Goal: Contribute content: Contribute content

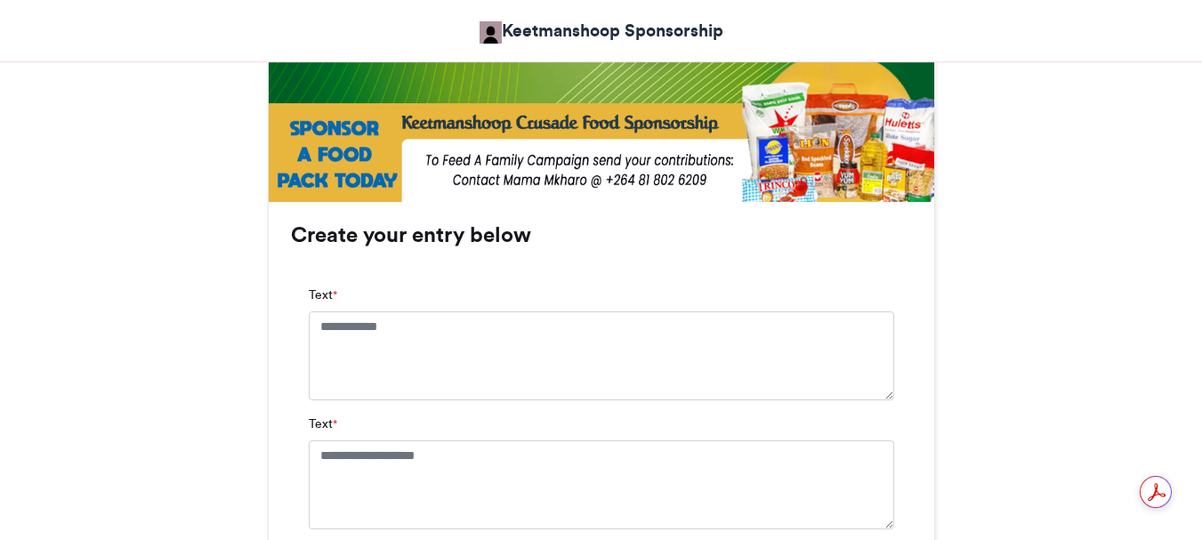
scroll to position [1067, 0]
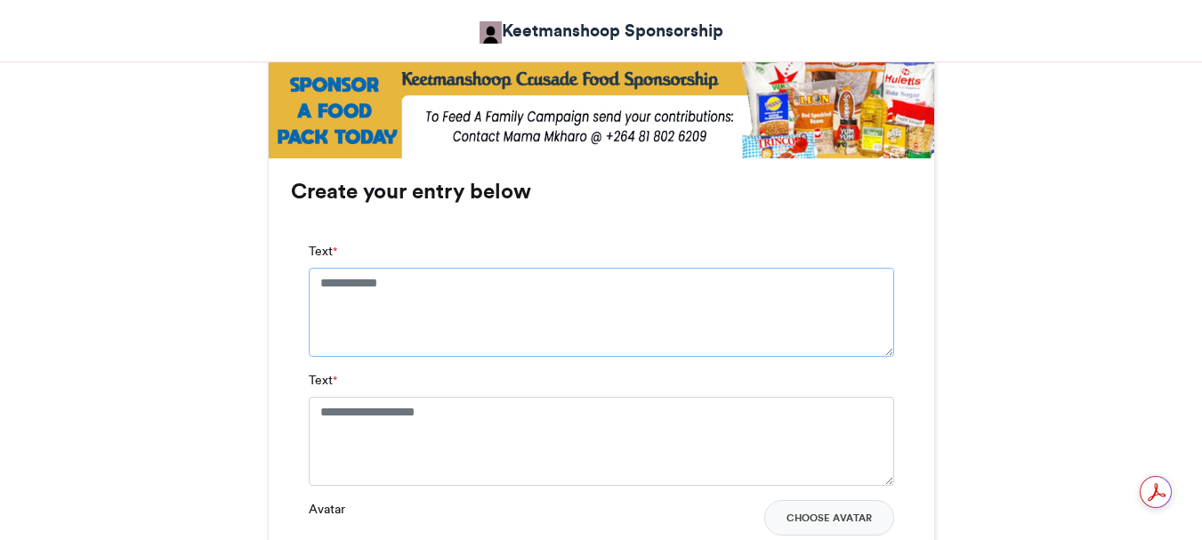
click at [322, 277] on textarea "Text *" at bounding box center [601, 312] width 585 height 89
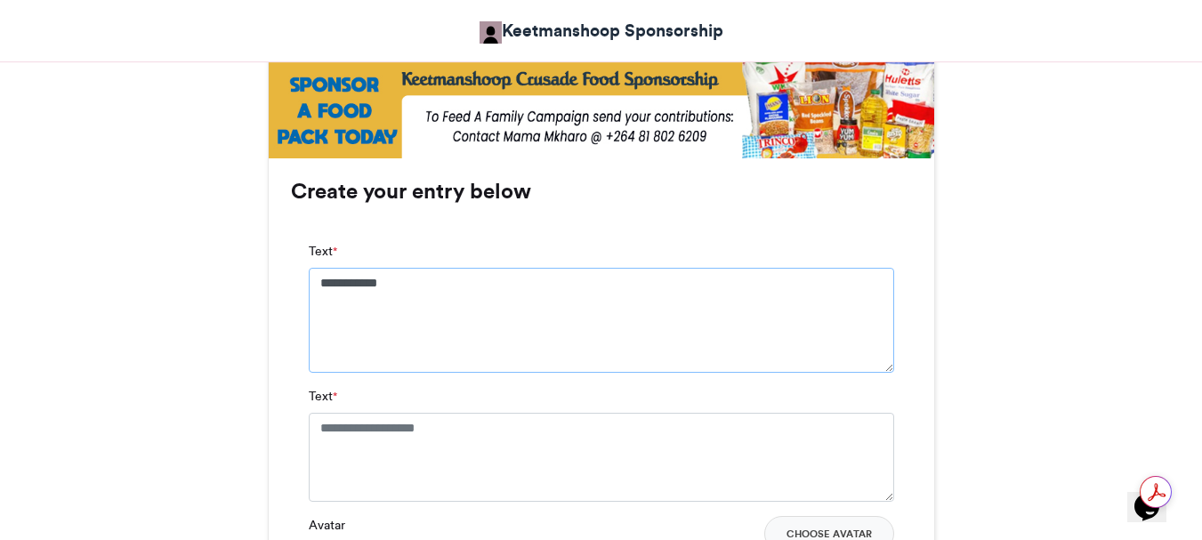
type textarea "**********"
click at [318, 422] on textarea "Text *" at bounding box center [601, 457] width 585 height 89
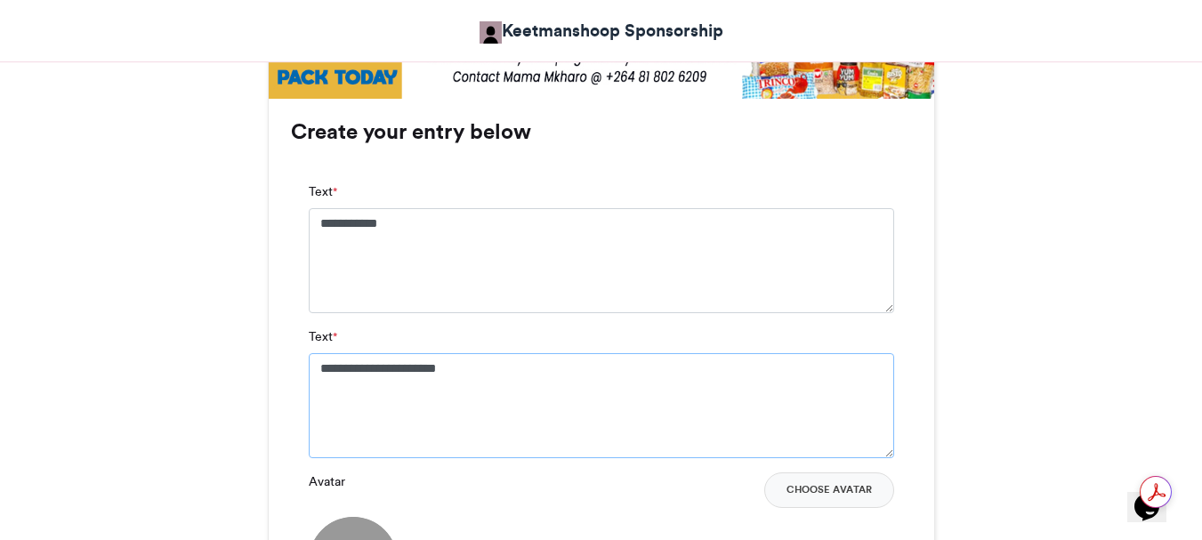
scroll to position [1245, 0]
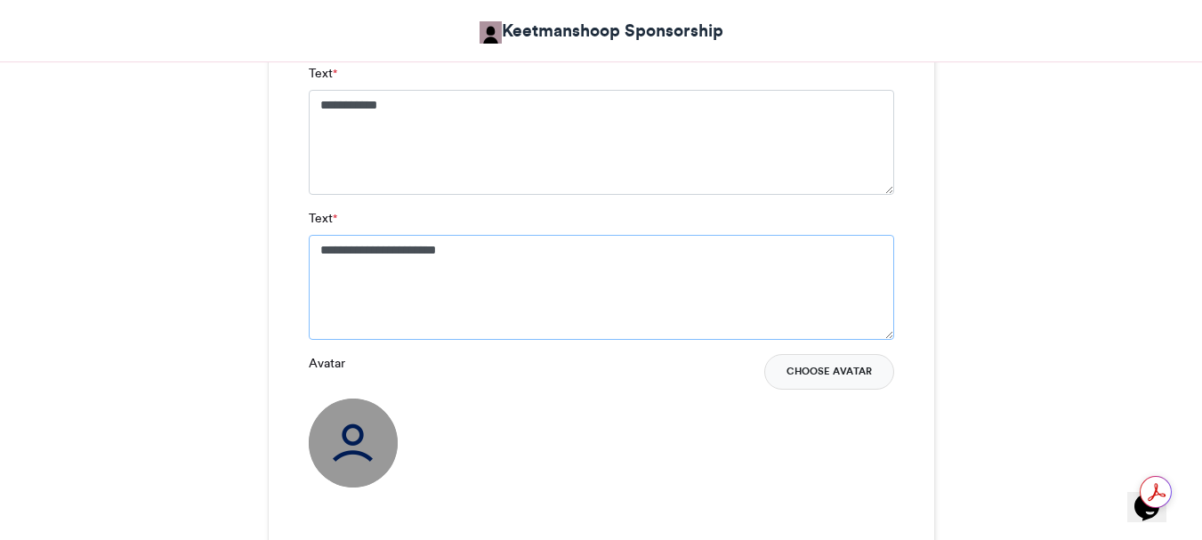
type textarea "**********"
click at [800, 370] on button "Choose Avatar" at bounding box center [829, 372] width 130 height 36
click at [811, 373] on button "Choose Avatar" at bounding box center [829, 372] width 130 height 36
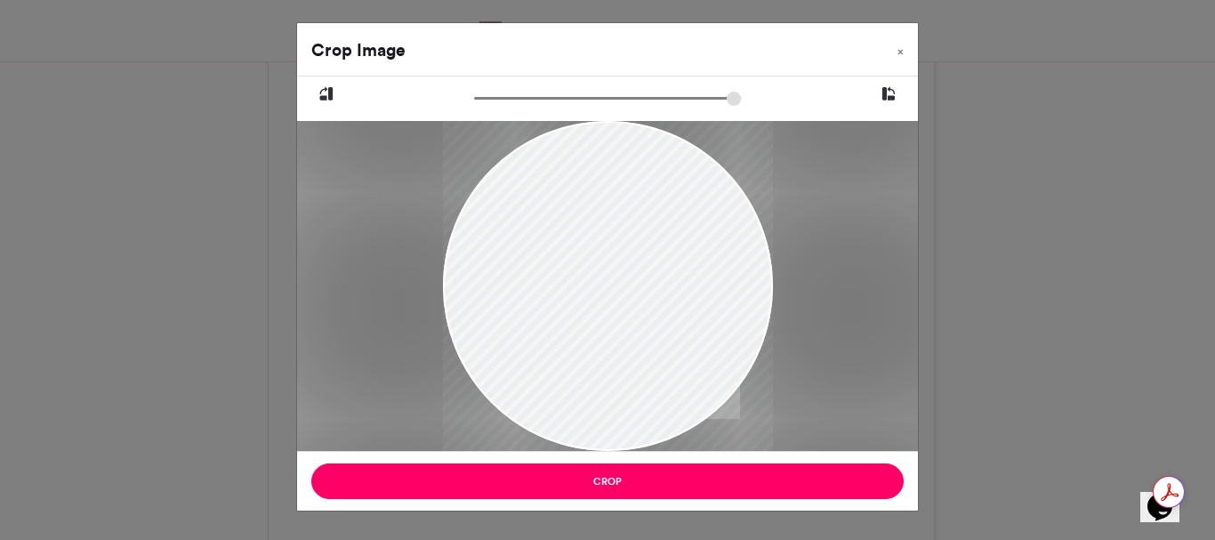
drag, startPoint x: 618, startPoint y: 332, endPoint x: 582, endPoint y: 301, distance: 48.0
click at [582, 301] on div at bounding box center [608, 255] width 330 height 440
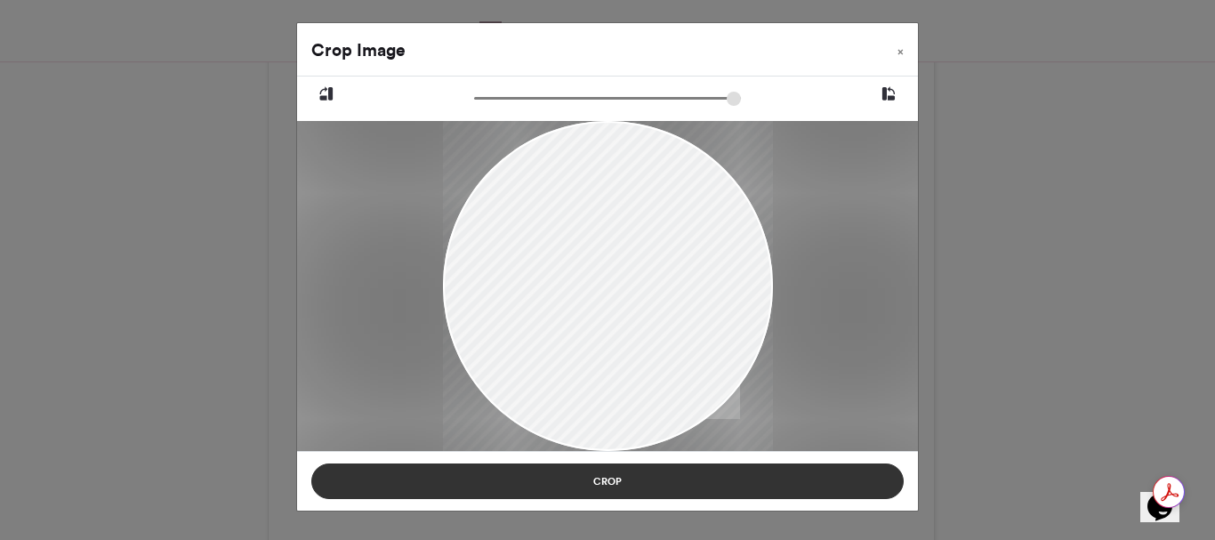
click at [611, 480] on button "Crop" at bounding box center [607, 481] width 592 height 36
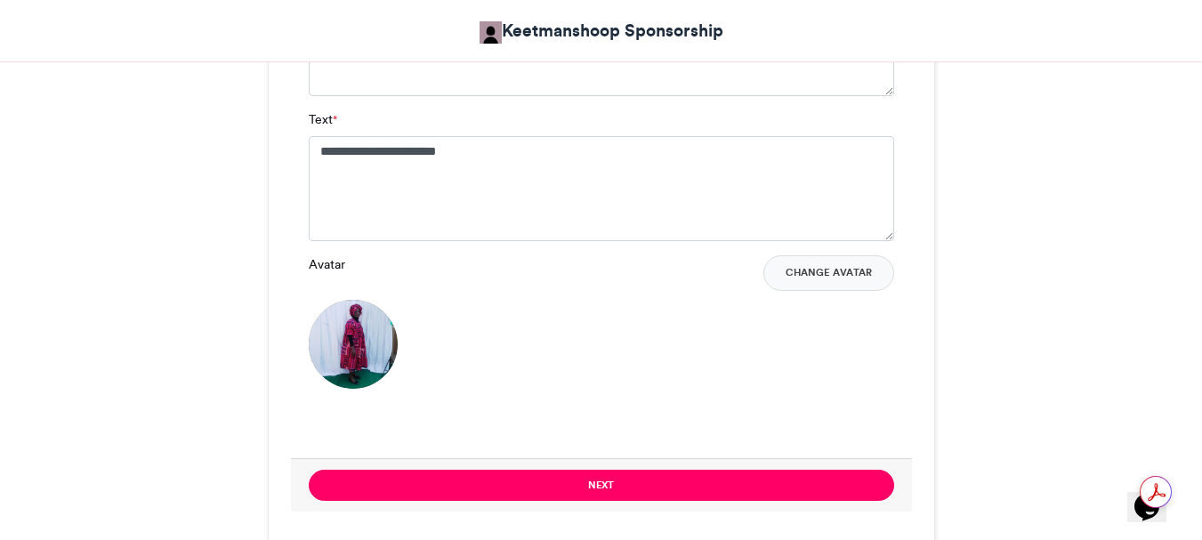
scroll to position [1334, 0]
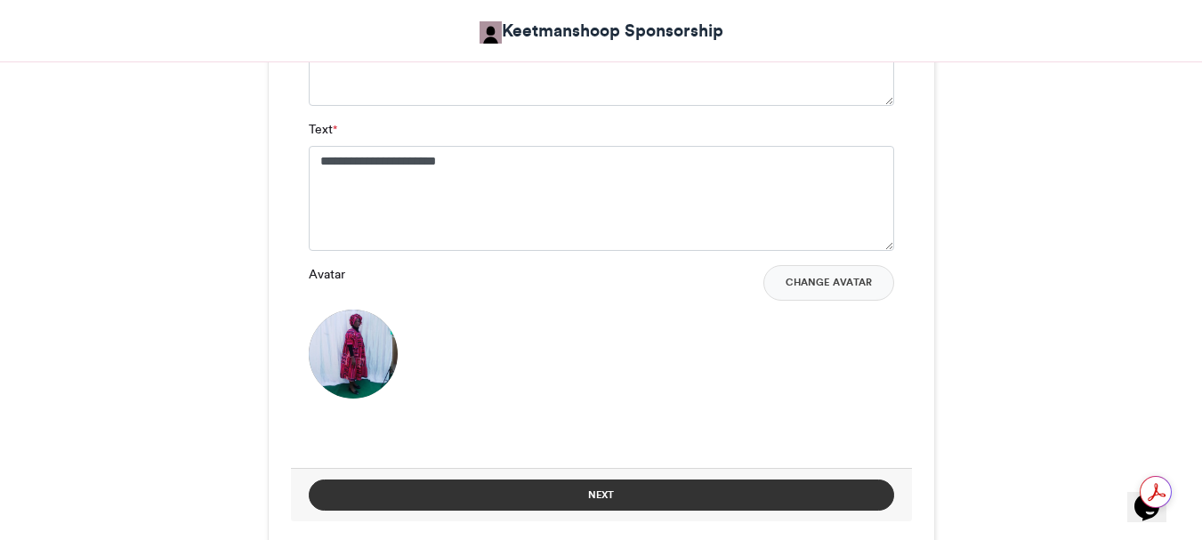
click at [595, 495] on button "Next" at bounding box center [601, 494] width 585 height 31
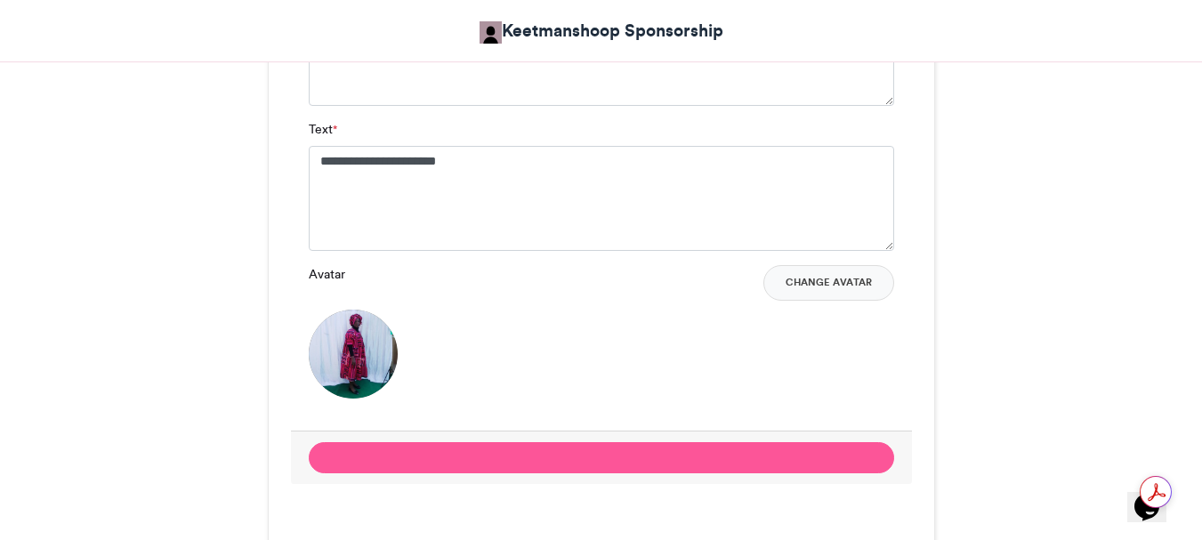
scroll to position [1075, 0]
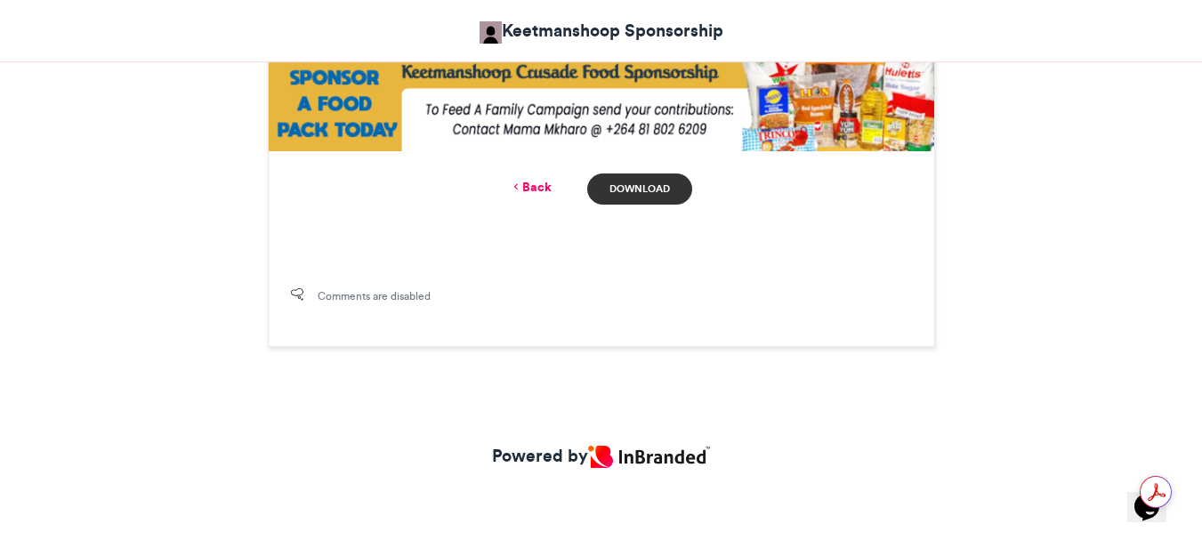
click at [627, 192] on link "Download" at bounding box center [639, 188] width 104 height 31
click at [513, 185] on icon at bounding box center [516, 187] width 12 height 16
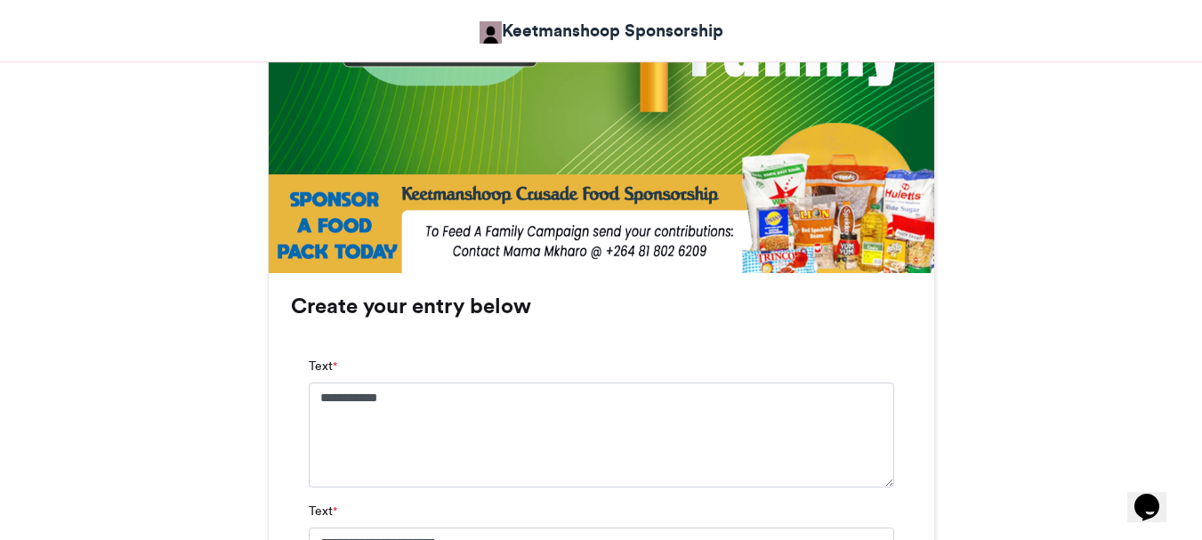
scroll to position [902, 0]
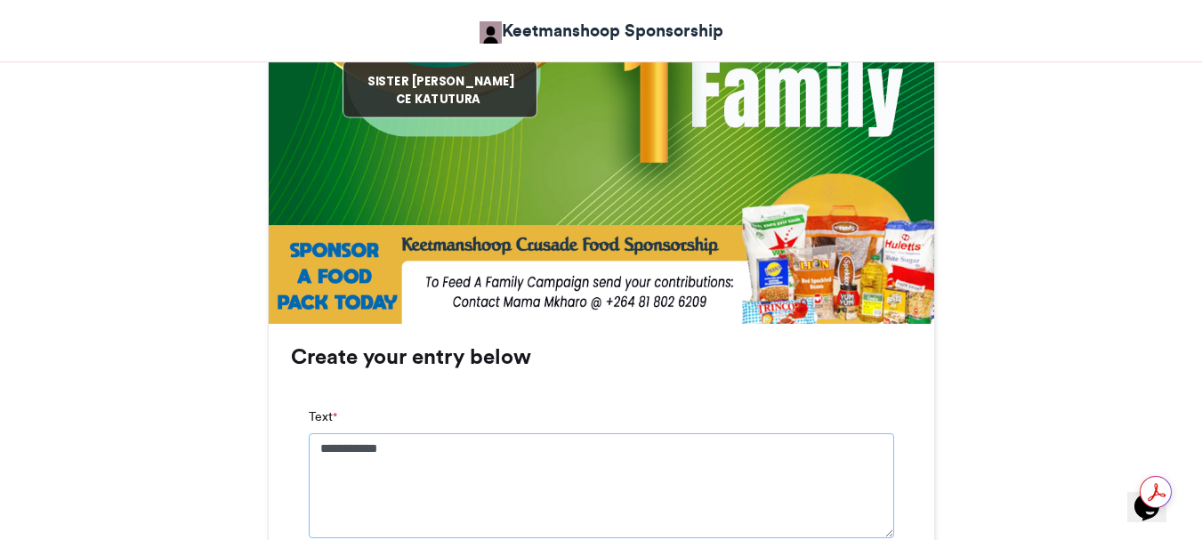
click at [320, 443] on textarea "**********" at bounding box center [601, 485] width 585 height 105
click at [447, 454] on textarea "**********" at bounding box center [601, 485] width 585 height 105
type textarea "*"
type textarea "**********"
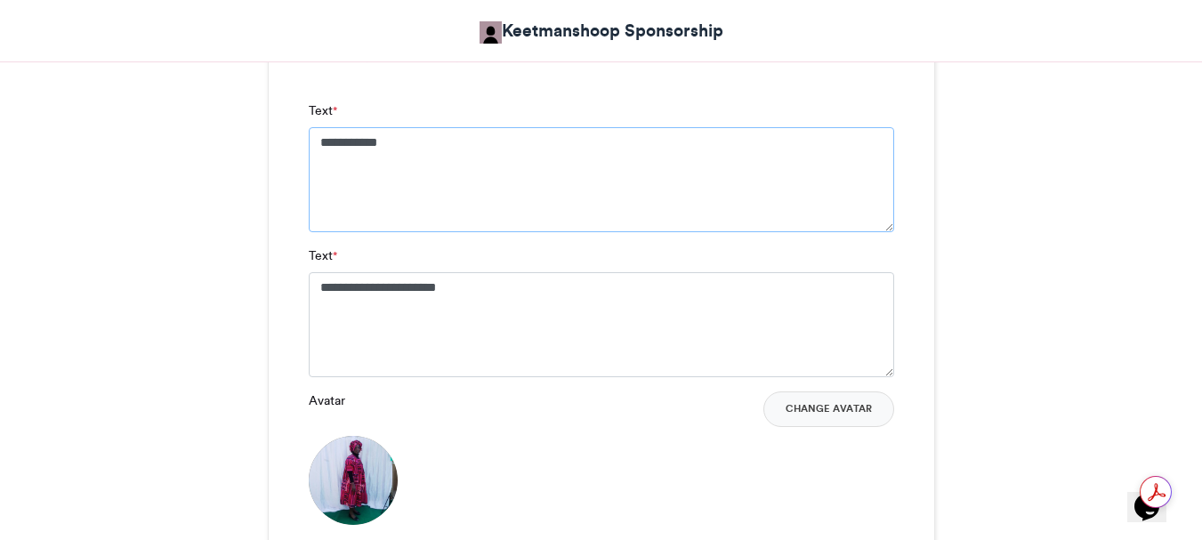
scroll to position [1258, 0]
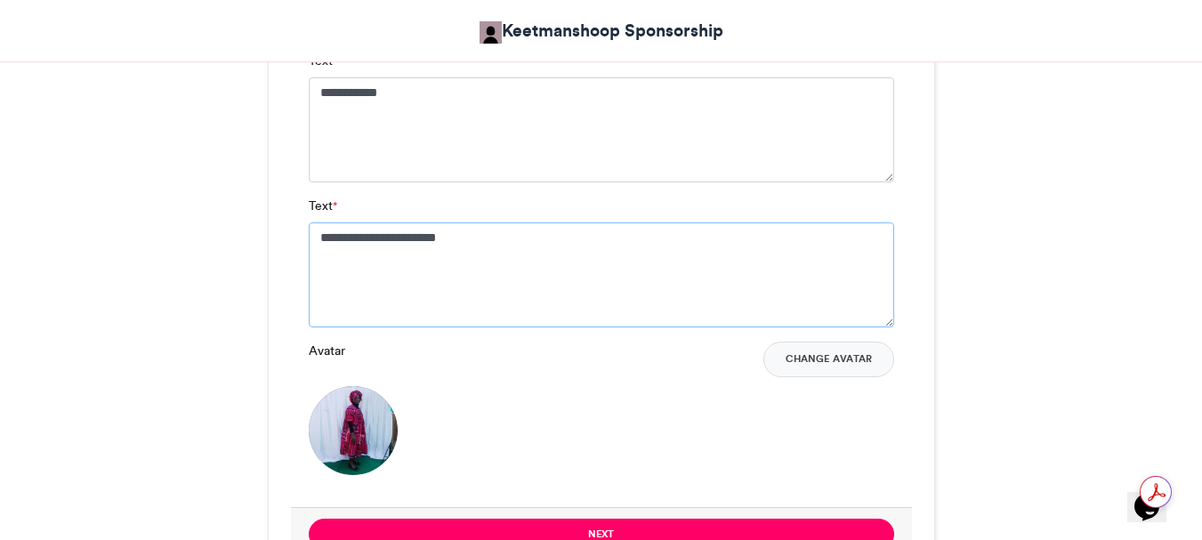
click at [481, 234] on textarea "**********" at bounding box center [601, 274] width 585 height 105
type textarea "*"
type textarea "**********"
click at [839, 362] on button "Change Avatar" at bounding box center [828, 360] width 131 height 36
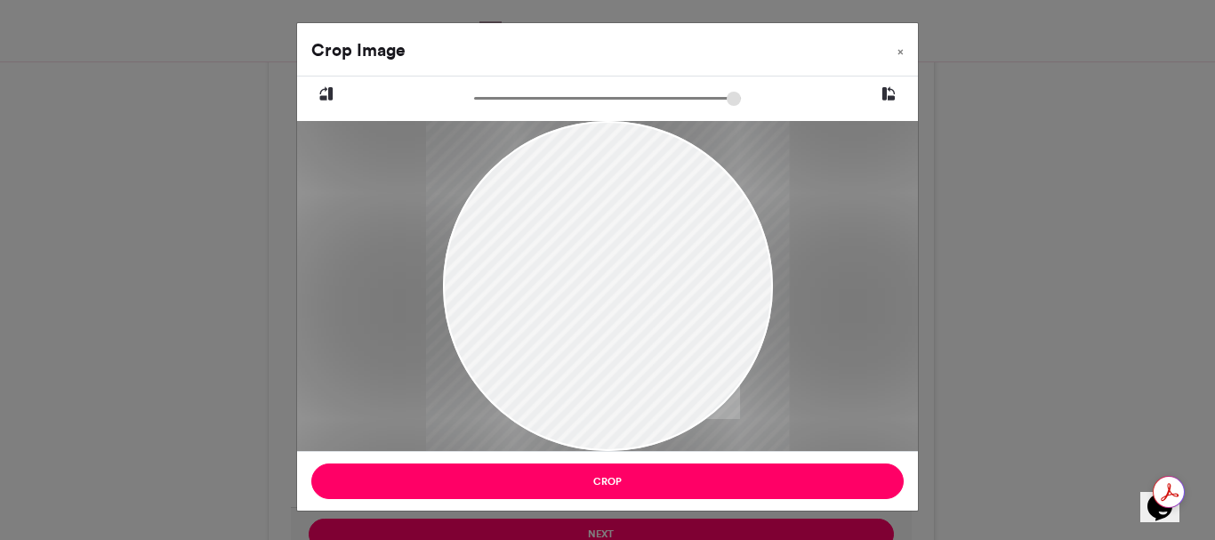
type input "*****"
drag, startPoint x: 627, startPoint y: 235, endPoint x: 561, endPoint y: 281, distance: 80.5
click at [561, 281] on div at bounding box center [608, 332] width 330 height 440
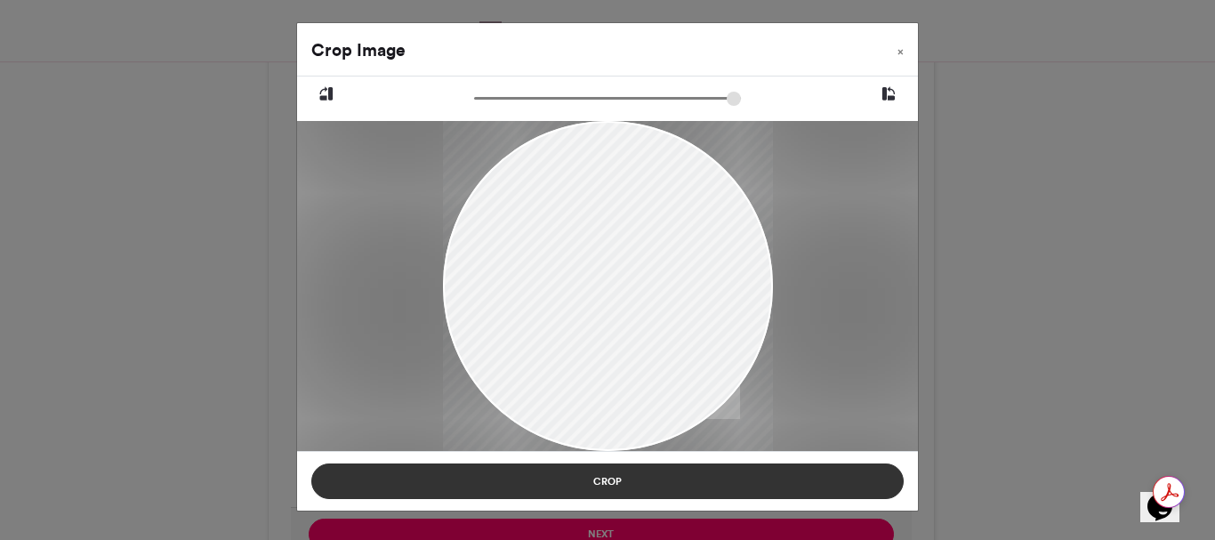
click at [600, 484] on button "Crop" at bounding box center [607, 481] width 592 height 36
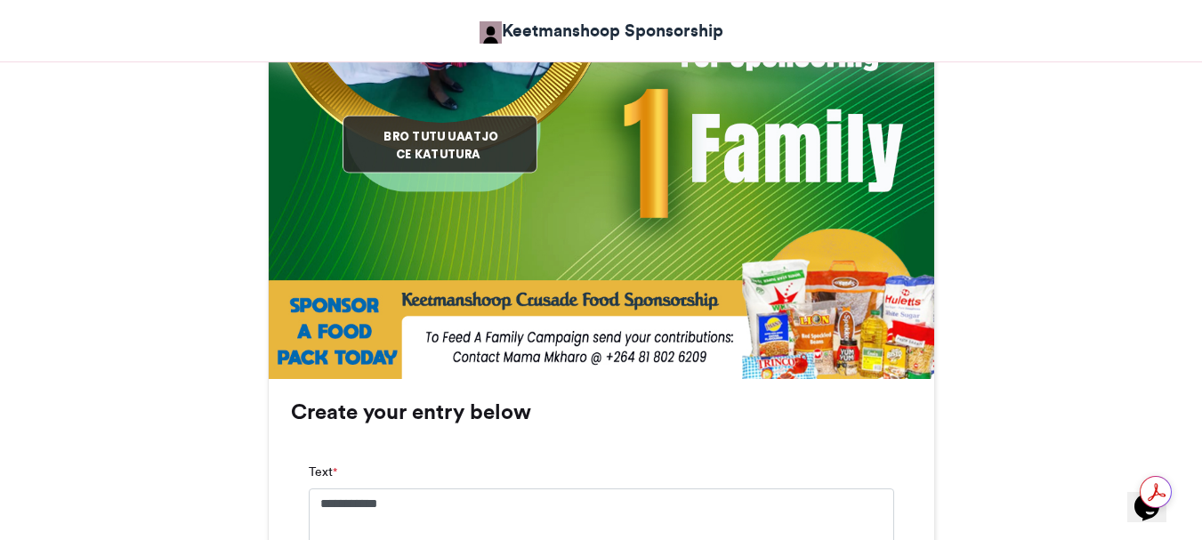
scroll to position [1169, 0]
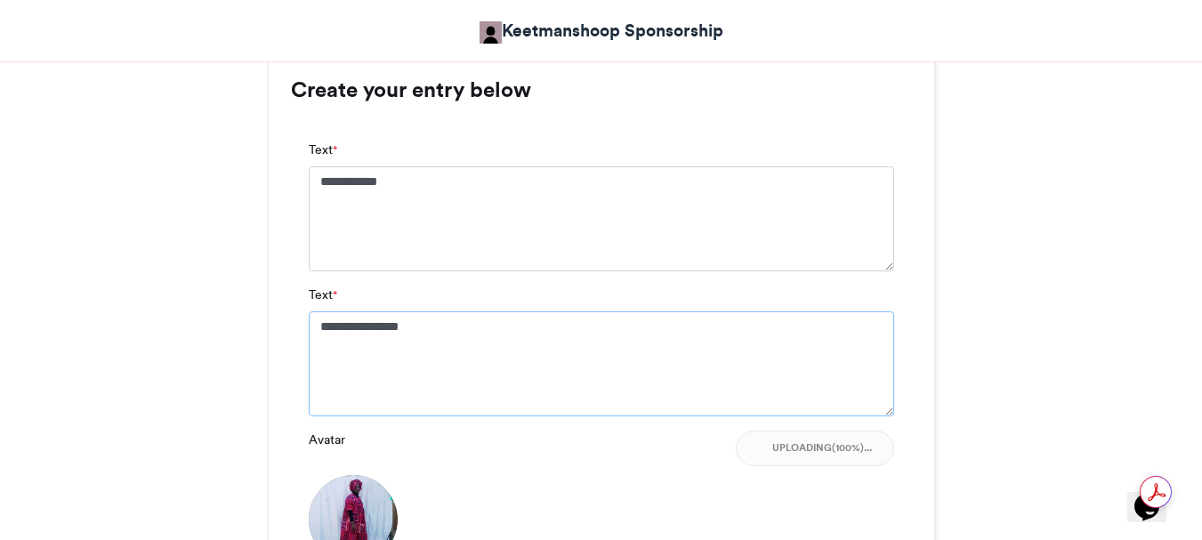
drag, startPoint x: 381, startPoint y: 325, endPoint x: 391, endPoint y: 327, distance: 11.0
click at [382, 325] on textarea "**********" at bounding box center [601, 363] width 585 height 105
click at [384, 319] on textarea "**********" at bounding box center [601, 363] width 585 height 105
click at [347, 323] on textarea "**********" at bounding box center [601, 363] width 585 height 105
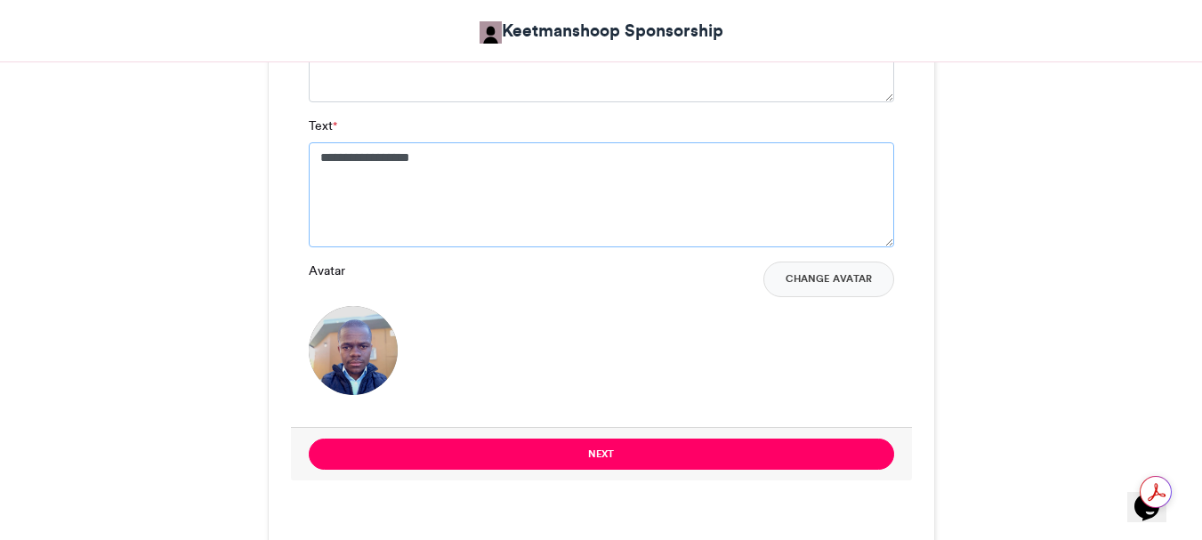
scroll to position [1347, 0]
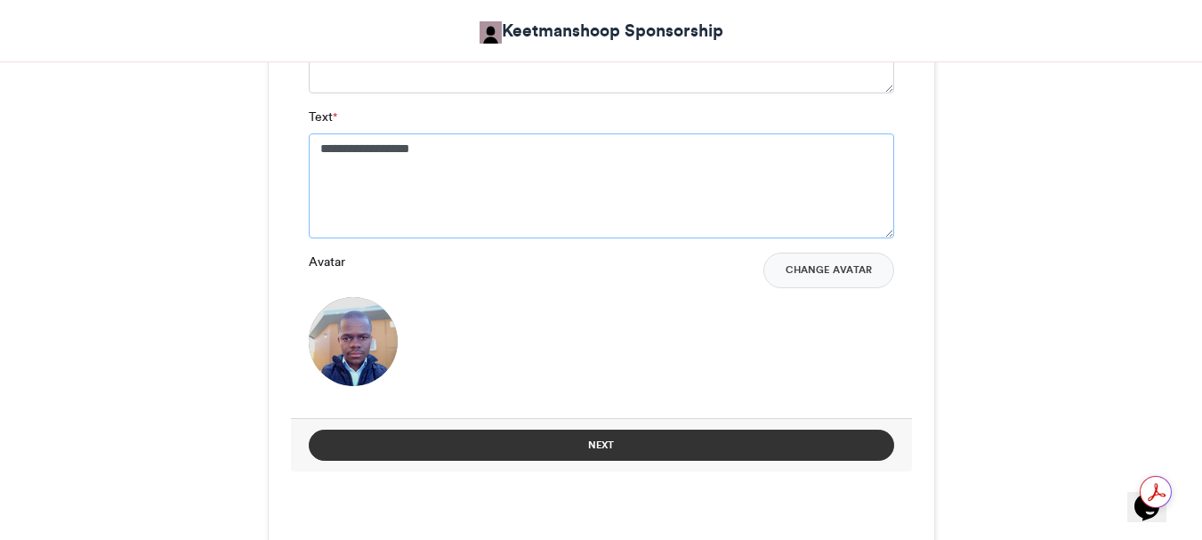
type textarea "**********"
click at [610, 443] on button "Next" at bounding box center [601, 445] width 585 height 31
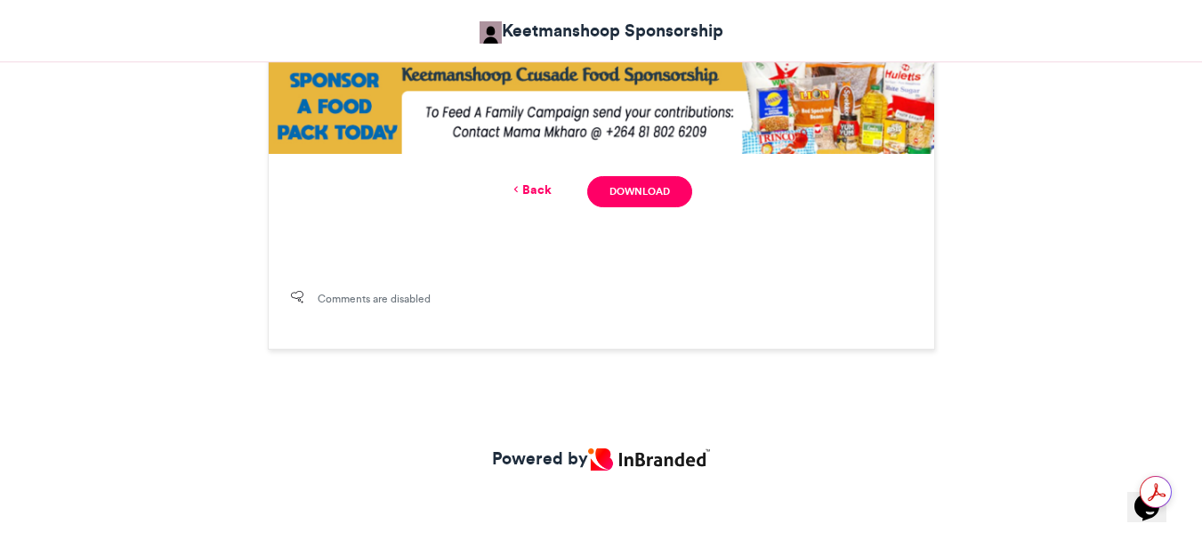
scroll to position [1075, 0]
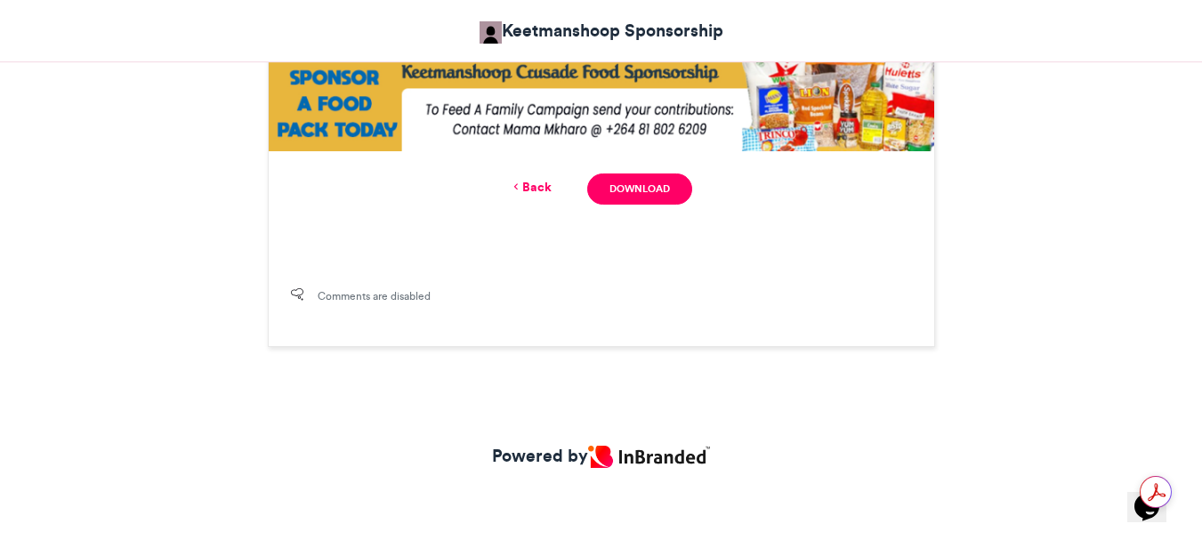
click at [519, 189] on icon at bounding box center [516, 187] width 12 height 16
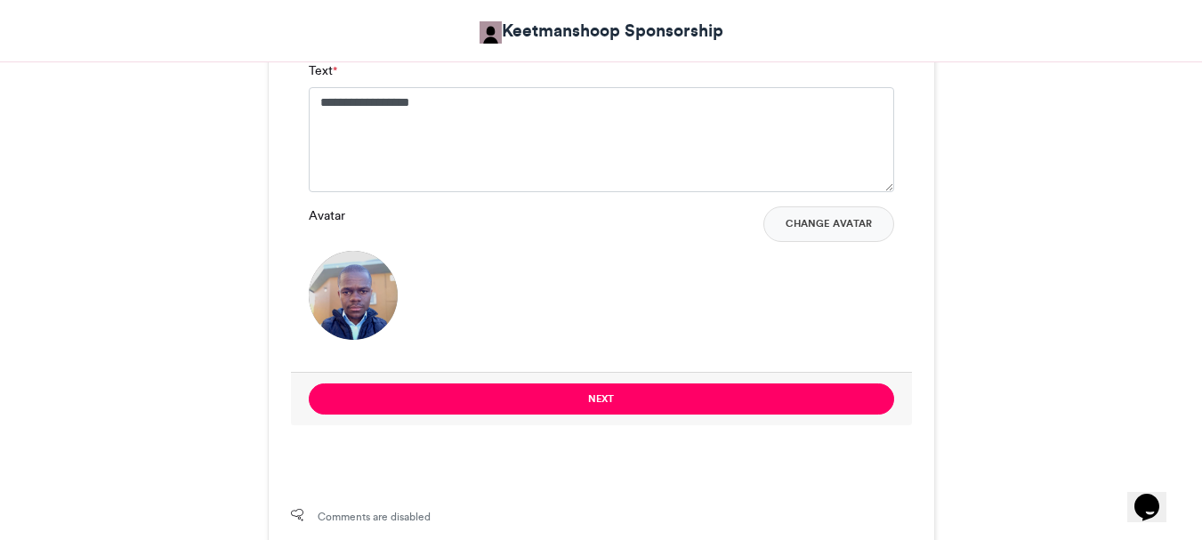
scroll to position [1436, 0]
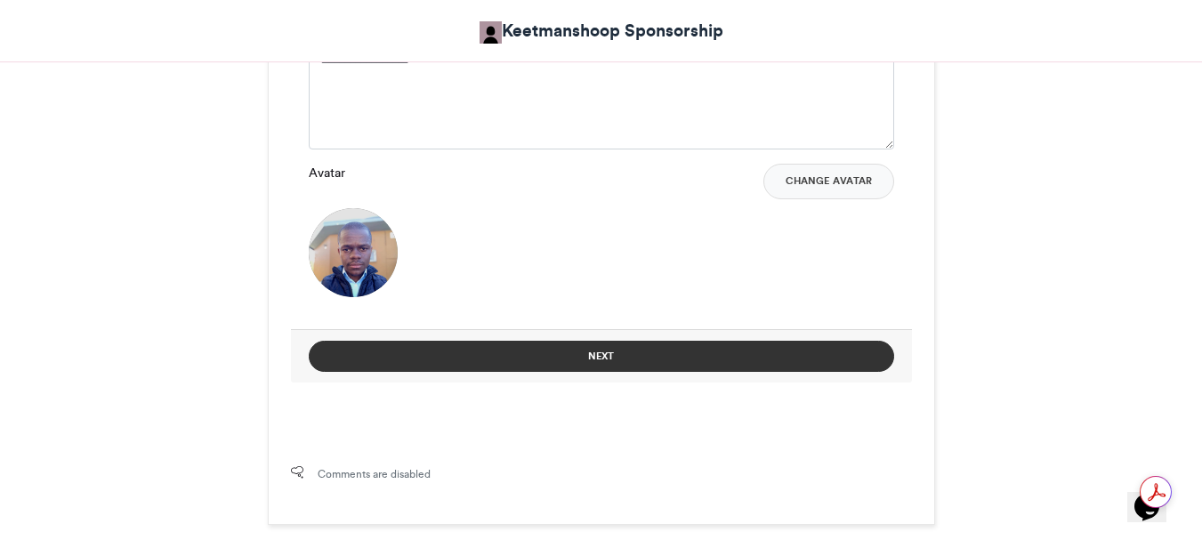
click at [605, 356] on button "Next" at bounding box center [601, 356] width 585 height 31
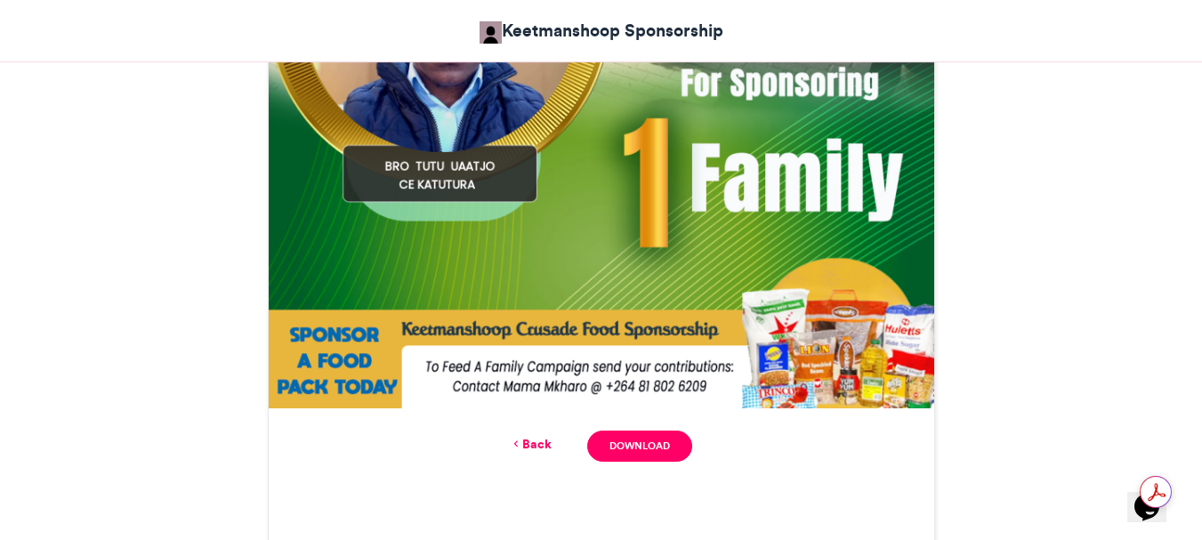
scroll to position [897, 0]
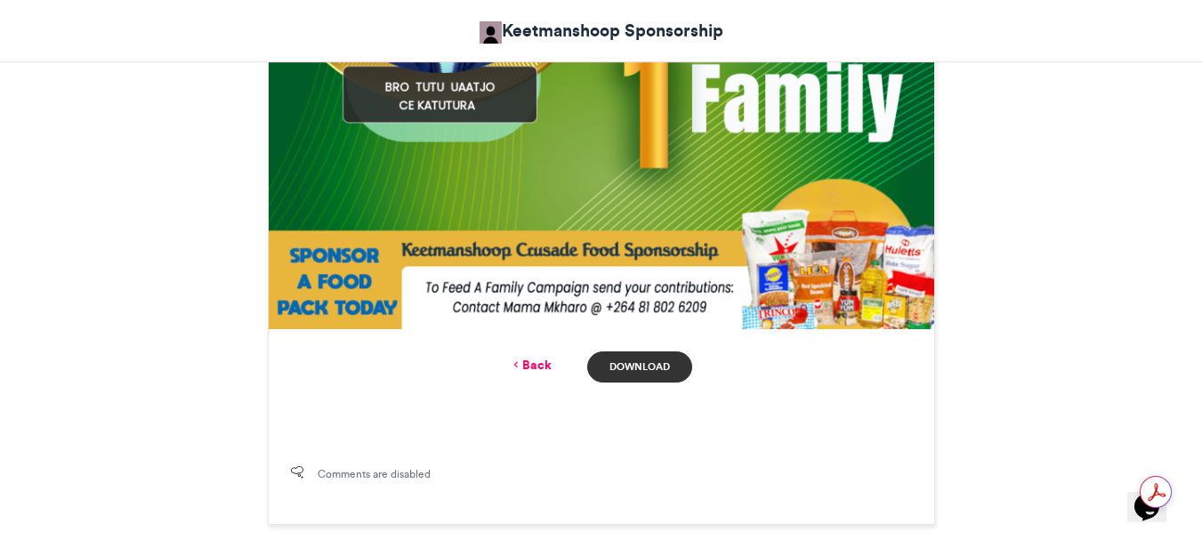
click at [630, 364] on link "Download" at bounding box center [639, 366] width 104 height 31
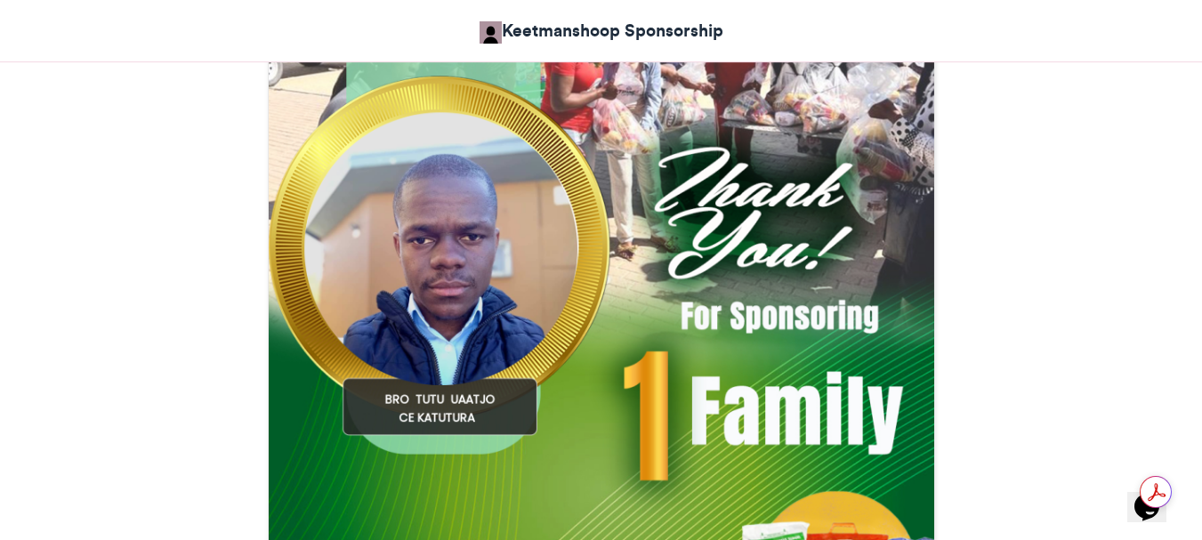
scroll to position [541, 0]
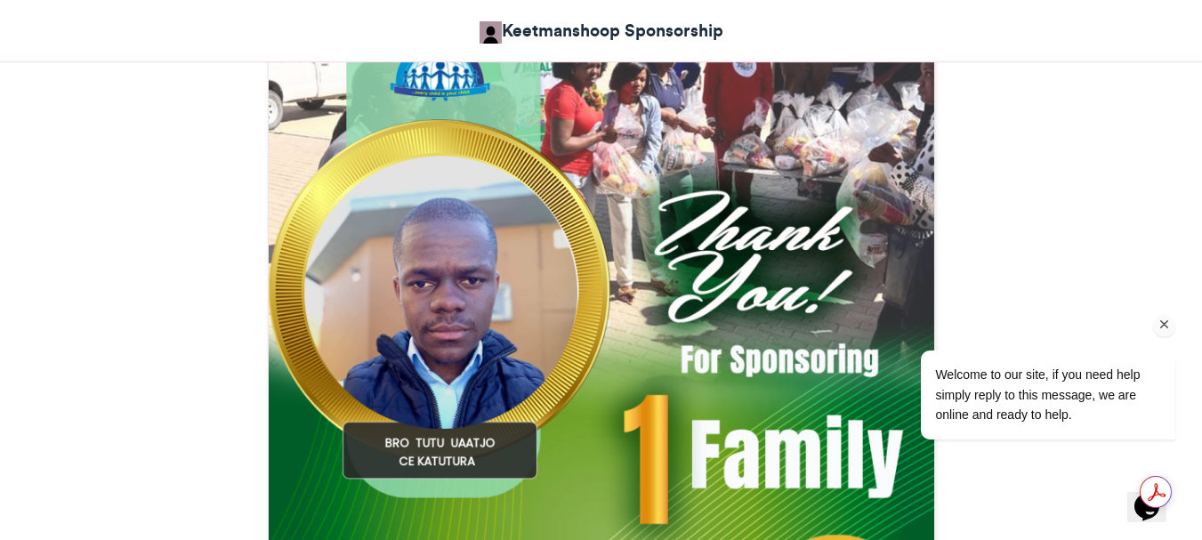
click at [1165, 328] on icon "Chat attention grabber" at bounding box center [1164, 325] width 16 height 16
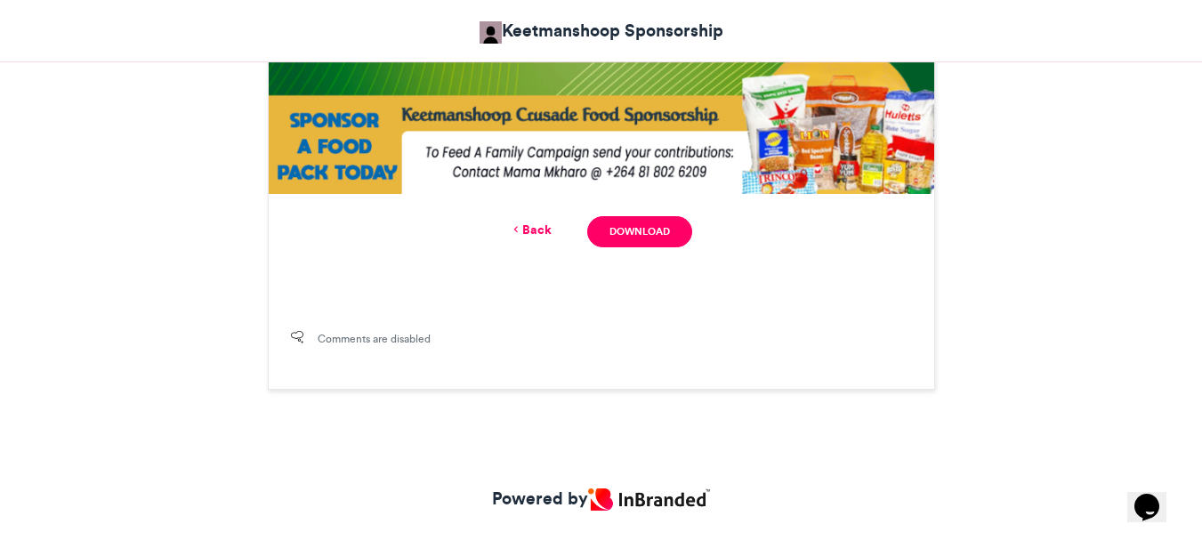
scroll to position [1075, 0]
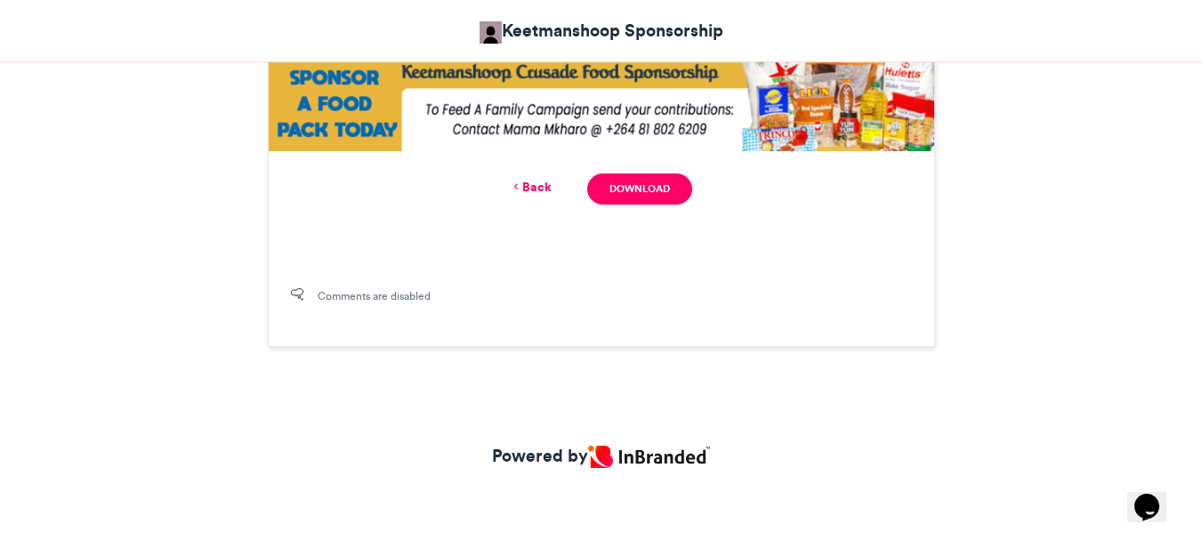
click at [519, 189] on icon at bounding box center [516, 187] width 12 height 16
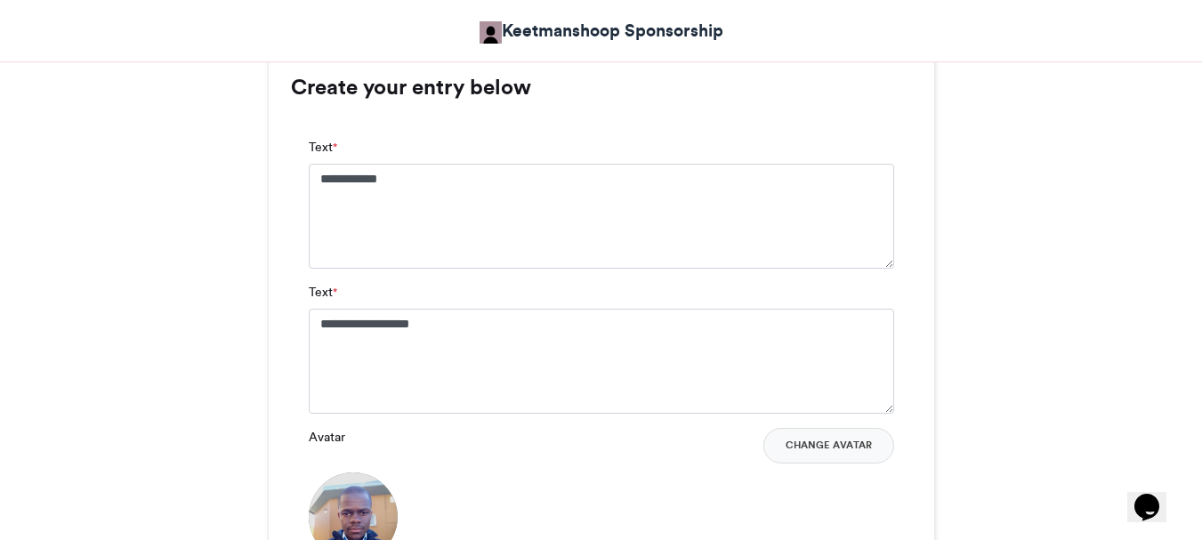
scroll to position [1169, 0]
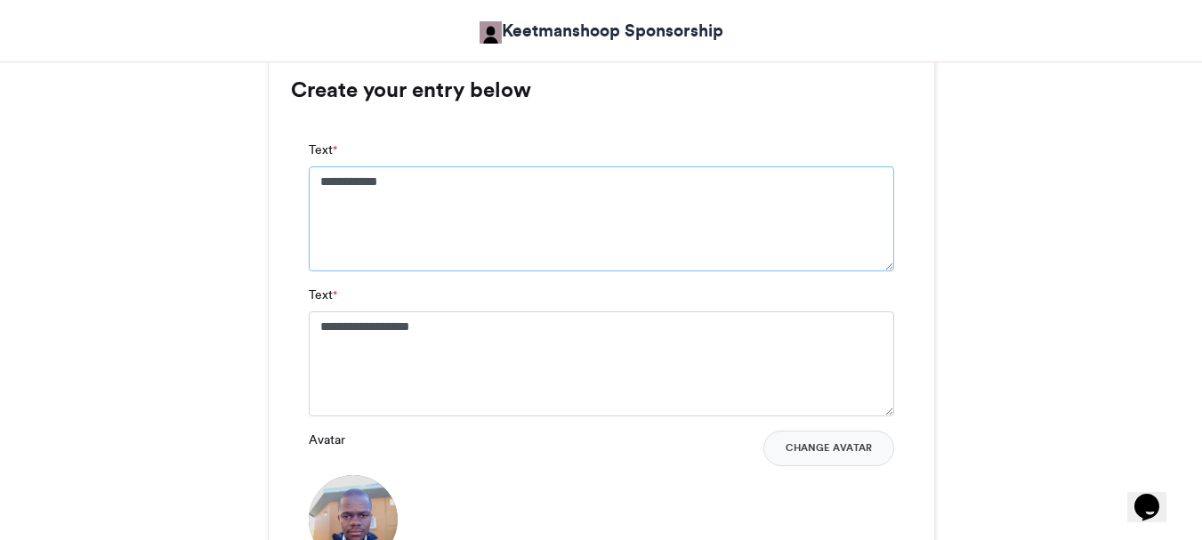
click at [425, 179] on textarea "**********" at bounding box center [601, 218] width 585 height 105
type textarea "*"
type textarea "**********"
click at [497, 335] on textarea "**********" at bounding box center [601, 363] width 585 height 105
type textarea "*"
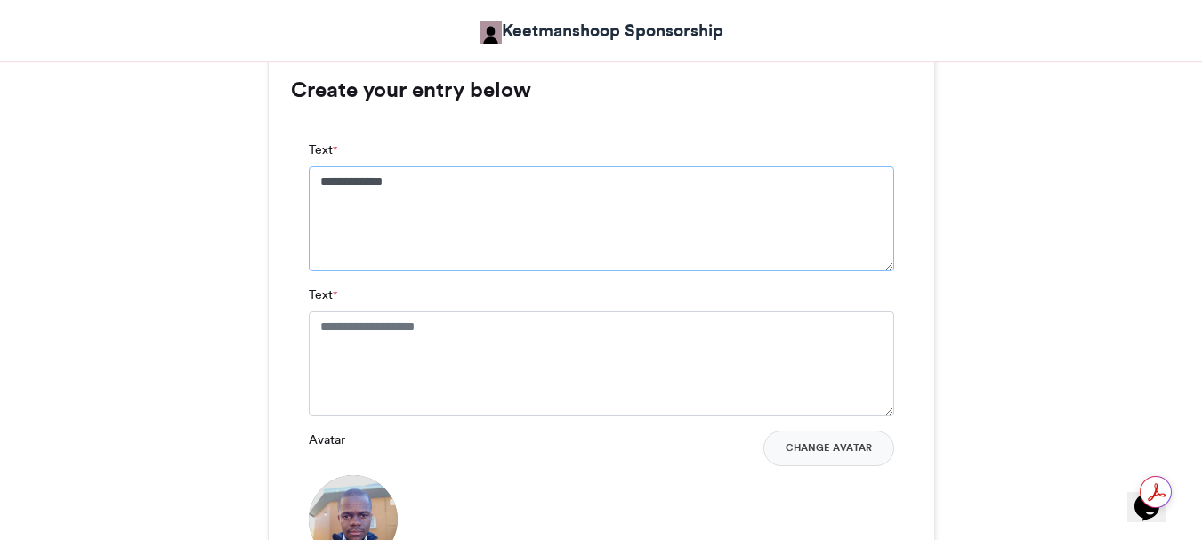
click at [422, 175] on textarea "**********" at bounding box center [601, 218] width 585 height 105
type textarea "**********"
click at [480, 318] on textarea "Text *" at bounding box center [601, 363] width 585 height 105
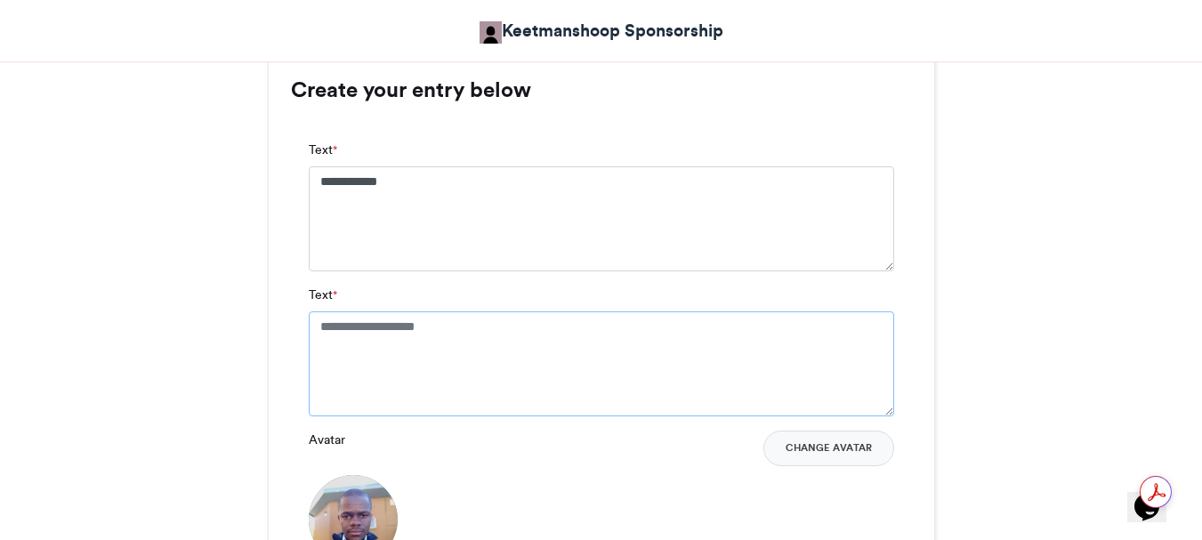
click at [479, 330] on textarea "Text *" at bounding box center [601, 363] width 585 height 105
type textarea "**********"
click at [854, 448] on button "Change Avatar" at bounding box center [828, 449] width 131 height 36
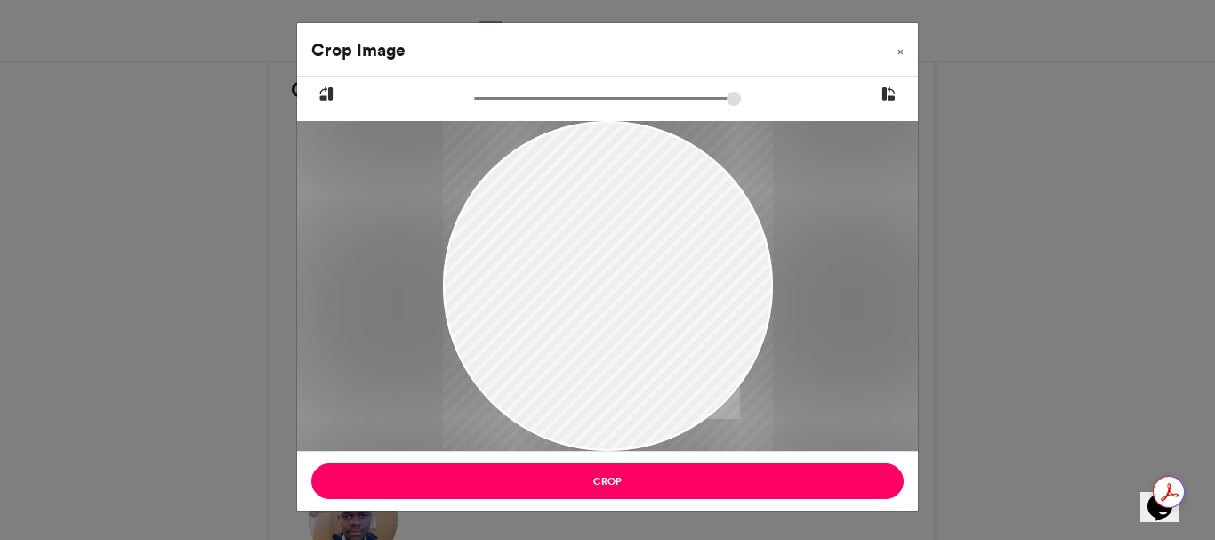
drag, startPoint x: 609, startPoint y: 287, endPoint x: 600, endPoint y: 330, distance: 43.8
click at [600, 330] on div at bounding box center [608, 329] width 330 height 440
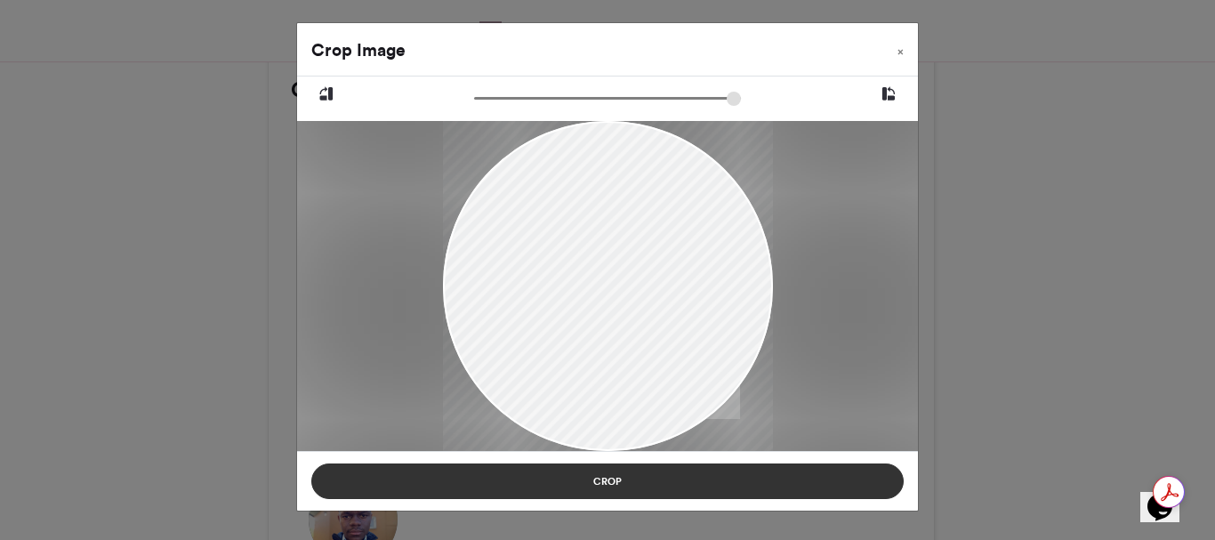
click at [611, 479] on button "Crop" at bounding box center [607, 481] width 592 height 36
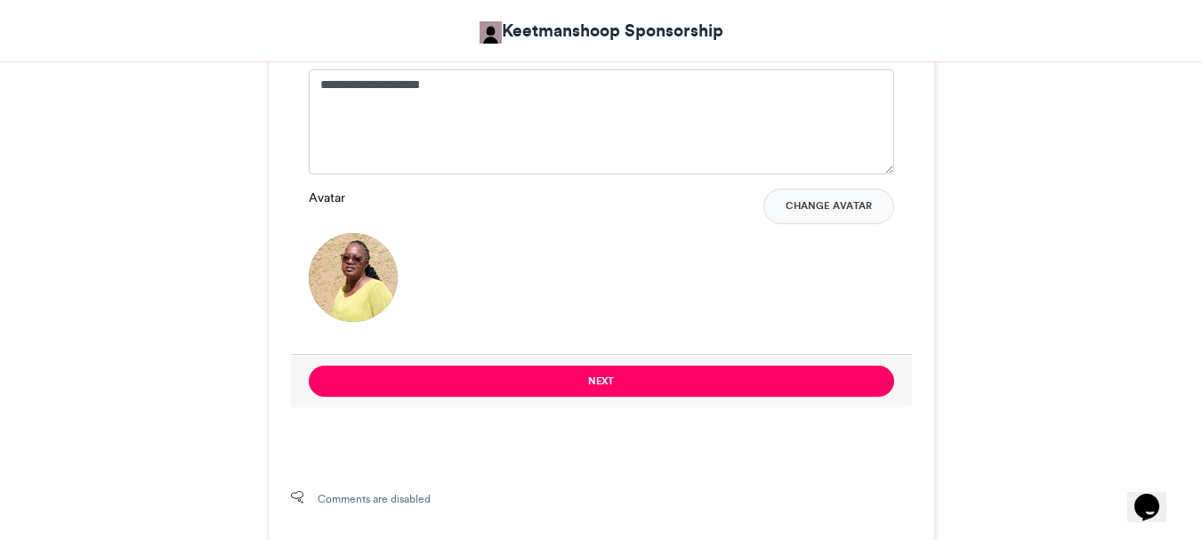
scroll to position [1525, 0]
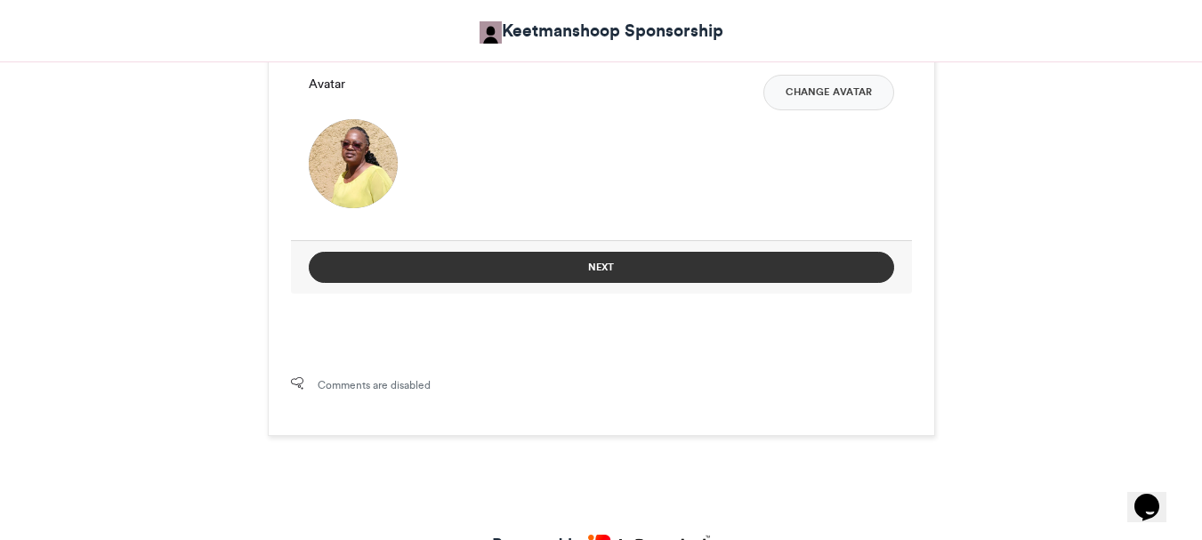
click at [600, 262] on button "Next" at bounding box center [601, 267] width 585 height 31
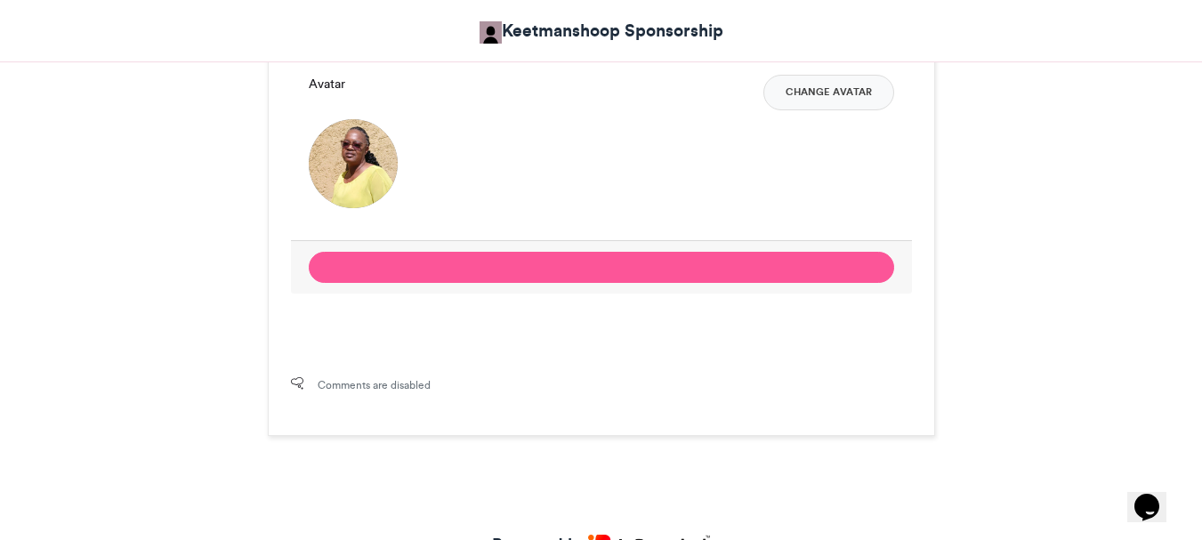
scroll to position [986, 0]
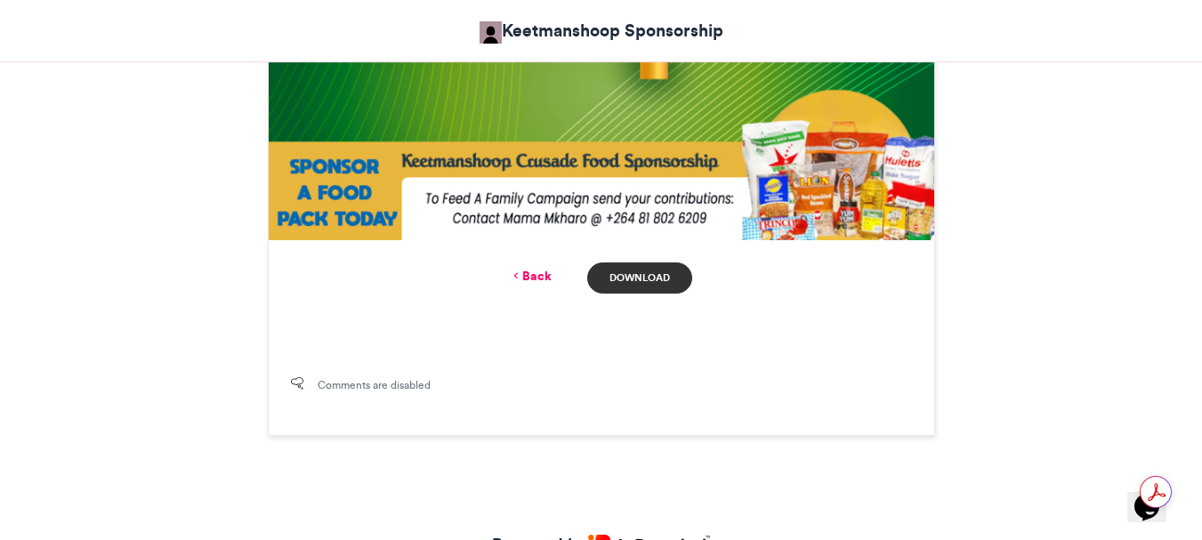
click at [656, 278] on link "Download" at bounding box center [639, 277] width 104 height 31
click at [518, 275] on icon at bounding box center [516, 276] width 12 height 16
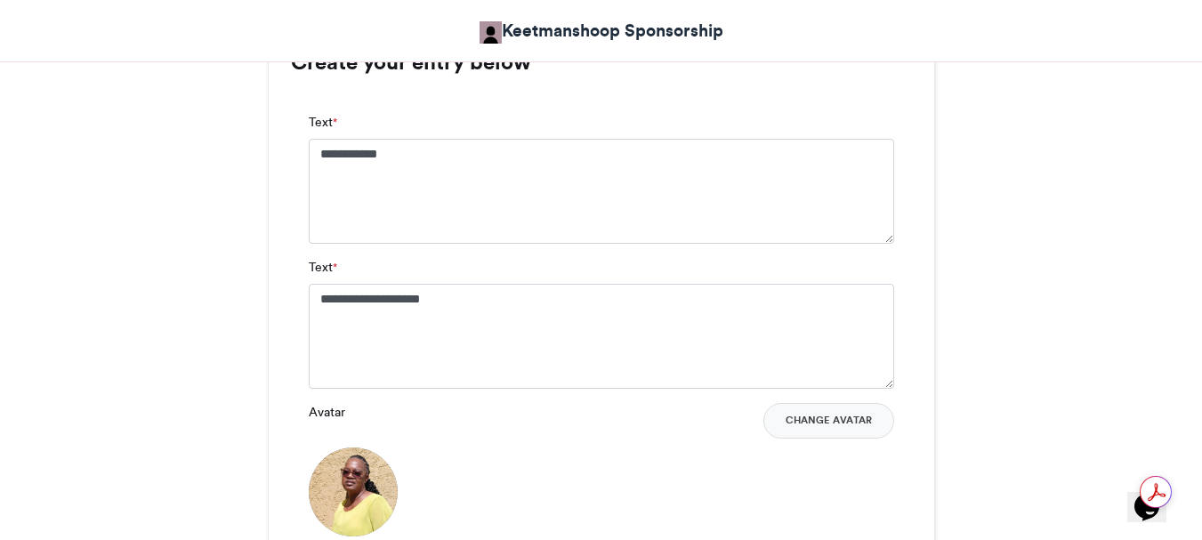
scroll to position [1258, 0]
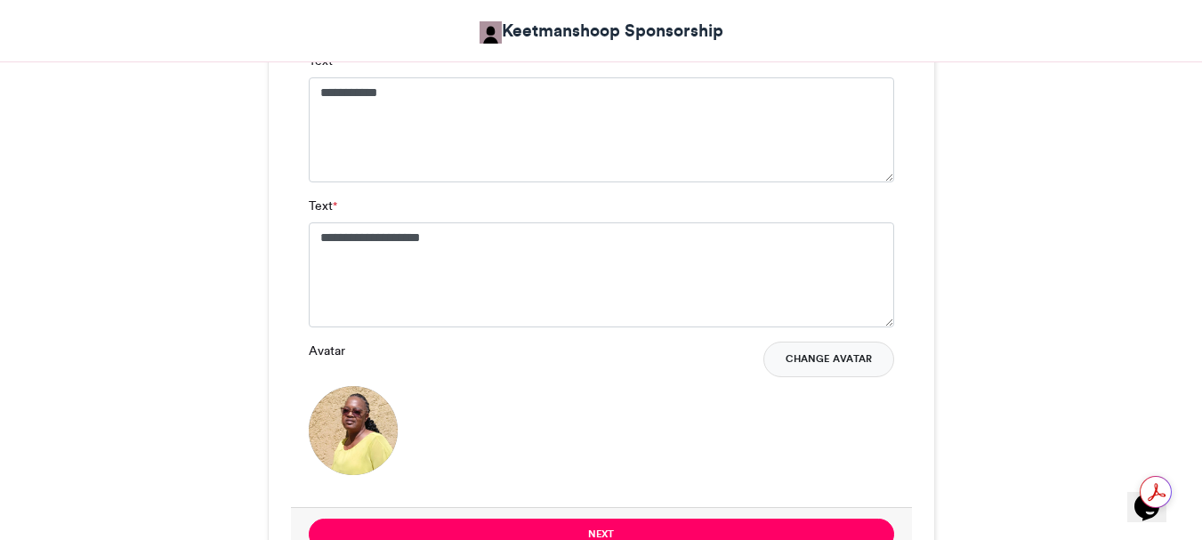
click at [825, 355] on button "Change Avatar" at bounding box center [828, 360] width 131 height 36
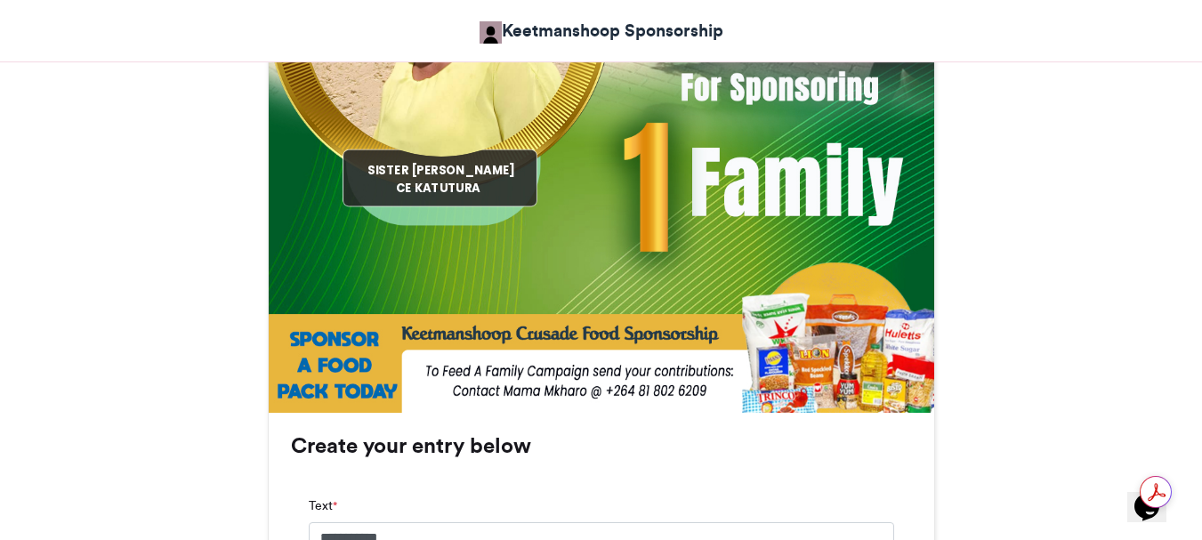
scroll to position [991, 0]
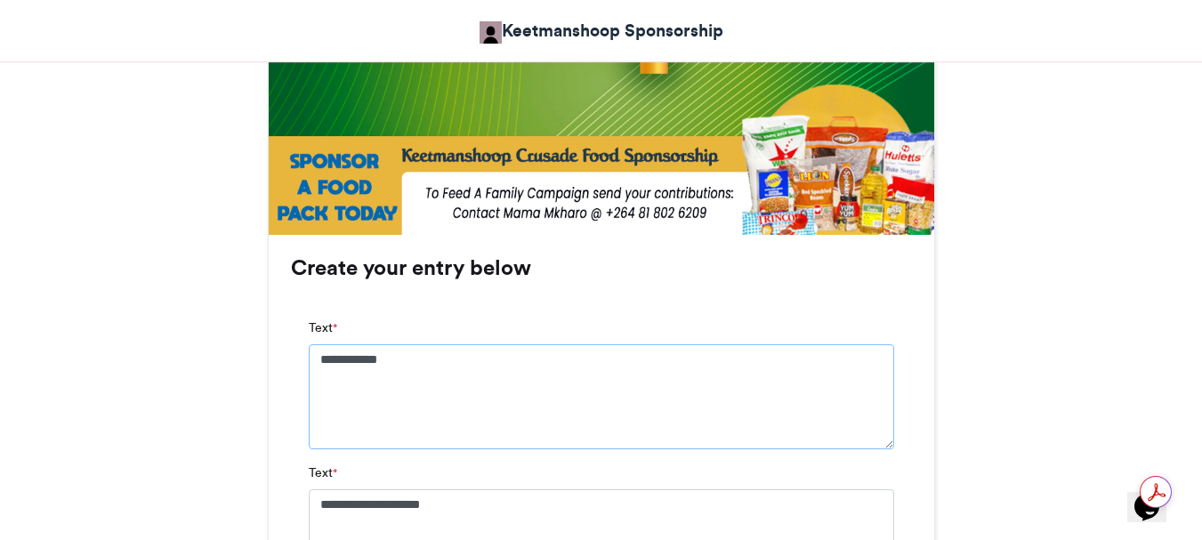
click at [435, 378] on textarea "**********" at bounding box center [601, 396] width 585 height 105
type textarea "*"
type textarea "**********"
click at [471, 510] on textarea "**********" at bounding box center [601, 541] width 585 height 105
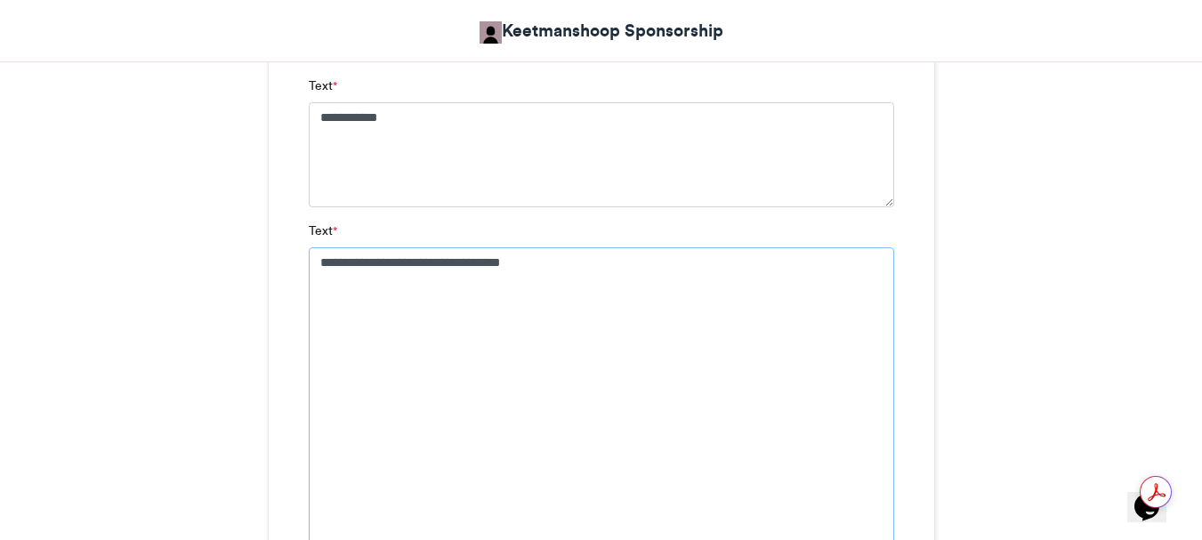
scroll to position [1252, 0]
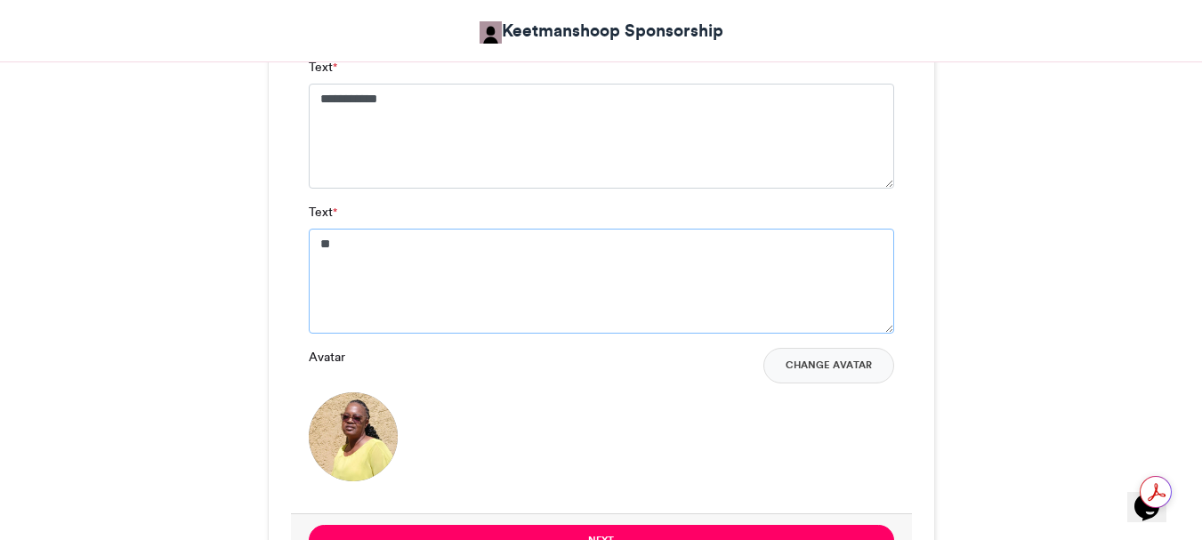
type textarea "*"
type textarea "**********"
click at [830, 365] on button "Change Avatar" at bounding box center [828, 366] width 131 height 36
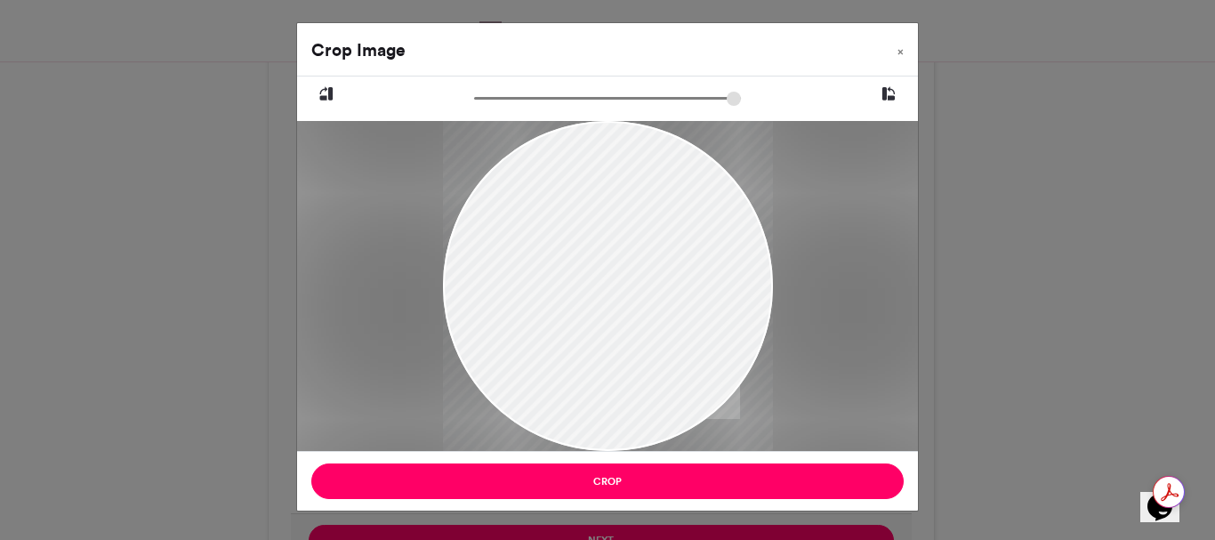
drag, startPoint x: 598, startPoint y: 345, endPoint x: 588, endPoint y: 318, distance: 28.4
click at [588, 318] on div at bounding box center [608, 258] width 330 height 440
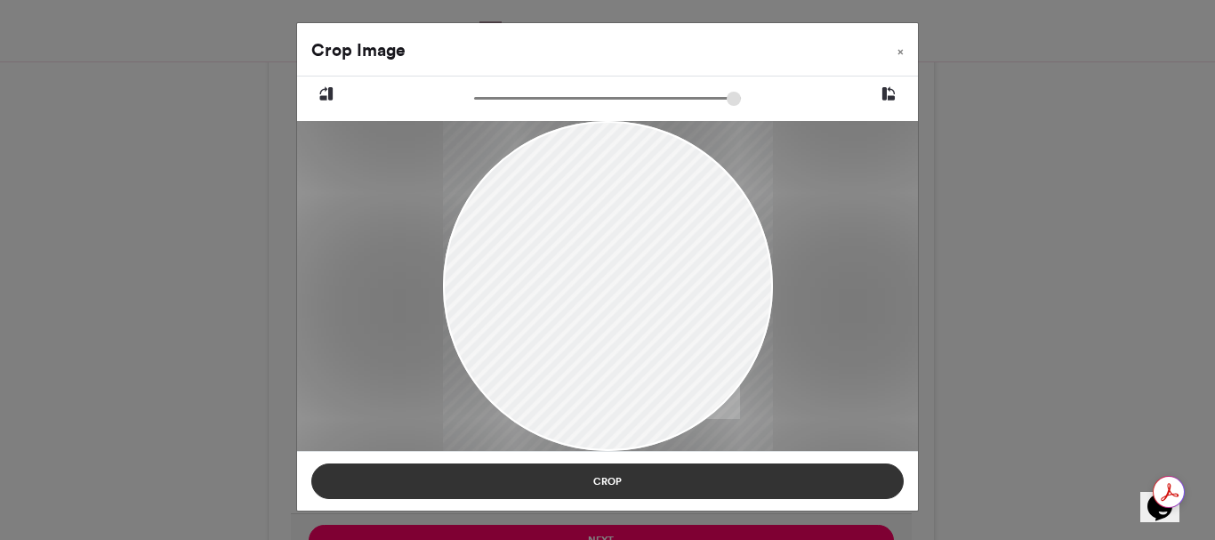
click at [604, 475] on button "Crop" at bounding box center [607, 481] width 592 height 36
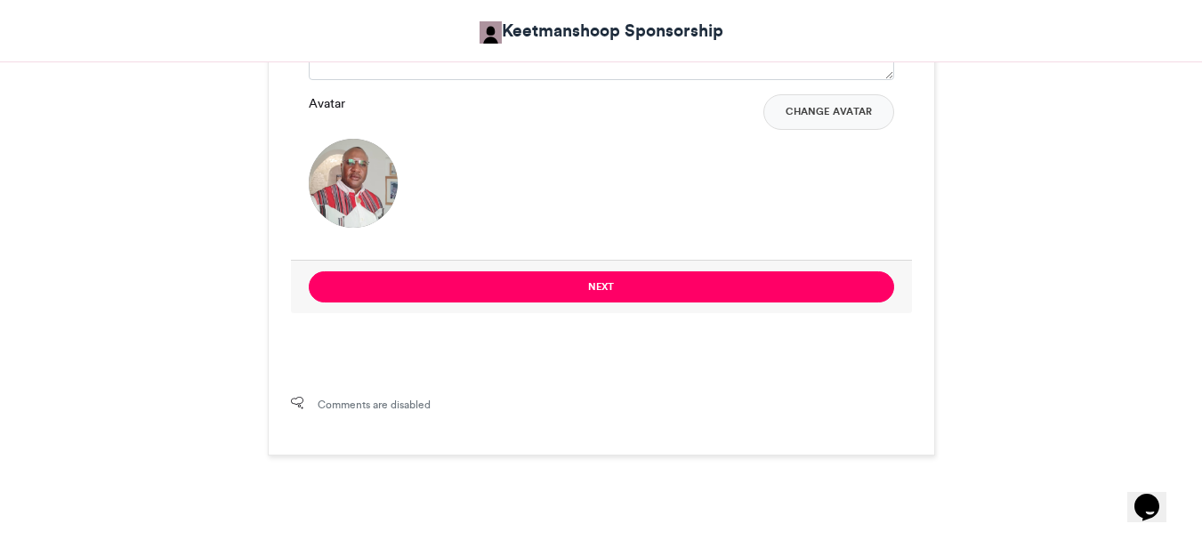
scroll to position [1518, 0]
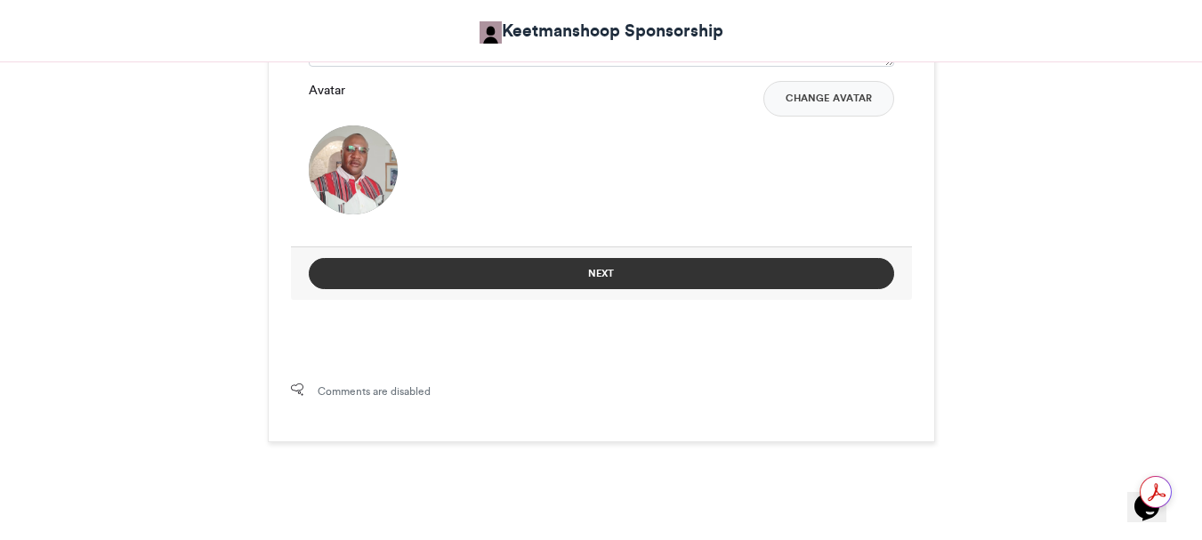
click at [596, 269] on button "Next" at bounding box center [601, 273] width 585 height 31
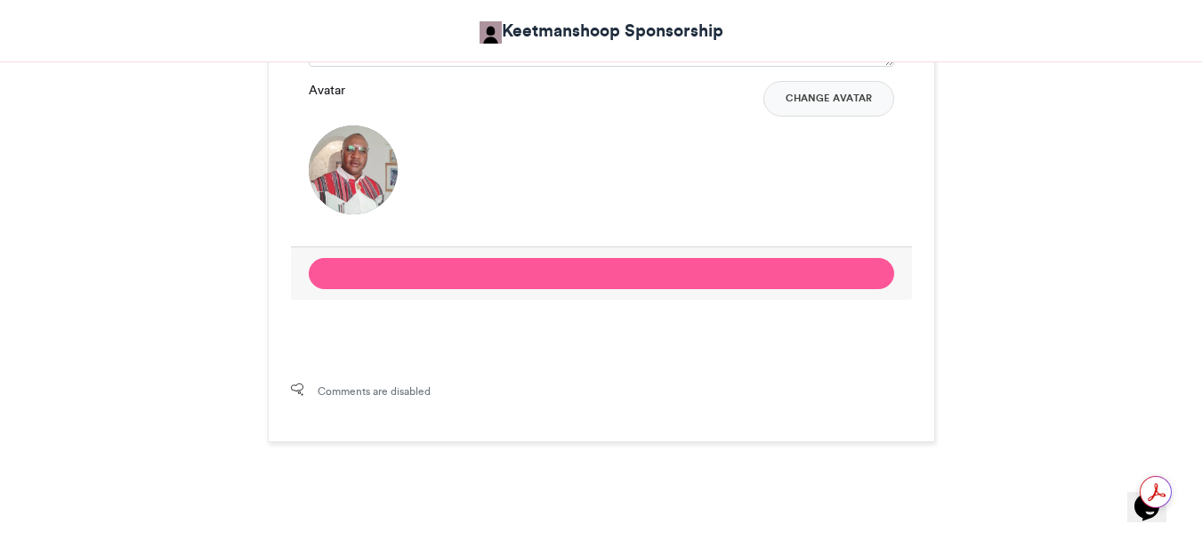
scroll to position [979, 0]
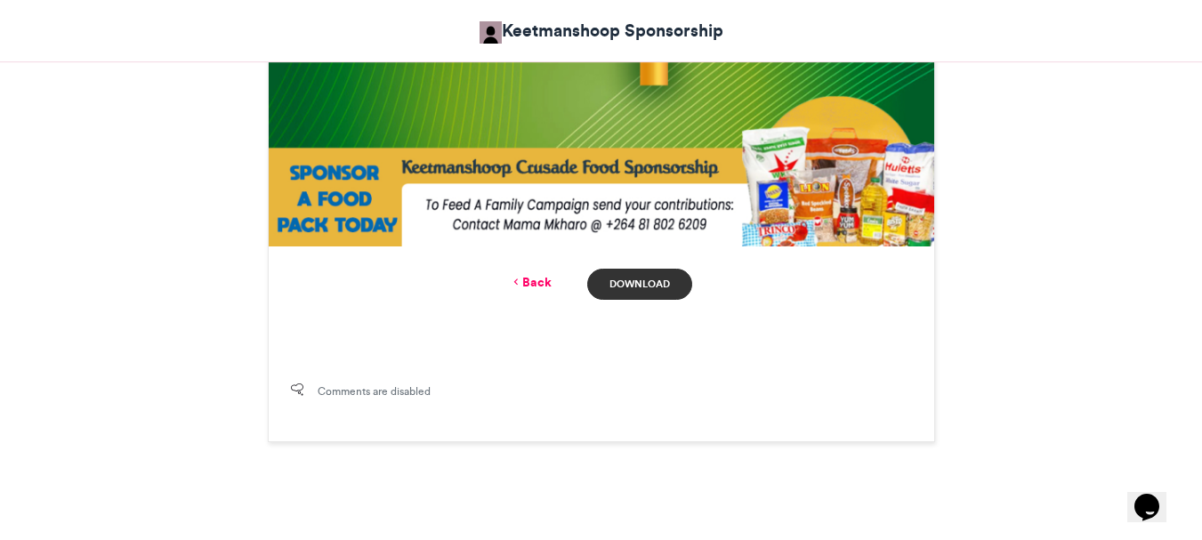
click at [639, 281] on link "Download" at bounding box center [639, 284] width 104 height 31
click at [536, 286] on link "Back" at bounding box center [531, 282] width 42 height 19
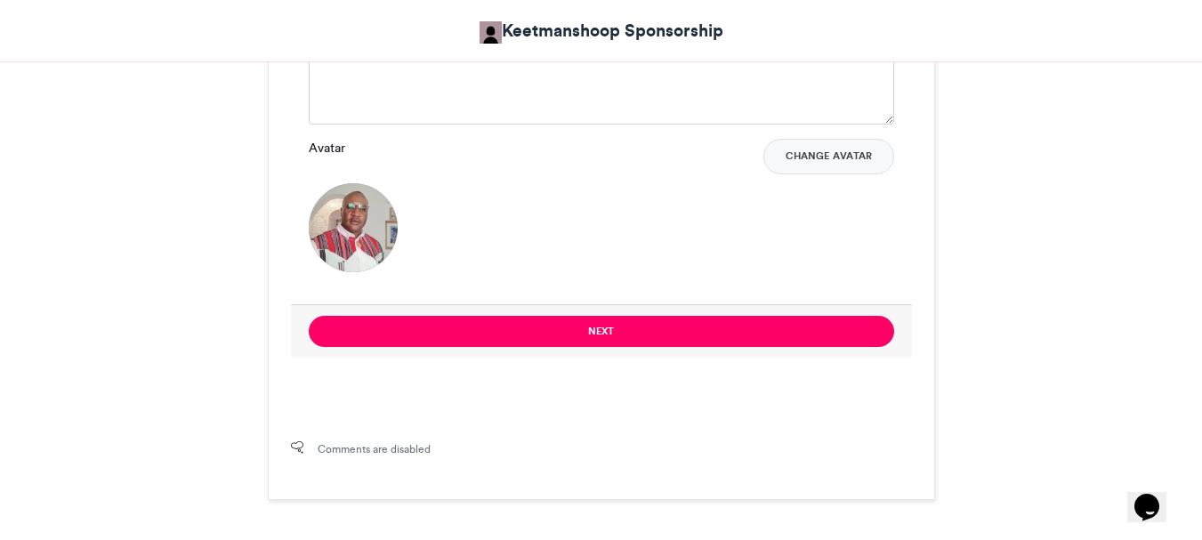
scroll to position [1163, 0]
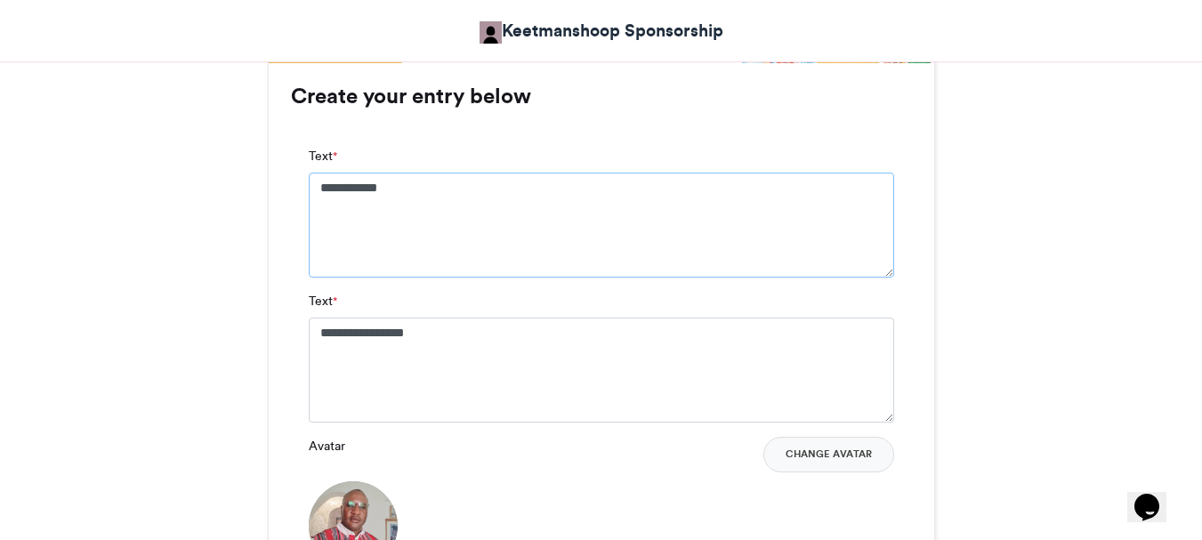
click at [416, 187] on textarea "**********" at bounding box center [601, 225] width 585 height 105
type textarea "*"
type textarea "**********"
click at [471, 332] on textarea "**********" at bounding box center [601, 370] width 585 height 105
type textarea "*"
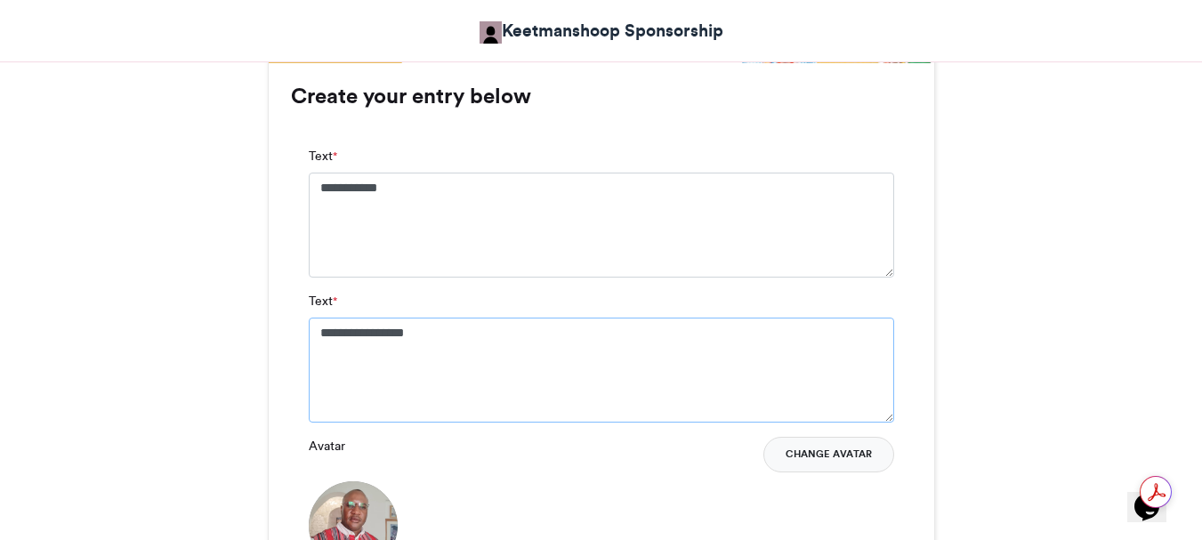
type textarea "**********"
click at [847, 453] on button "Change Avatar" at bounding box center [828, 455] width 131 height 36
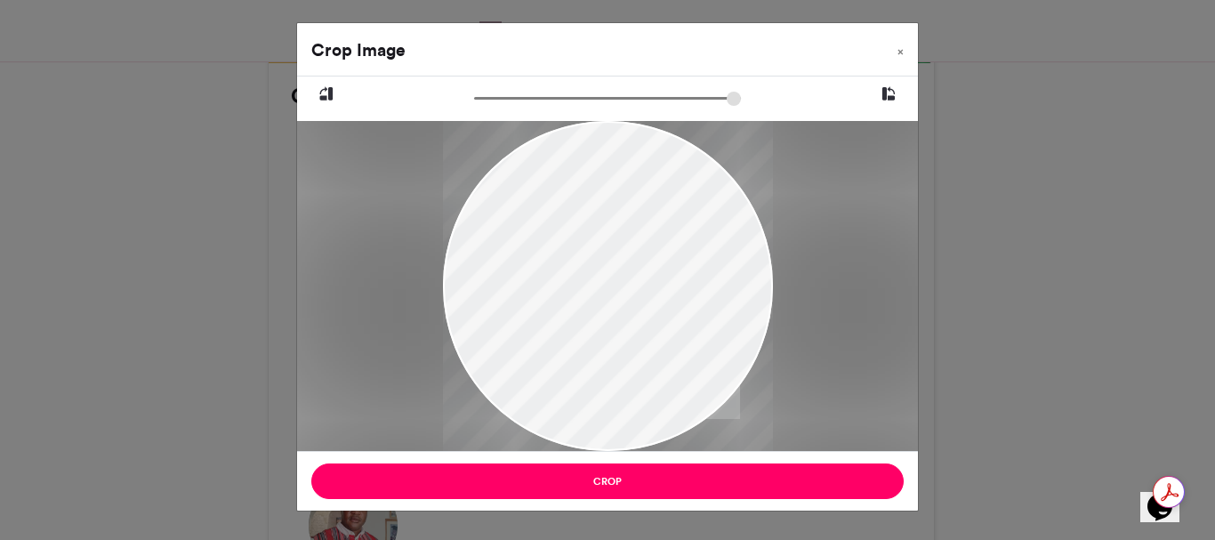
drag, startPoint x: 603, startPoint y: 225, endPoint x: 603, endPoint y: 382, distance: 156.6
click at [603, 382] on div at bounding box center [608, 341] width 330 height 442
click at [611, 193] on div at bounding box center [608, 341] width 330 height 442
drag, startPoint x: 597, startPoint y: 176, endPoint x: 634, endPoint y: 349, distance: 176.6
click at [634, 349] on div at bounding box center [608, 341] width 330 height 442
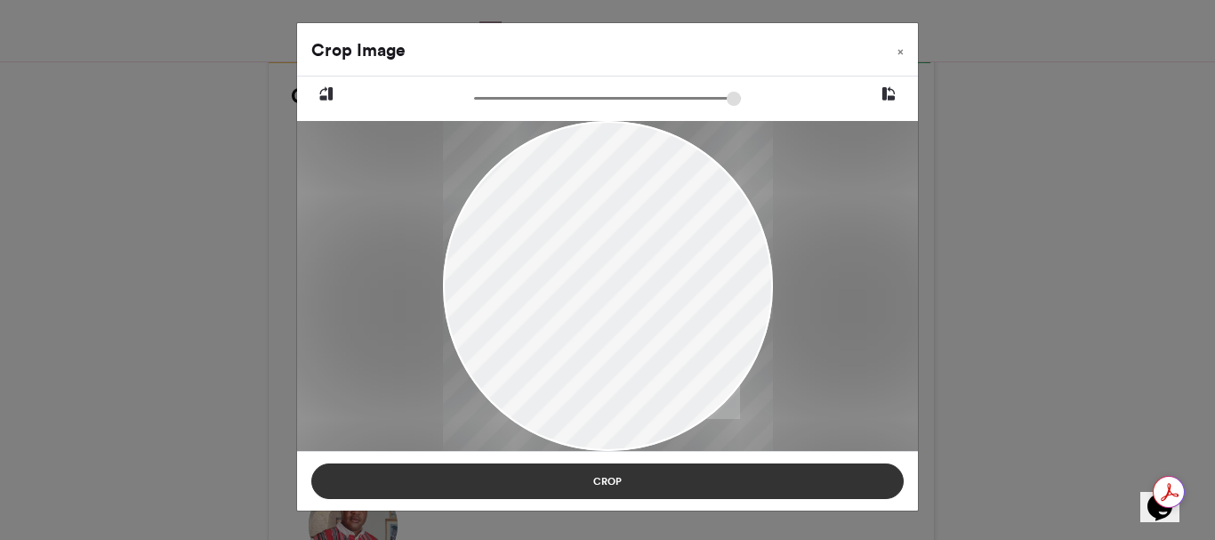
click at [602, 484] on button "Crop" at bounding box center [607, 481] width 592 height 36
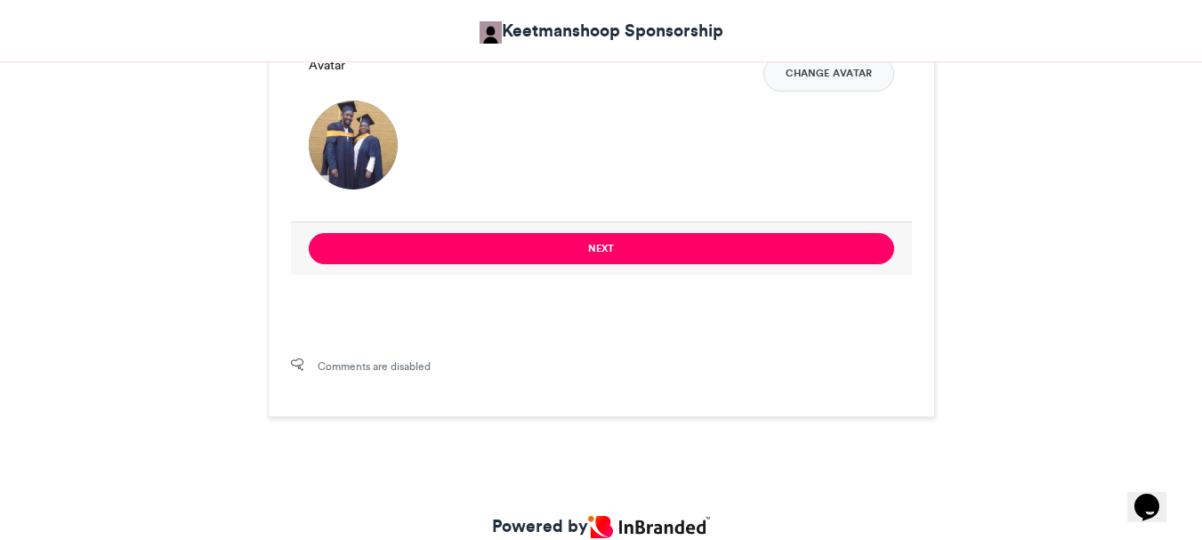
scroll to position [1607, 0]
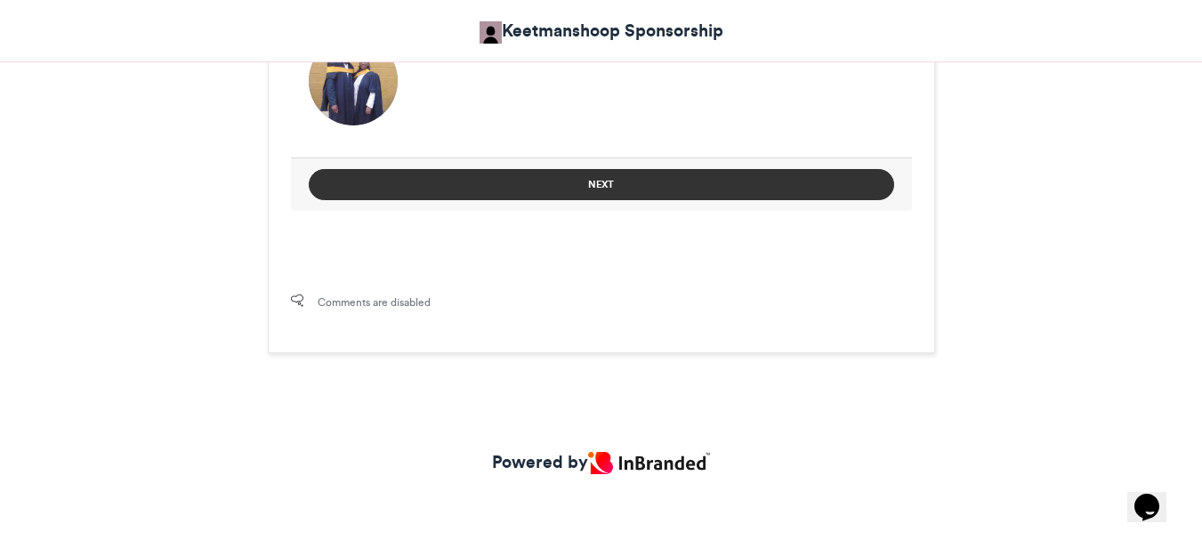
click at [592, 185] on button "Next" at bounding box center [601, 184] width 585 height 31
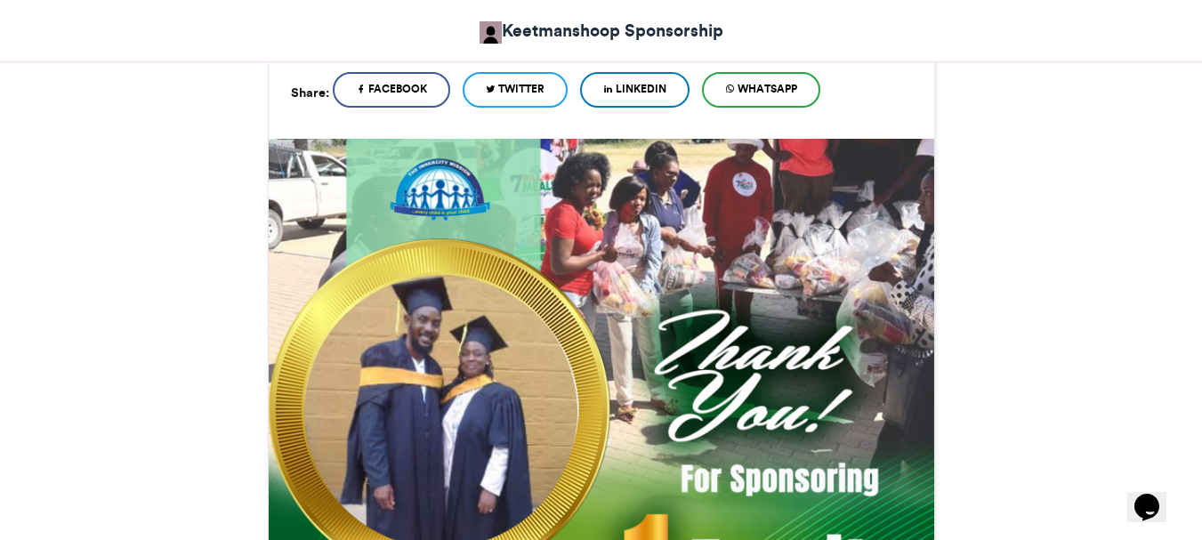
scroll to position [1068, 0]
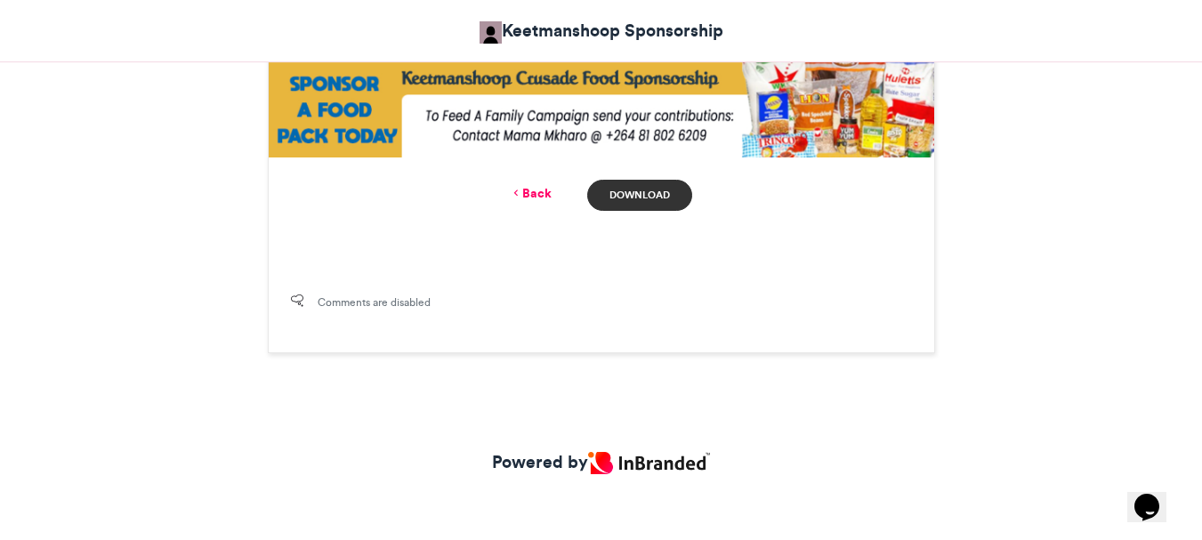
click at [643, 197] on link "Download" at bounding box center [639, 195] width 104 height 31
click at [536, 197] on link "Back" at bounding box center [531, 193] width 42 height 19
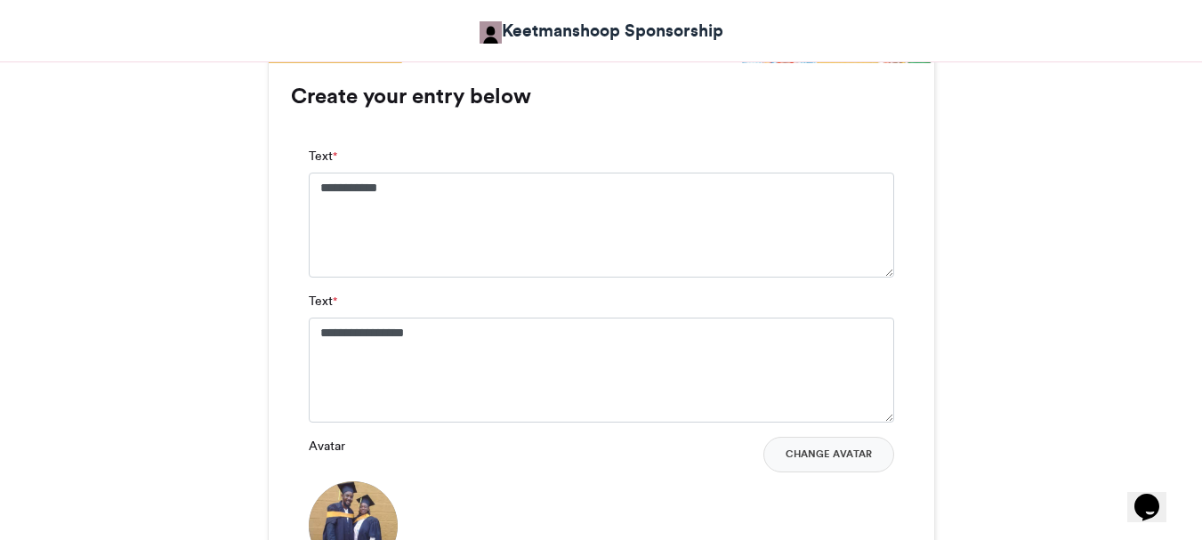
scroll to position [1074, 0]
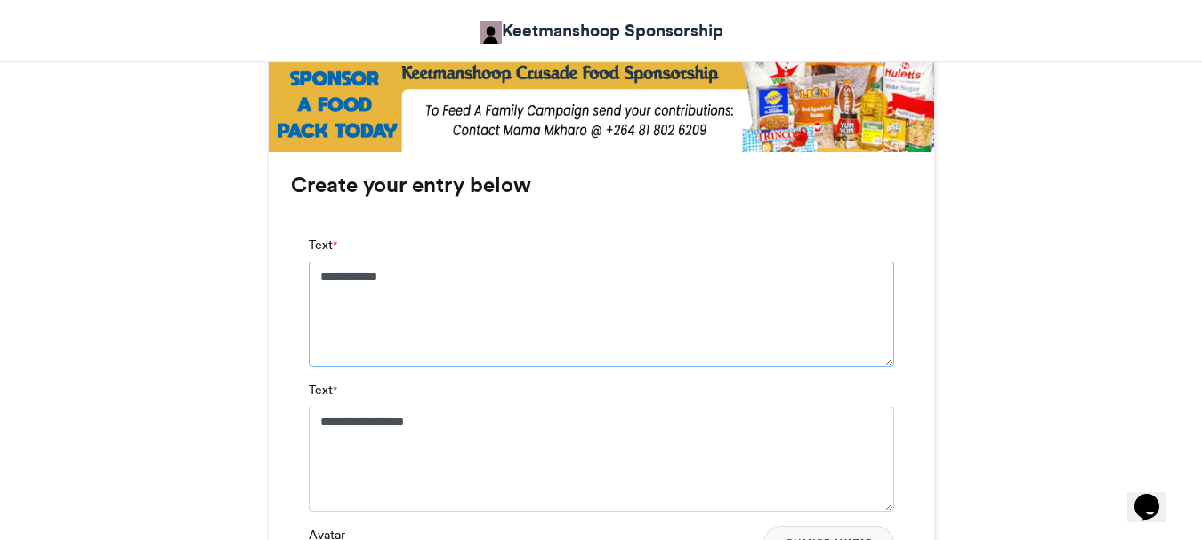
click at [439, 280] on textarea "**********" at bounding box center [601, 314] width 585 height 105
type textarea "*"
type textarea "**********"
click at [467, 421] on textarea "**********" at bounding box center [601, 459] width 585 height 105
type textarea "*"
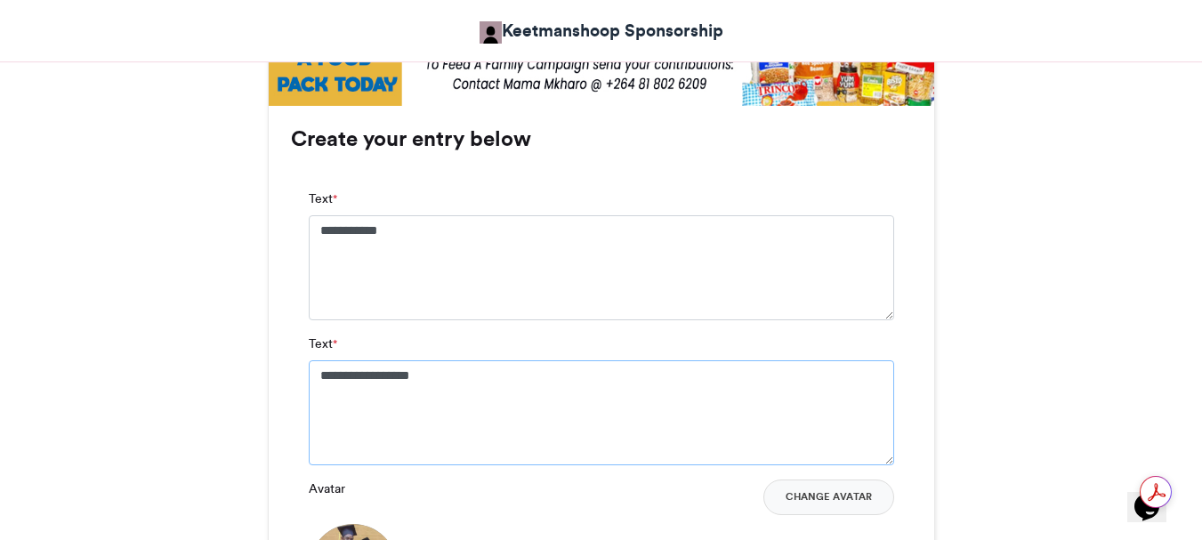
scroll to position [1341, 0]
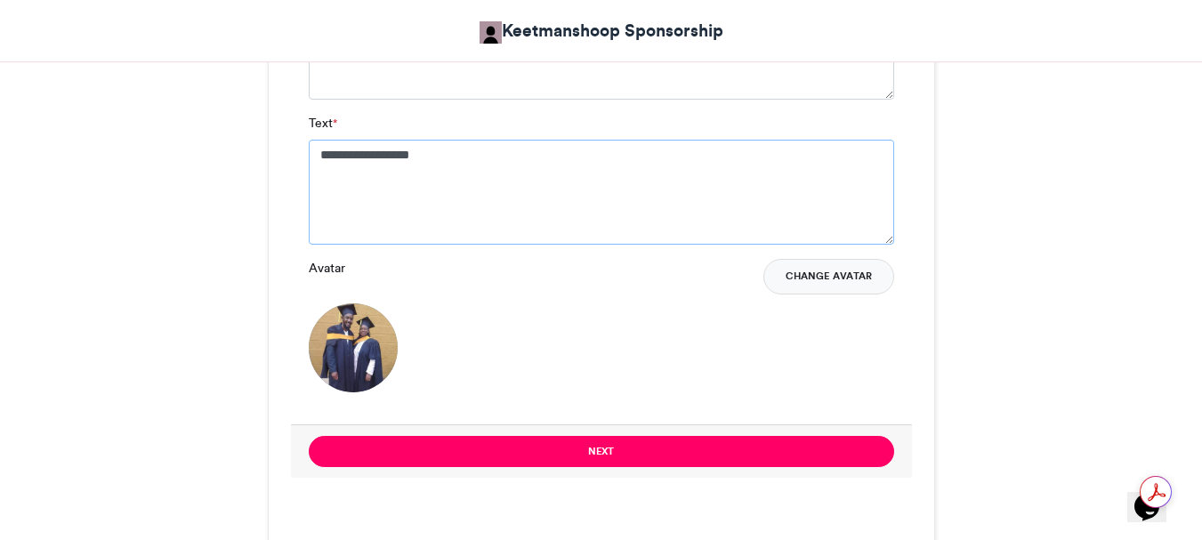
type textarea "**********"
click at [827, 276] on button "Change Avatar" at bounding box center [828, 277] width 131 height 36
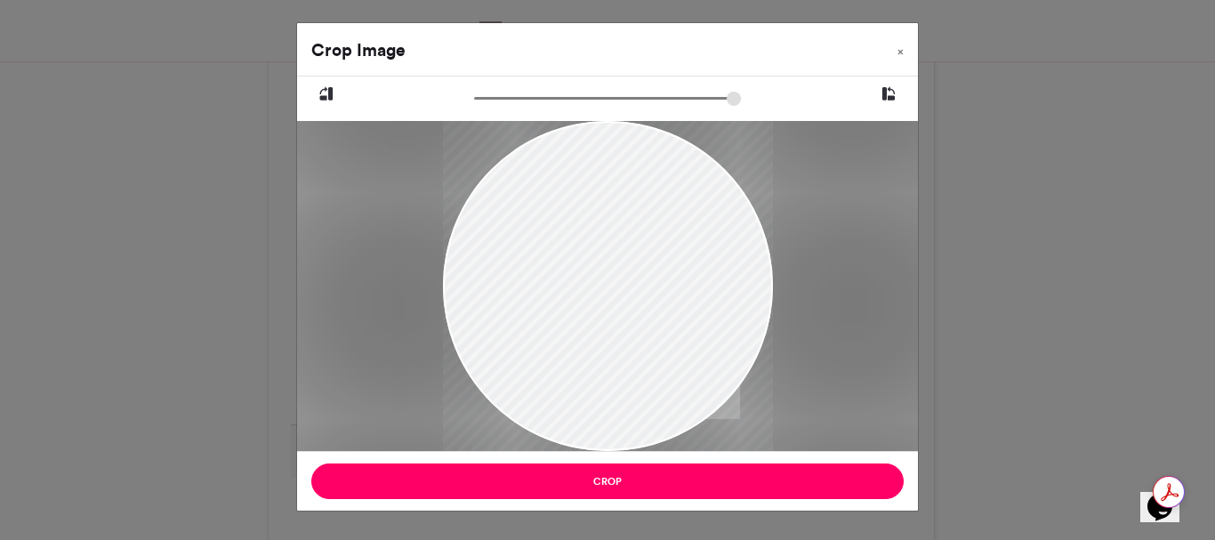
click at [615, 392] on div at bounding box center [608, 340] width 330 height 440
drag, startPoint x: 642, startPoint y: 144, endPoint x: 667, endPoint y: 270, distance: 127.9
click at [665, 269] on div at bounding box center [608, 340] width 330 height 440
drag, startPoint x: 676, startPoint y: 261, endPoint x: 600, endPoint y: 448, distance: 202.7
click at [640, 490] on div "Crop Image × Crop" at bounding box center [607, 266] width 623 height 489
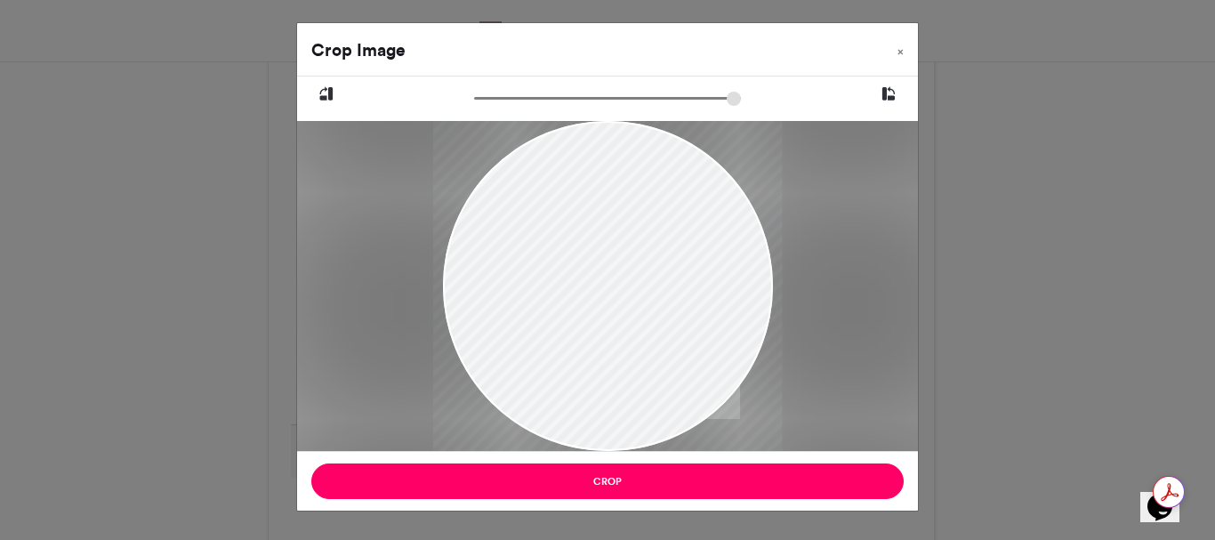
type input "*****"
click at [629, 303] on div at bounding box center [608, 256] width 330 height 440
drag, startPoint x: 640, startPoint y: 286, endPoint x: 498, endPoint y: 430, distance: 201.9
click at [549, 497] on div "Crop Image × Crop" at bounding box center [607, 266] width 623 height 489
drag, startPoint x: 587, startPoint y: 148, endPoint x: 636, endPoint y: 333, distance: 191.4
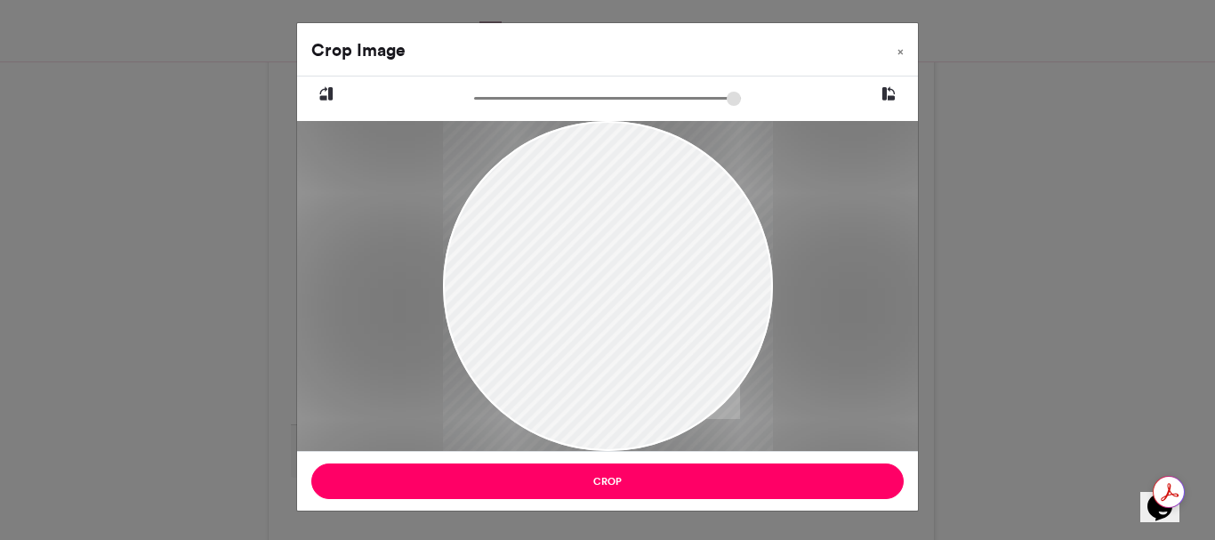
click at [633, 375] on div at bounding box center [608, 340] width 330 height 440
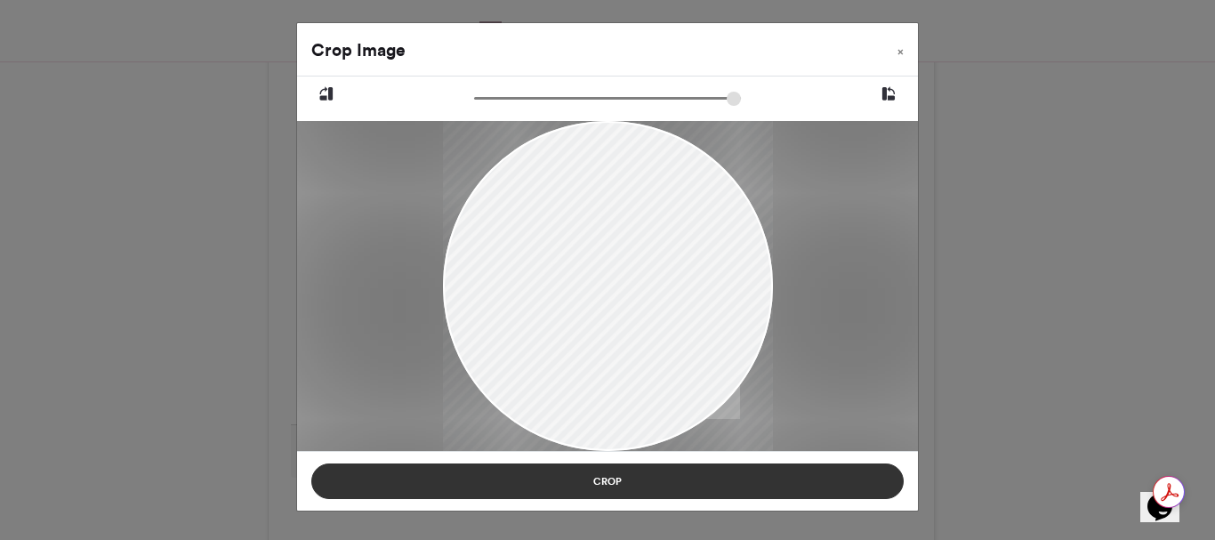
drag, startPoint x: 623, startPoint y: 162, endPoint x: 666, endPoint y: 471, distance: 312.6
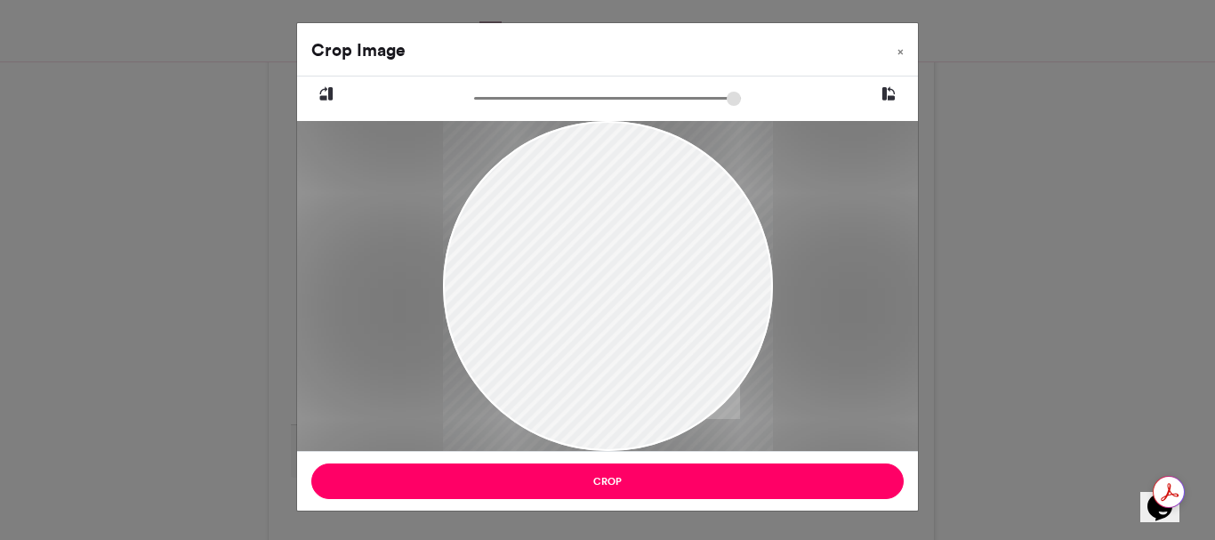
drag, startPoint x: 643, startPoint y: 209, endPoint x: 664, endPoint y: 447, distance: 238.5
click at [664, 447] on div at bounding box center [608, 340] width 330 height 440
drag, startPoint x: 594, startPoint y: 141, endPoint x: 565, endPoint y: 380, distance: 241.1
click at [576, 385] on div at bounding box center [608, 340] width 330 height 440
drag, startPoint x: 639, startPoint y: 149, endPoint x: 608, endPoint y: 330, distance: 183.1
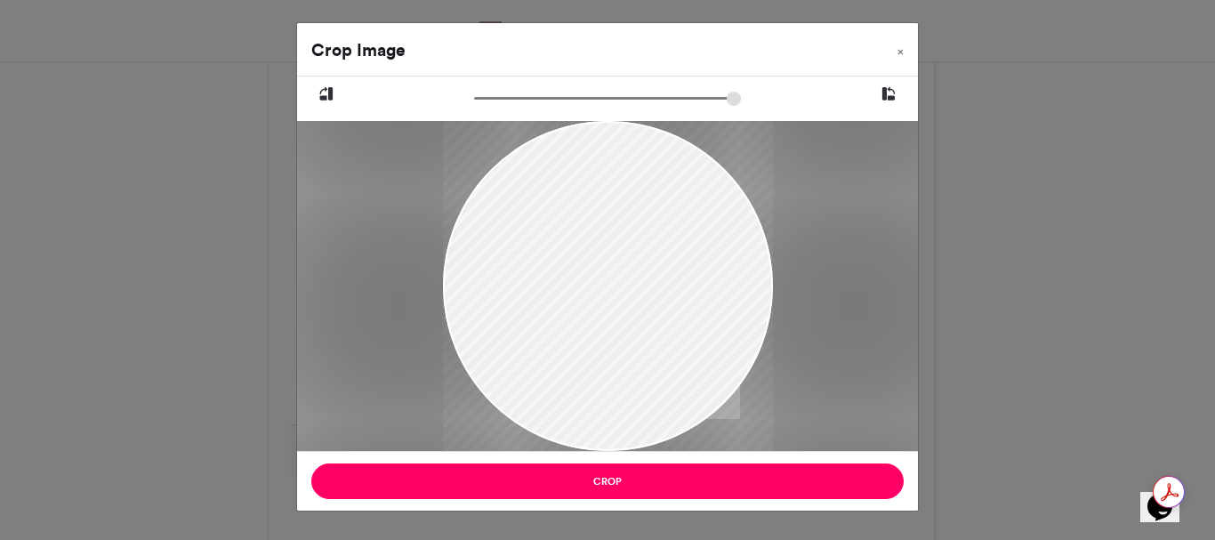
click at [616, 307] on div at bounding box center [608, 340] width 330 height 440
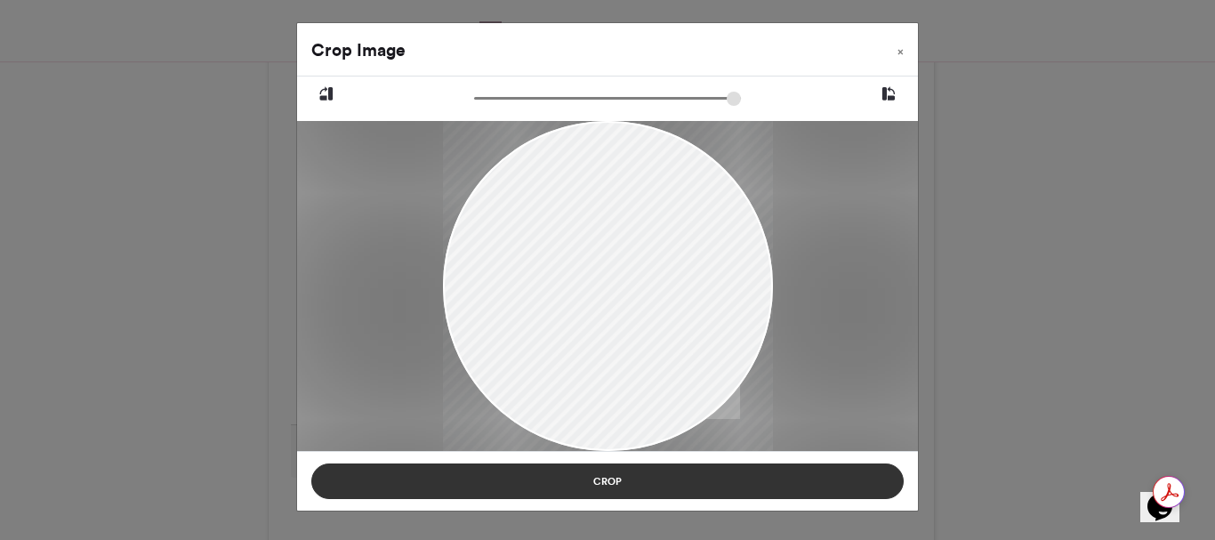
click at [603, 482] on button "Crop" at bounding box center [607, 481] width 592 height 36
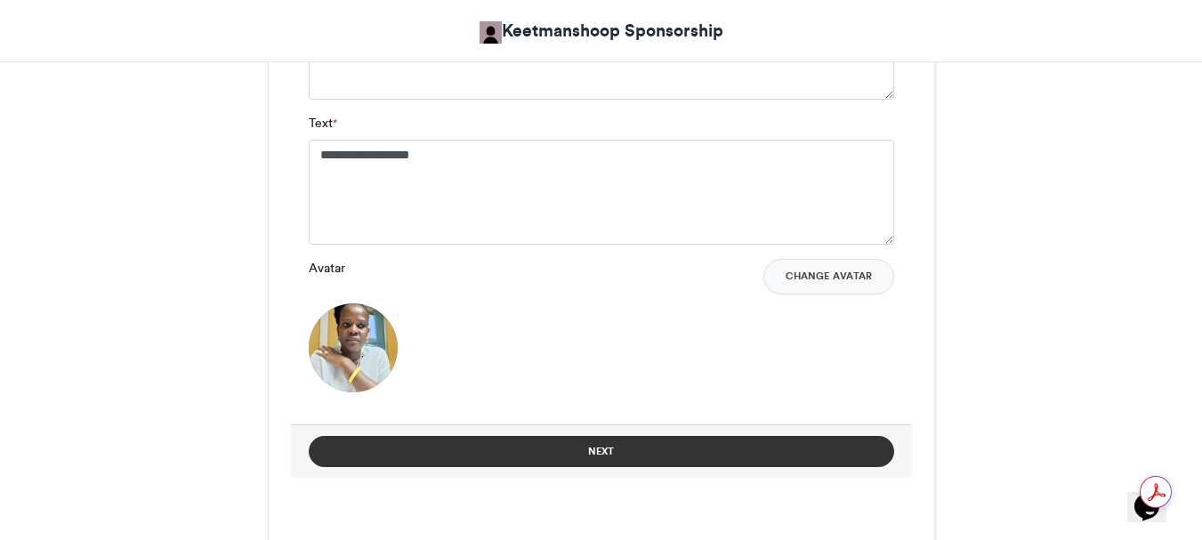
click at [596, 451] on button "Next" at bounding box center [601, 451] width 585 height 31
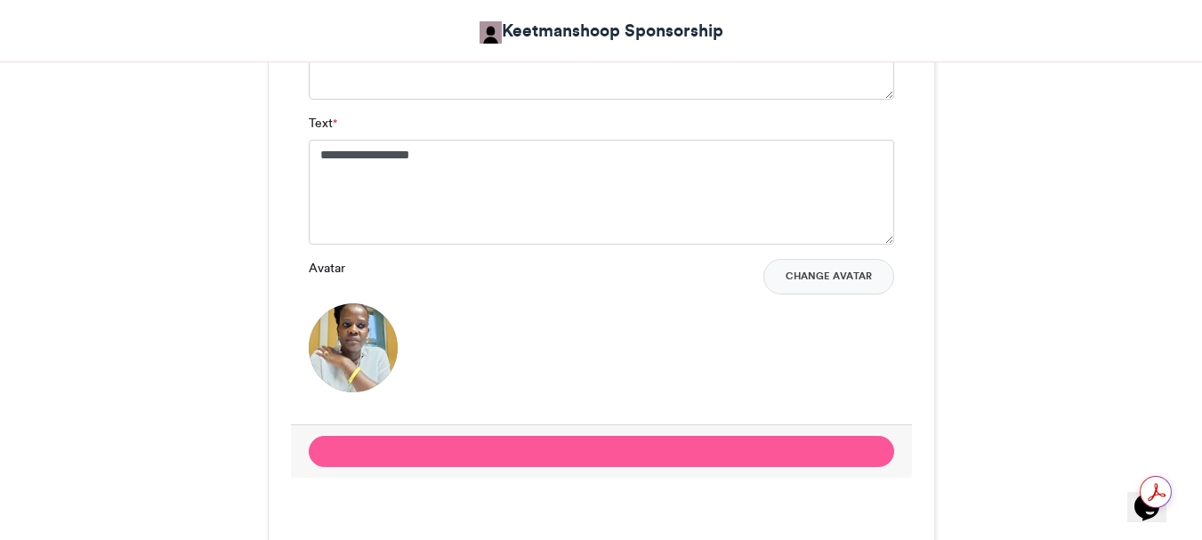
scroll to position [801, 0]
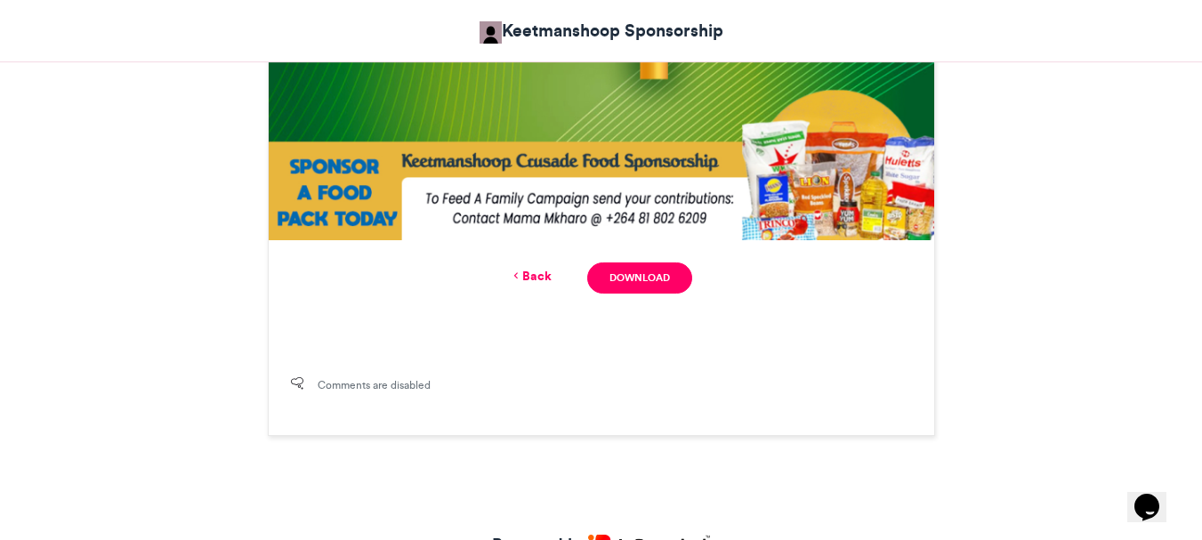
scroll to position [897, 0]
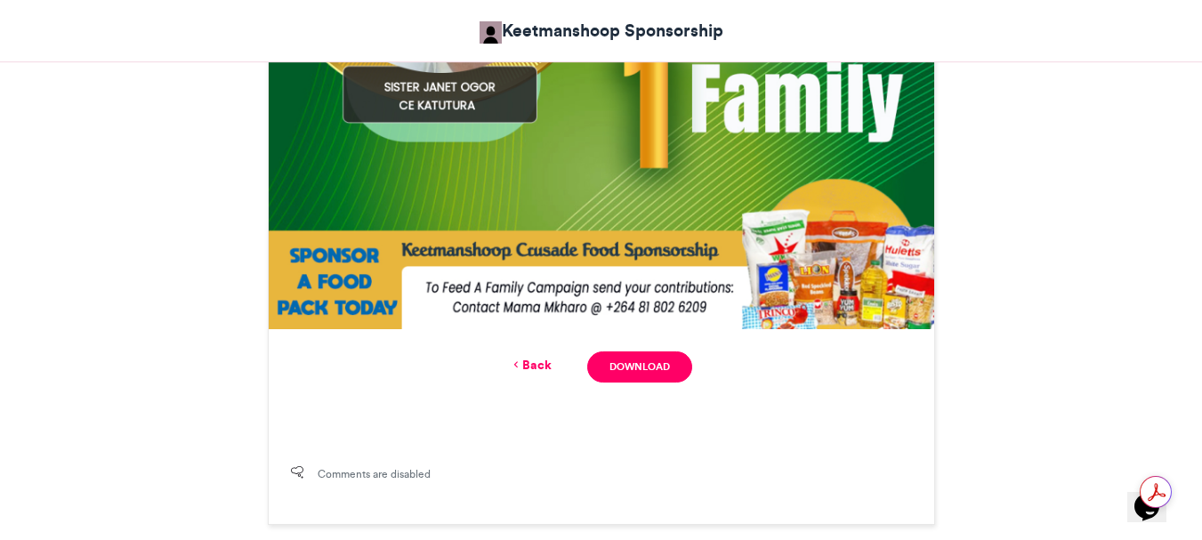
click at [516, 364] on icon at bounding box center [516, 365] width 12 height 16
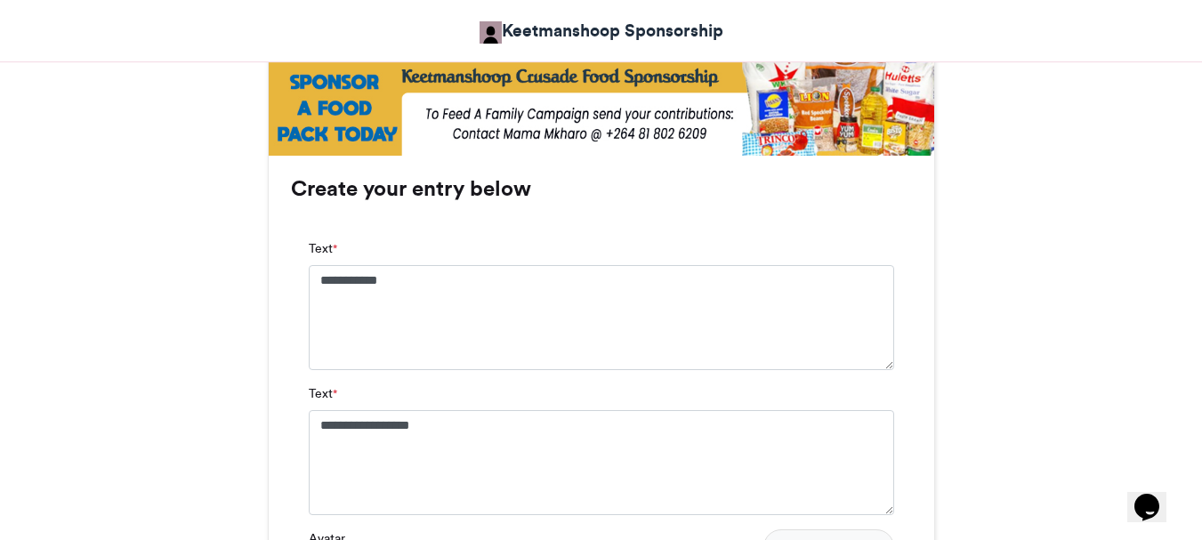
scroll to position [1169, 0]
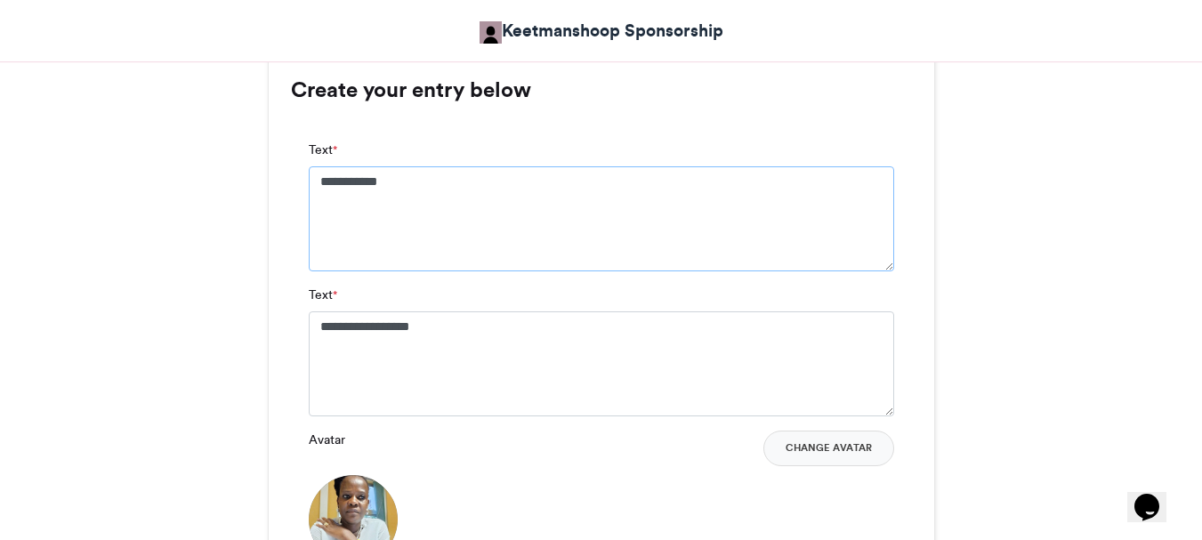
click at [424, 189] on textarea "**********" at bounding box center [601, 218] width 585 height 105
type textarea "*"
type textarea "**********"
drag, startPoint x: 468, startPoint y: 335, endPoint x: 472, endPoint y: 345, distance: 10.7
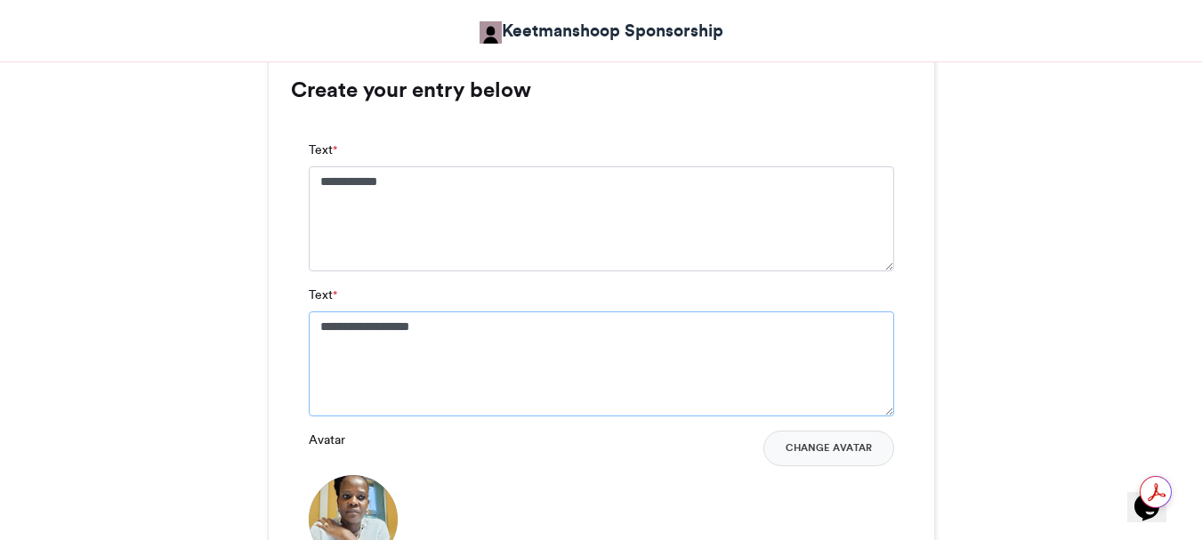
click at [469, 345] on textarea "**********" at bounding box center [601, 363] width 585 height 105
click at [504, 321] on textarea "**********" at bounding box center [601, 363] width 585 height 105
type textarea "****"
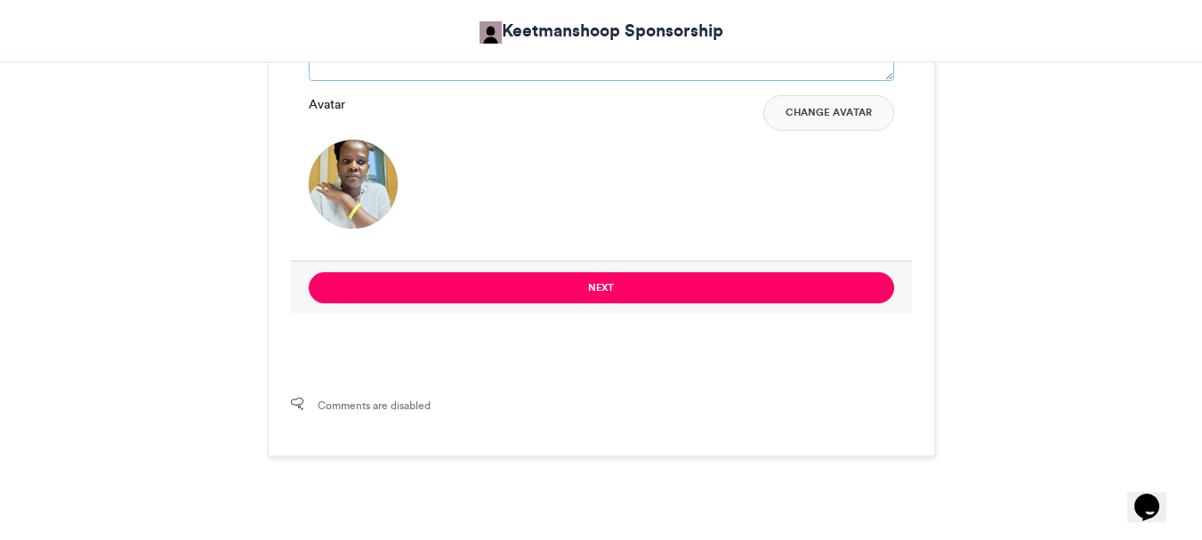
scroll to position [1525, 0]
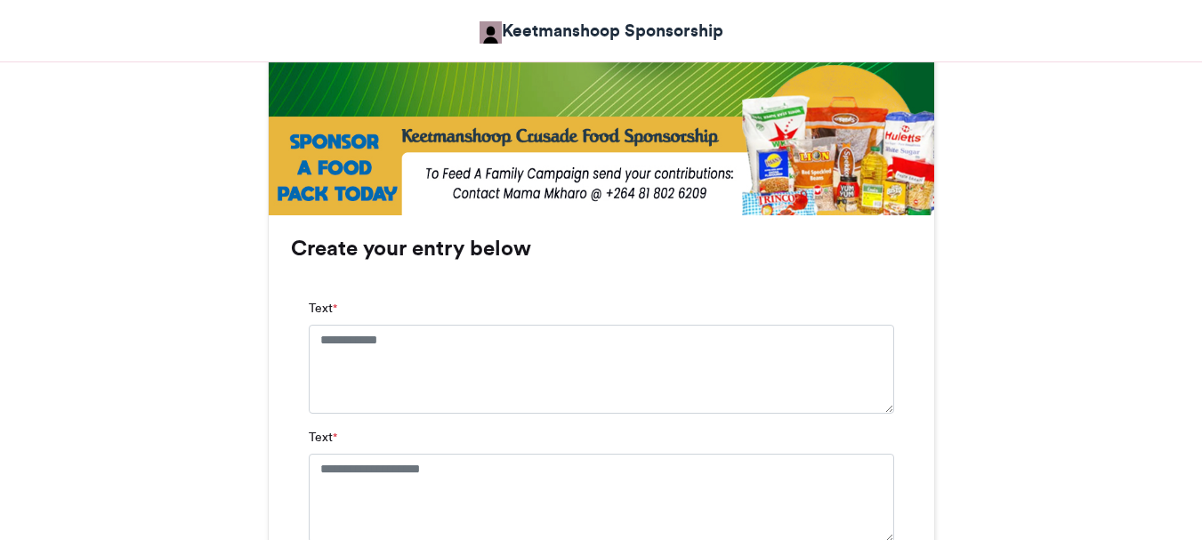
scroll to position [1067, 0]
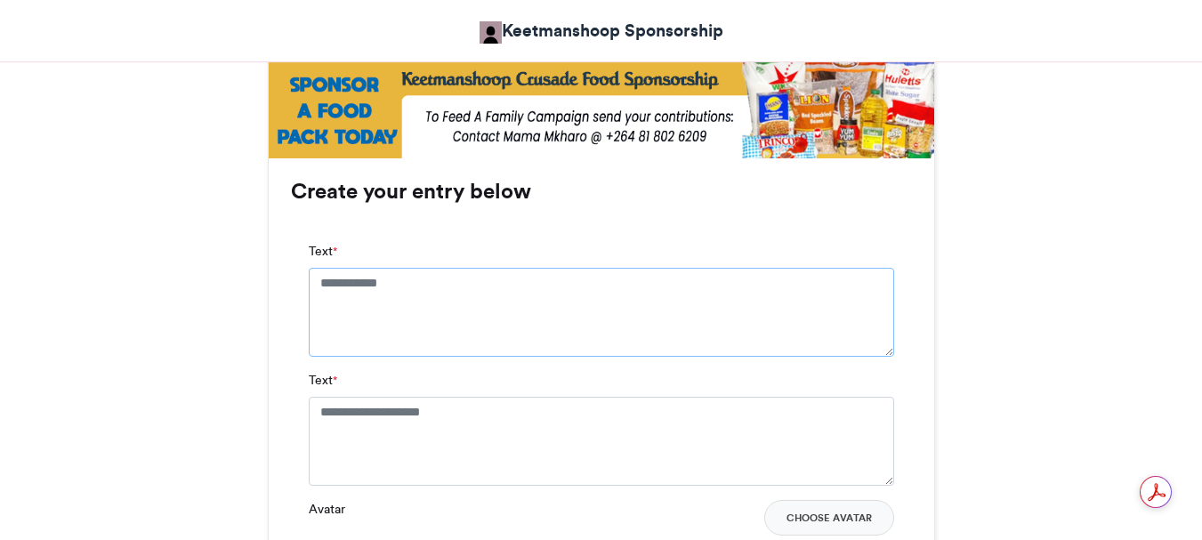
drag, startPoint x: 432, startPoint y: 282, endPoint x: 442, endPoint y: 284, distance: 9.9
click at [435, 282] on textarea "Text *" at bounding box center [601, 312] width 585 height 89
click at [418, 280] on textarea "Text *" at bounding box center [601, 312] width 585 height 89
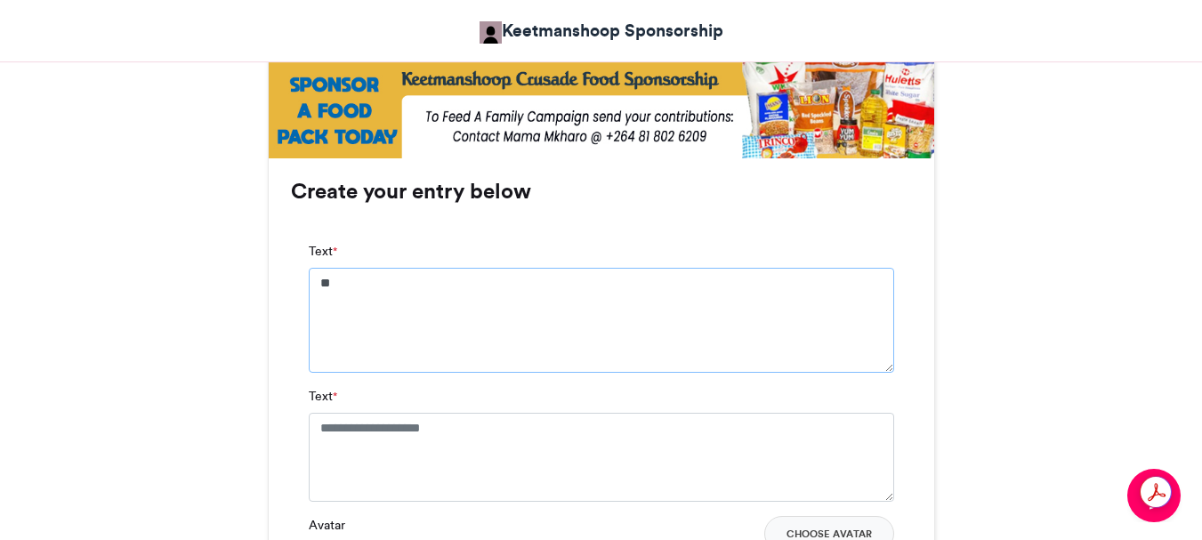
type textarea "*"
type textarea "**********"
click at [488, 427] on textarea "Text *" at bounding box center [601, 457] width 585 height 89
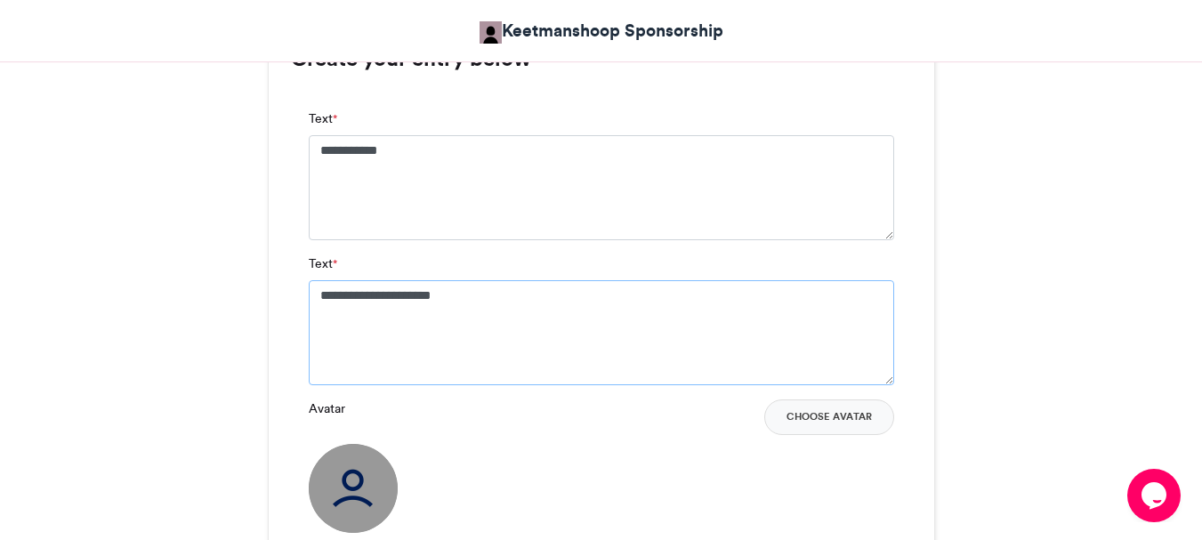
scroll to position [1245, 0]
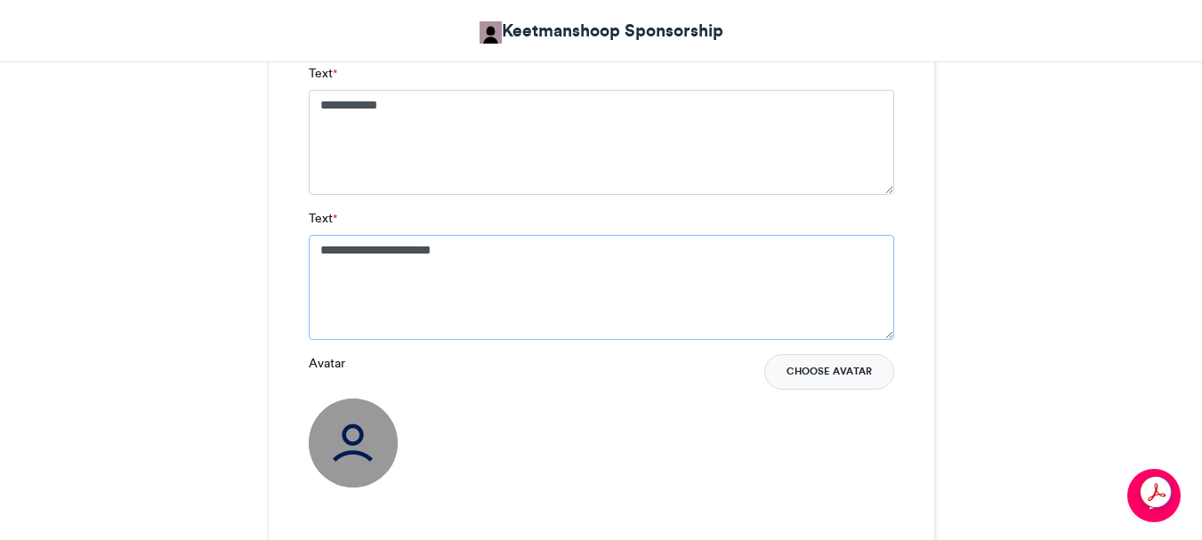
type textarea "**********"
click at [815, 368] on button "Choose Avatar" at bounding box center [829, 372] width 130 height 36
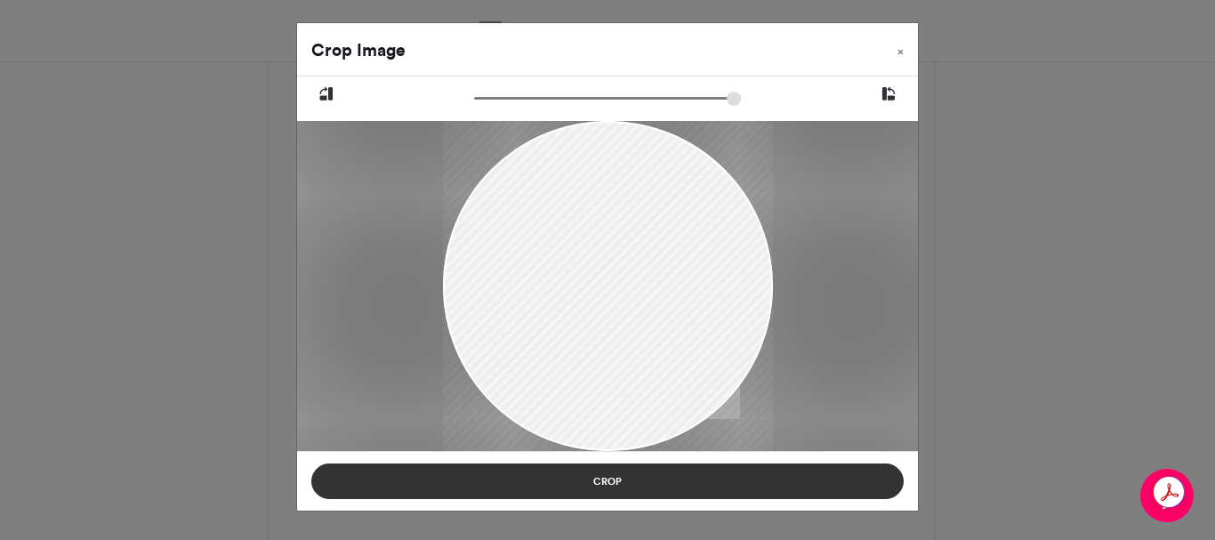
click at [594, 479] on button "Crop" at bounding box center [607, 481] width 592 height 36
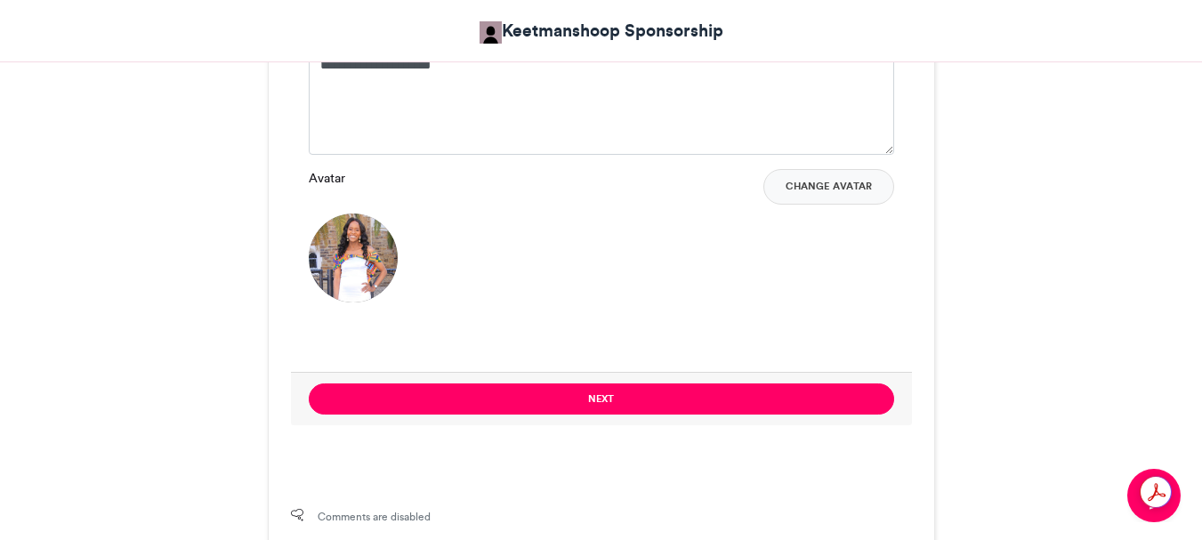
scroll to position [1601, 0]
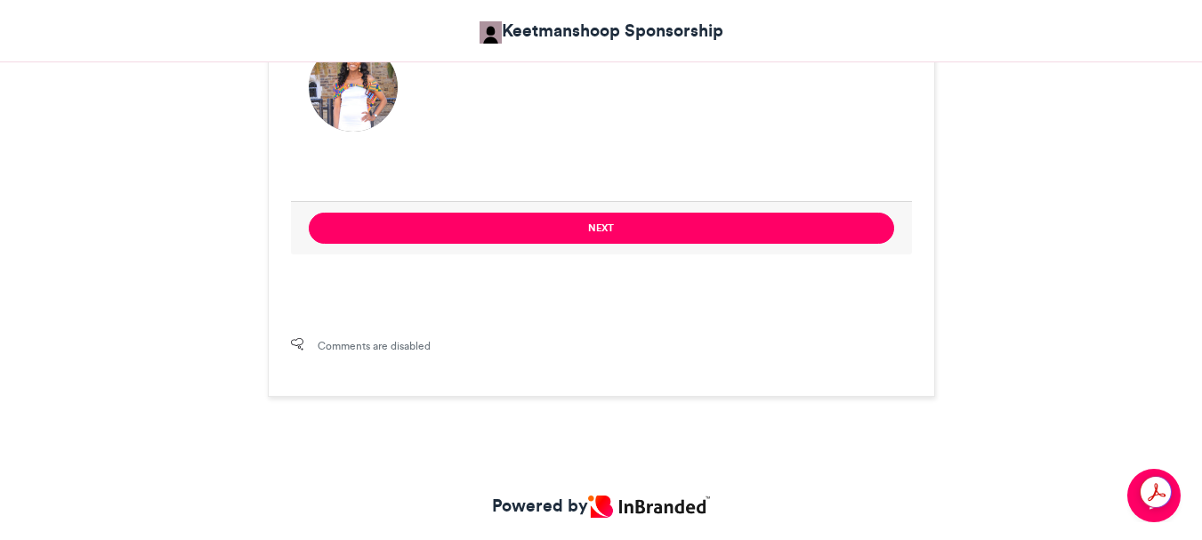
click at [612, 227] on button "Next" at bounding box center [601, 228] width 585 height 31
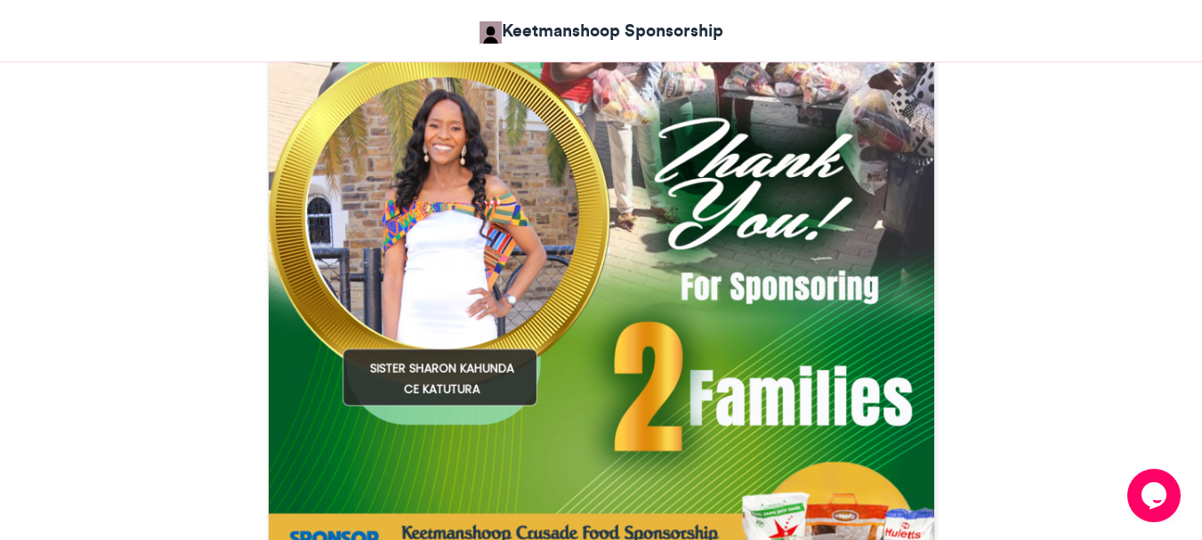
scroll to position [795, 0]
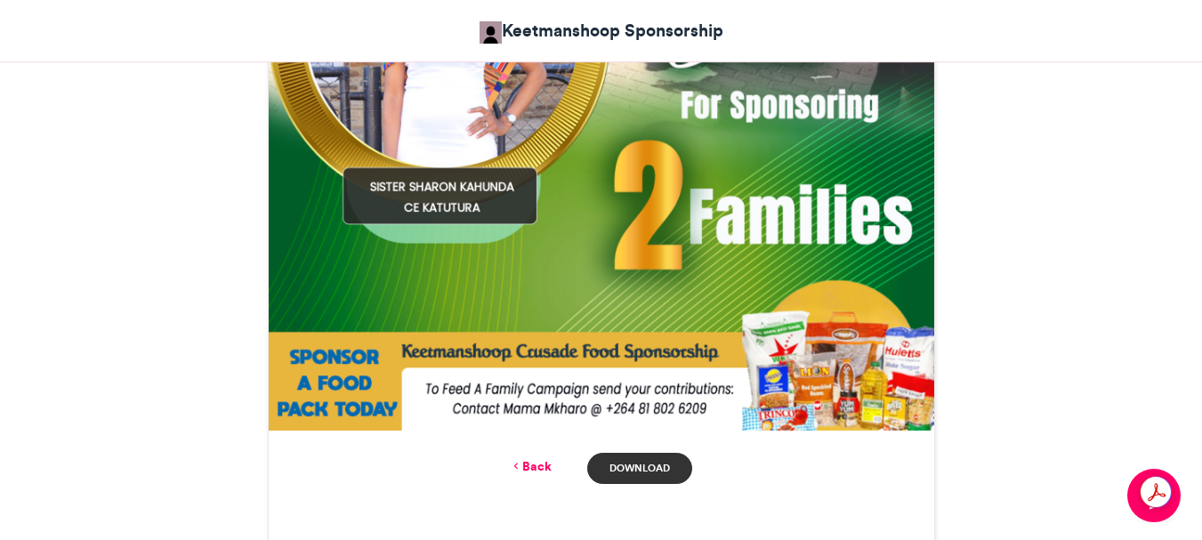
click at [631, 468] on link "Download" at bounding box center [639, 468] width 104 height 31
click at [531, 463] on link "Back" at bounding box center [531, 466] width 42 height 19
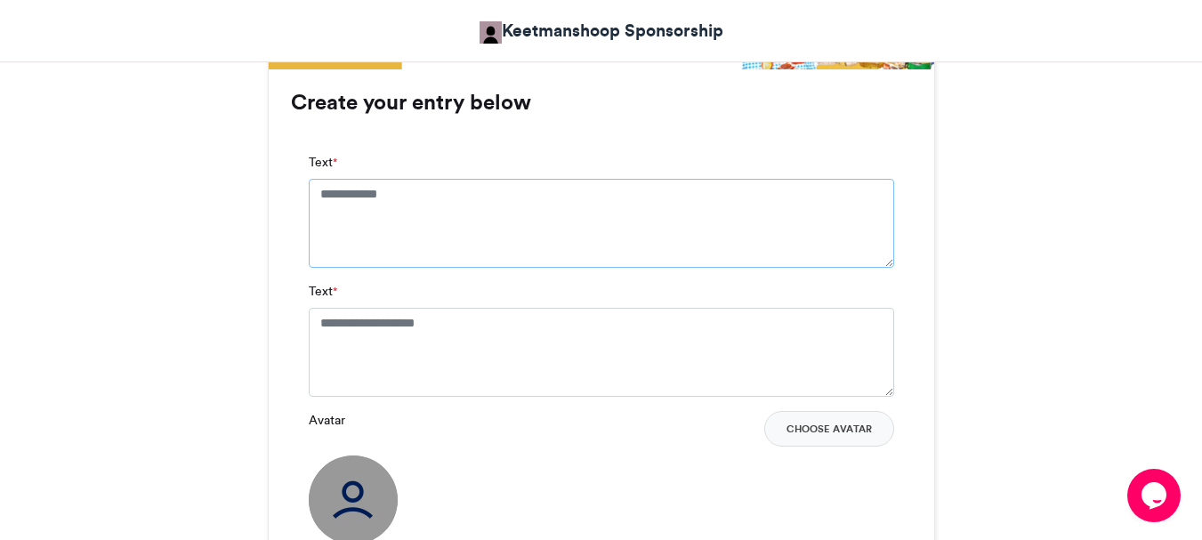
click at [430, 201] on textarea "Text *" at bounding box center [601, 223] width 585 height 89
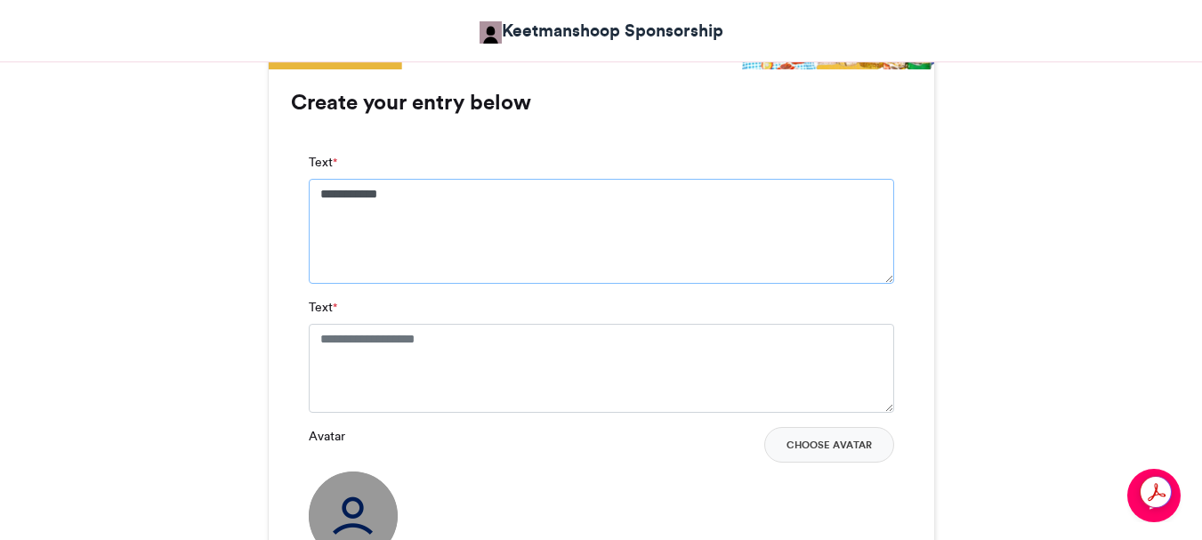
type textarea "**********"
click at [478, 335] on textarea "Text *" at bounding box center [601, 368] width 585 height 89
click at [471, 343] on textarea "Text *" at bounding box center [601, 368] width 585 height 89
click at [468, 340] on textarea "Text *" at bounding box center [601, 368] width 585 height 89
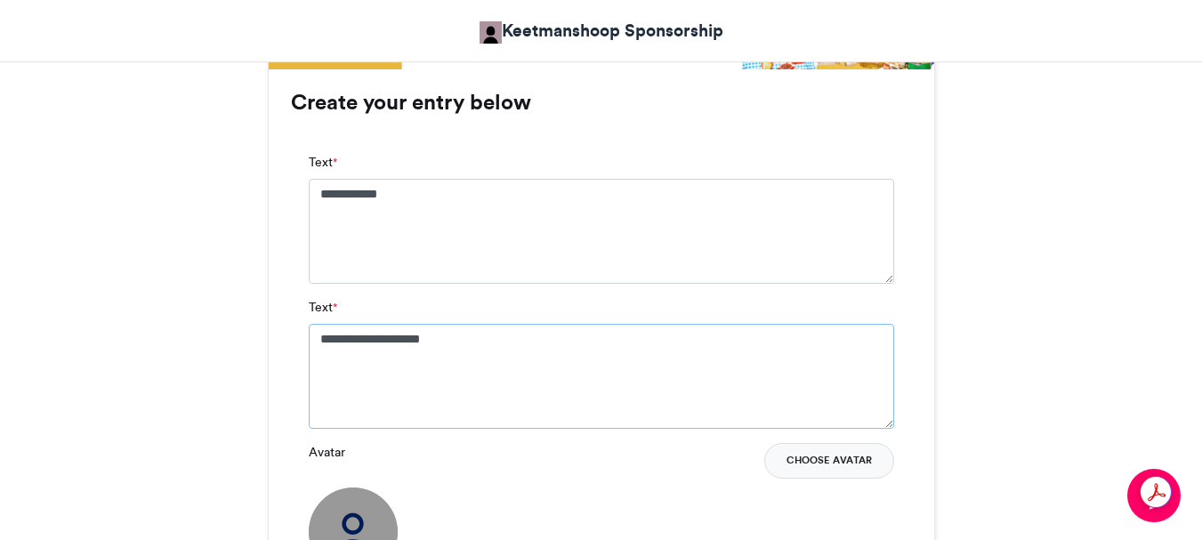
type textarea "**********"
click at [816, 464] on button "Choose Avatar" at bounding box center [829, 461] width 130 height 36
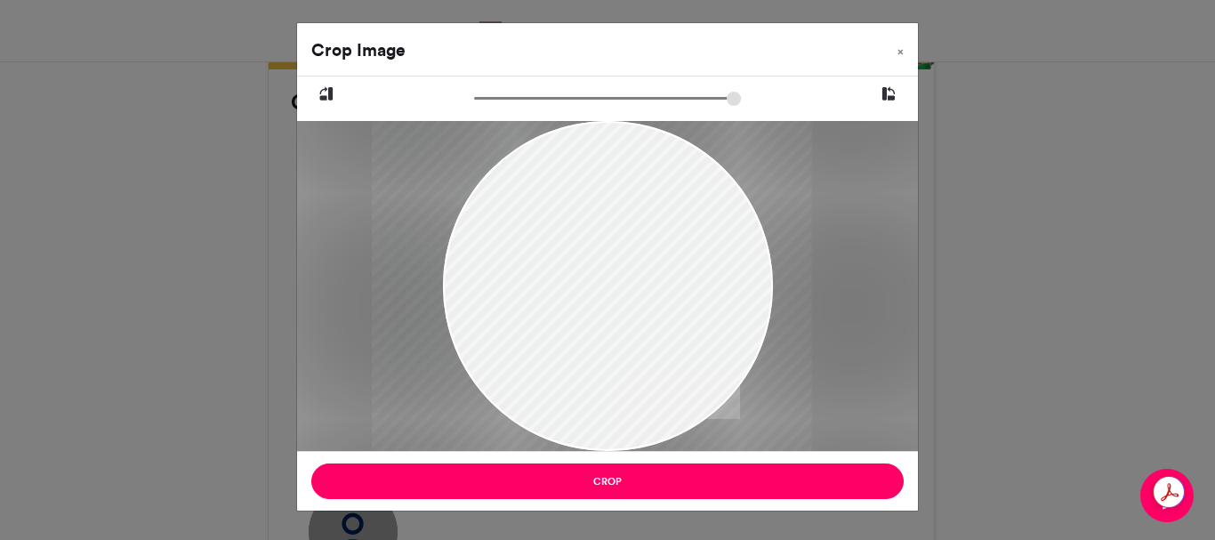
click at [597, 247] on div at bounding box center [592, 286] width 440 height 330
drag, startPoint x: 623, startPoint y: 336, endPoint x: 625, endPoint y: 277, distance: 59.7
click at [625, 277] on div at bounding box center [594, 286] width 440 height 330
drag, startPoint x: 616, startPoint y: 154, endPoint x: 621, endPoint y: 300, distance: 146.0
click at [621, 300] on div at bounding box center [599, 286] width 440 height 330
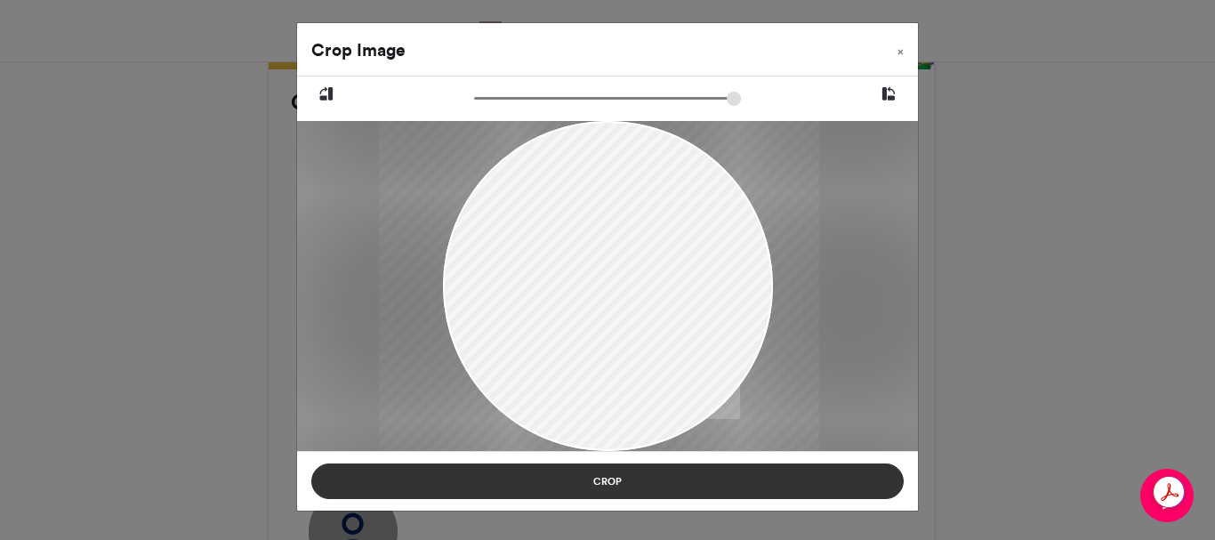
click at [599, 479] on button "Crop" at bounding box center [607, 481] width 592 height 36
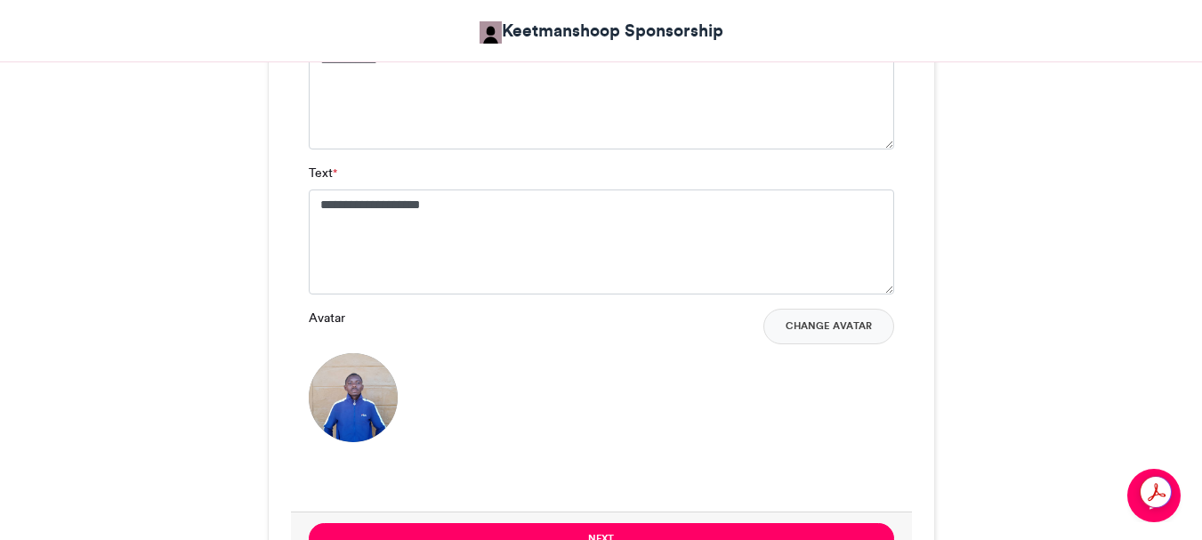
scroll to position [1512, 0]
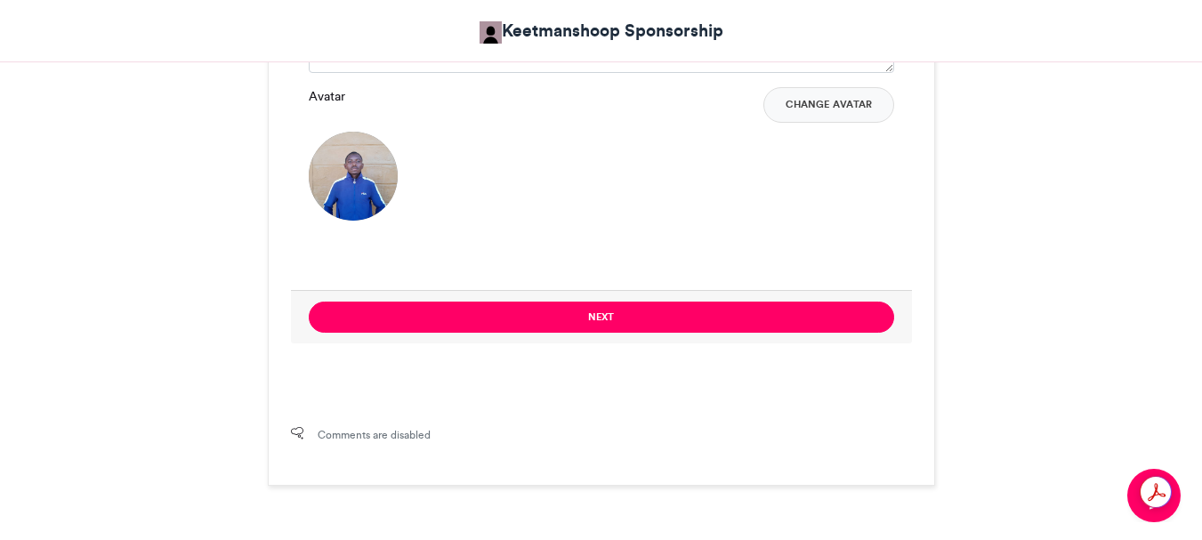
click at [601, 318] on button "Next" at bounding box center [601, 317] width 585 height 31
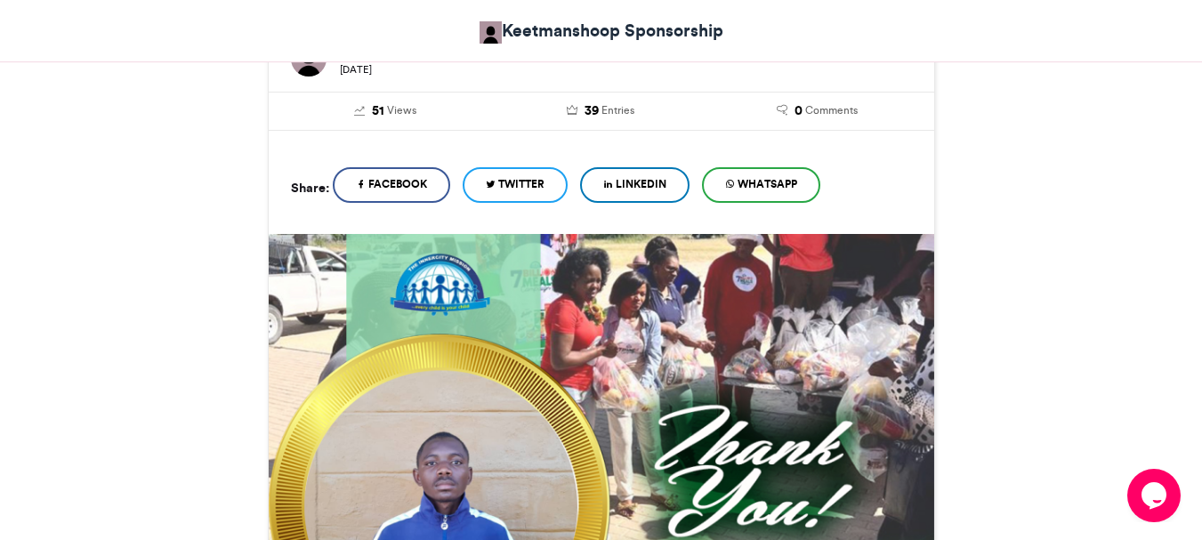
scroll to position [973, 0]
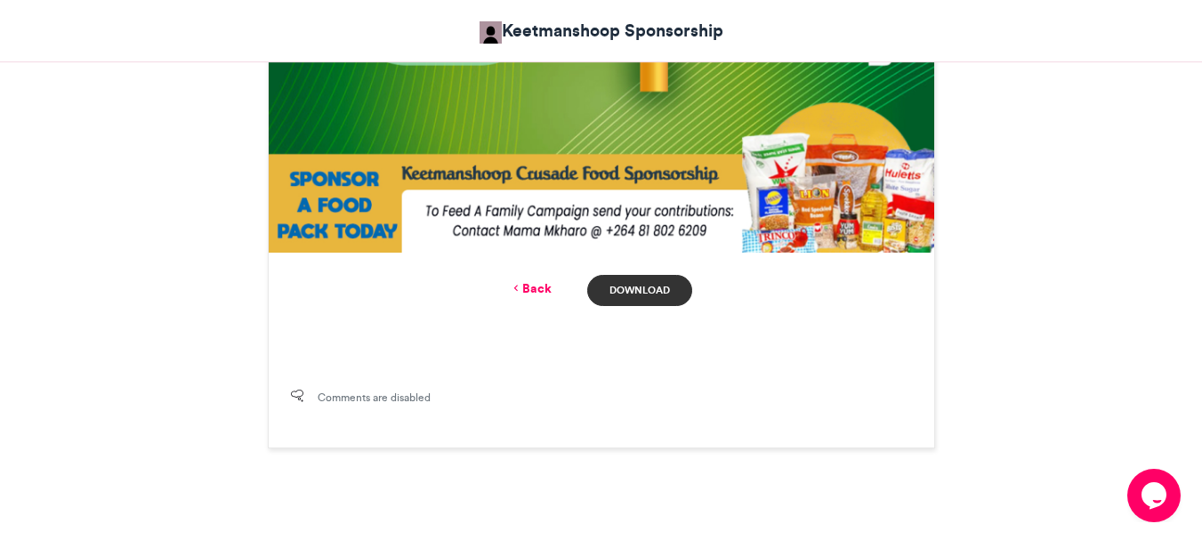
click at [646, 286] on link "Download" at bounding box center [639, 290] width 104 height 31
click at [522, 285] on link "Back" at bounding box center [531, 288] width 42 height 19
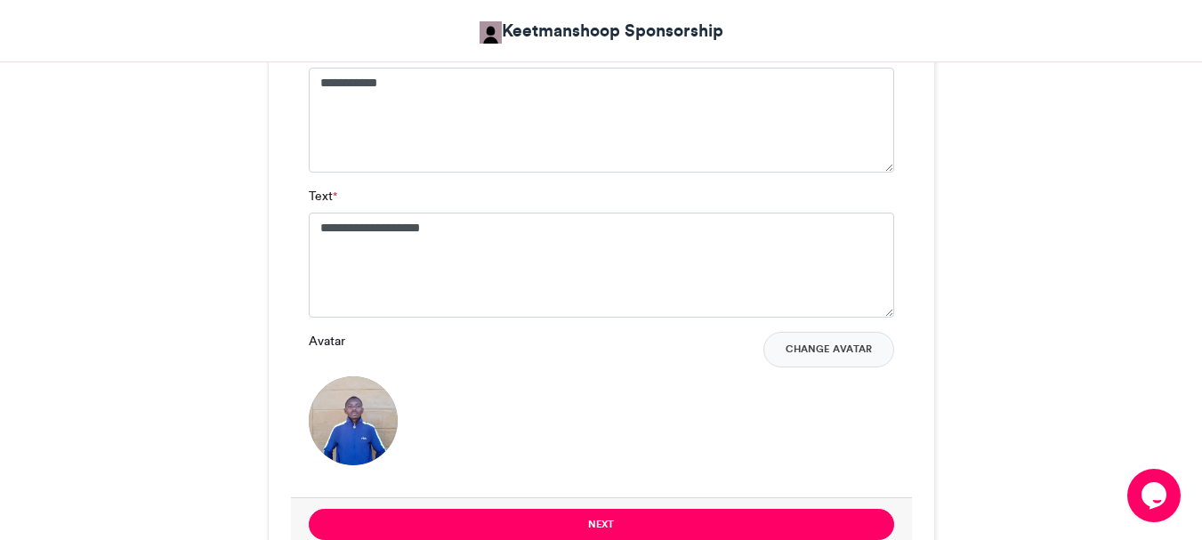
scroll to position [1156, 0]
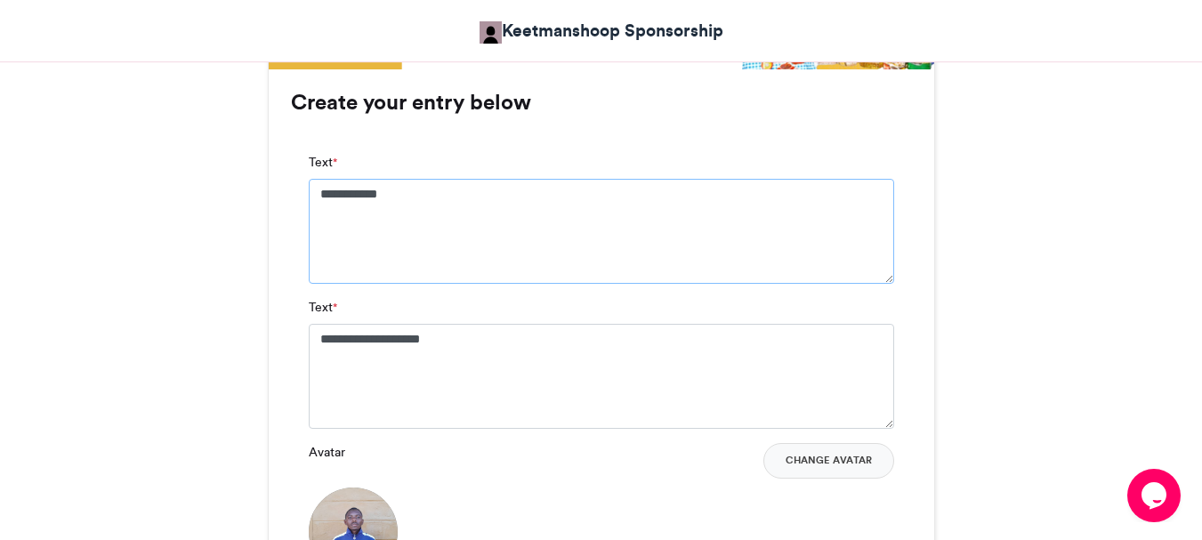
click at [443, 205] on textarea "**********" at bounding box center [601, 231] width 585 height 105
type textarea "*"
type textarea "**********"
click at [520, 335] on textarea "**********" at bounding box center [601, 376] width 585 height 105
type textarea "*"
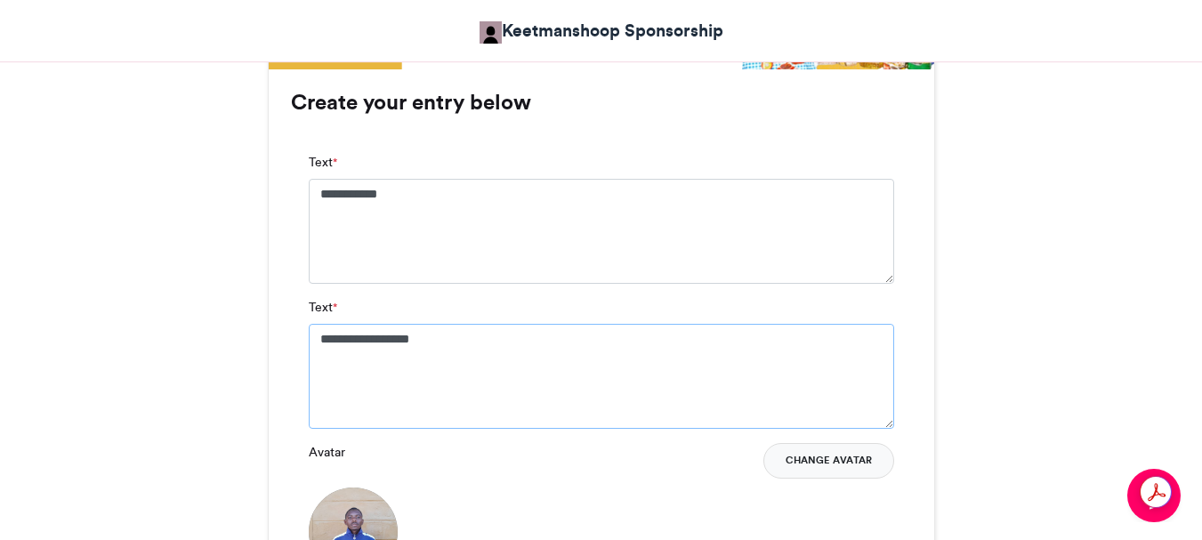
type textarea "**********"
click at [852, 463] on button "Change Avatar" at bounding box center [828, 461] width 131 height 36
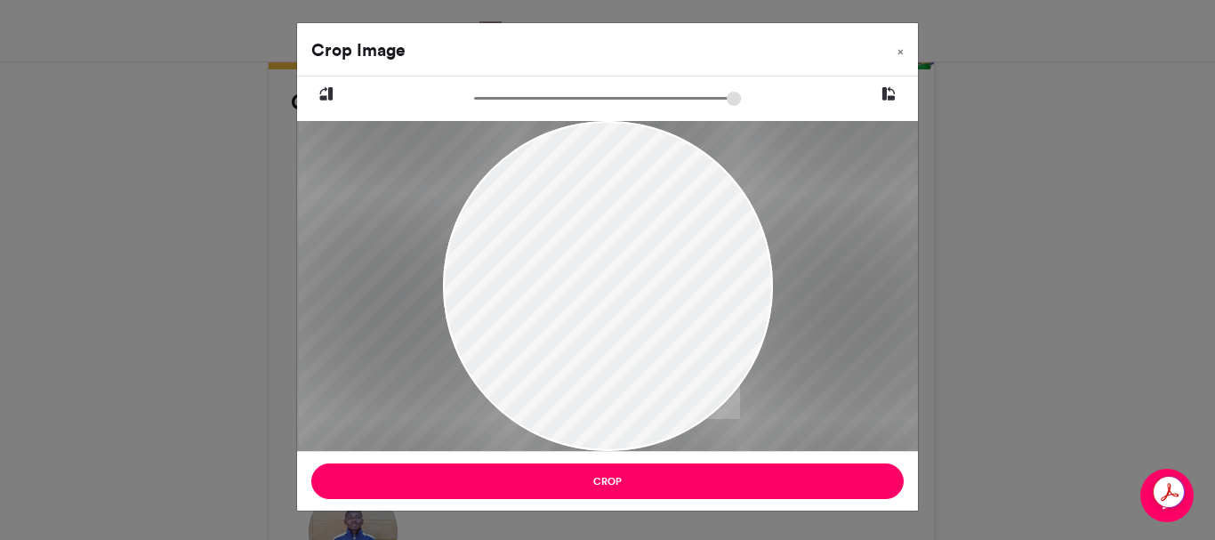
type input "******"
drag, startPoint x: 623, startPoint y: 155, endPoint x: 642, endPoint y: 238, distance: 85.0
click at [642, 238] on div at bounding box center [608, 341] width 330 height 495
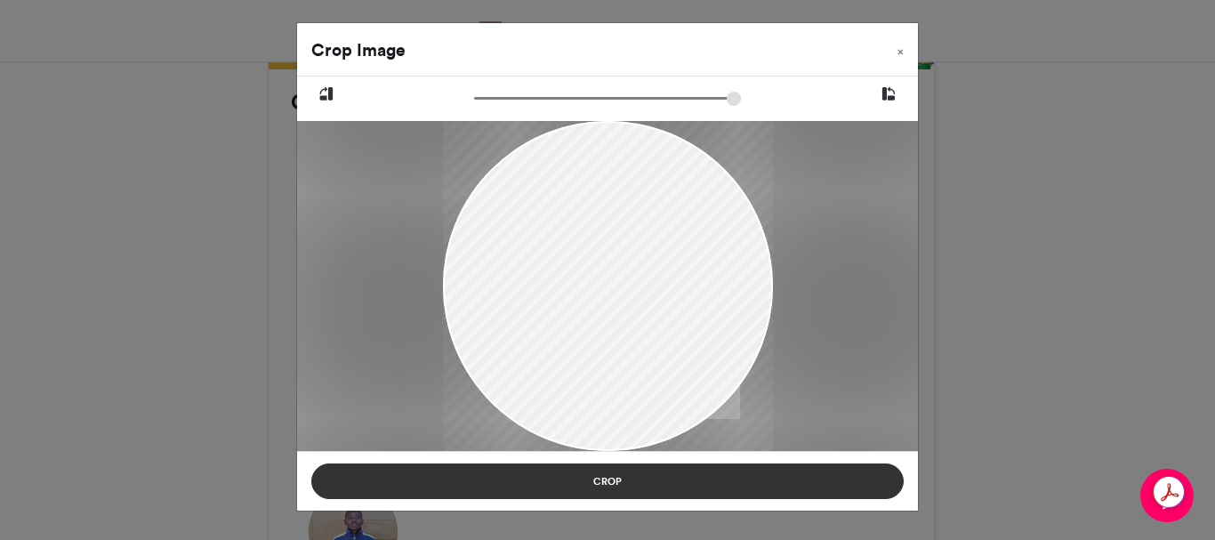
click at [599, 486] on button "Crop" at bounding box center [607, 481] width 592 height 36
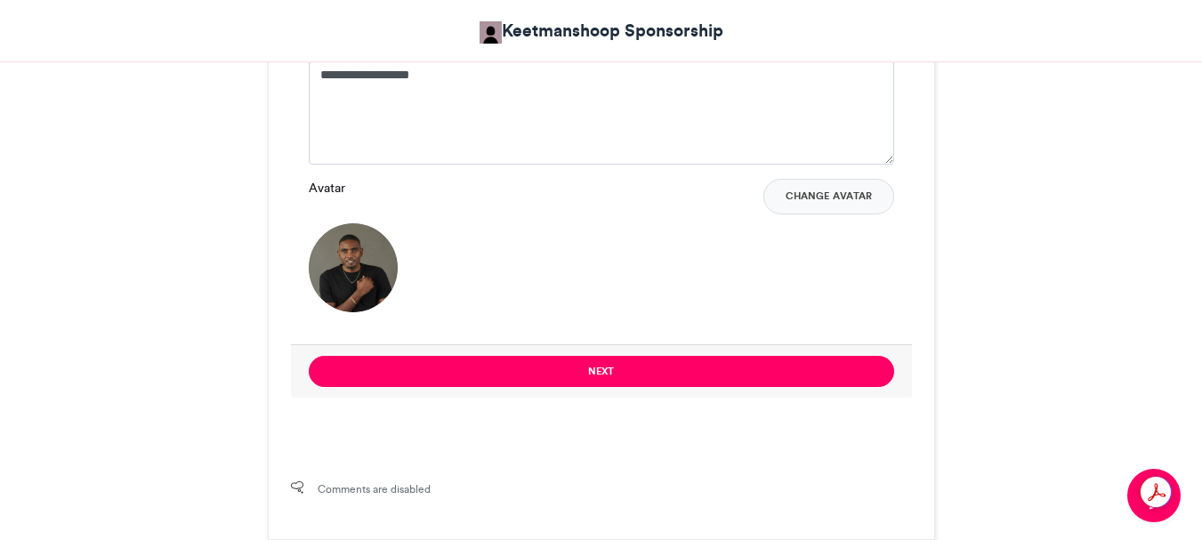
scroll to position [1423, 0]
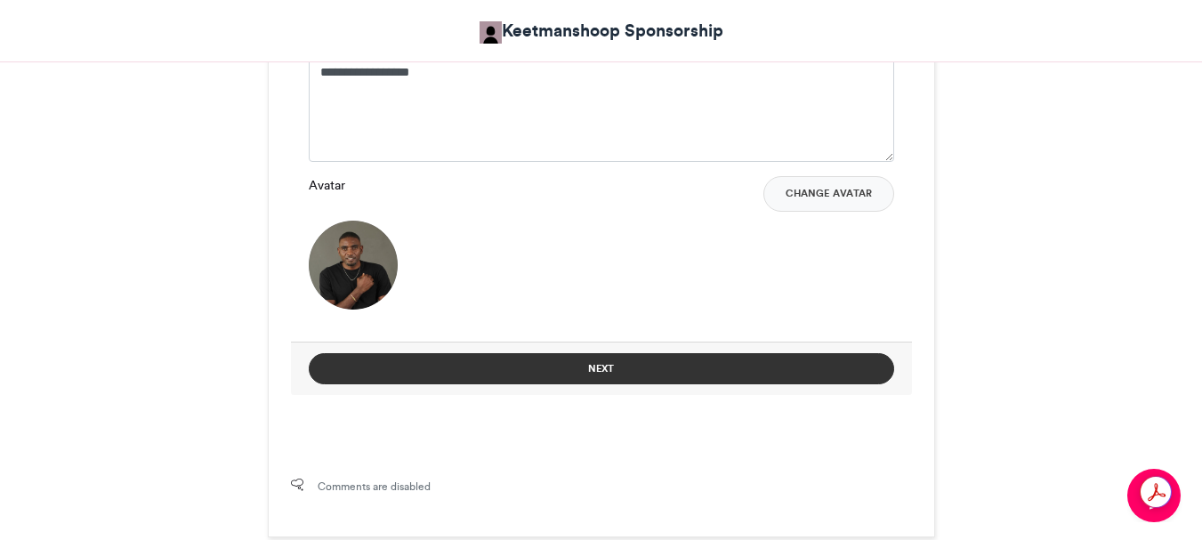
click at [597, 371] on button "Next" at bounding box center [601, 368] width 585 height 31
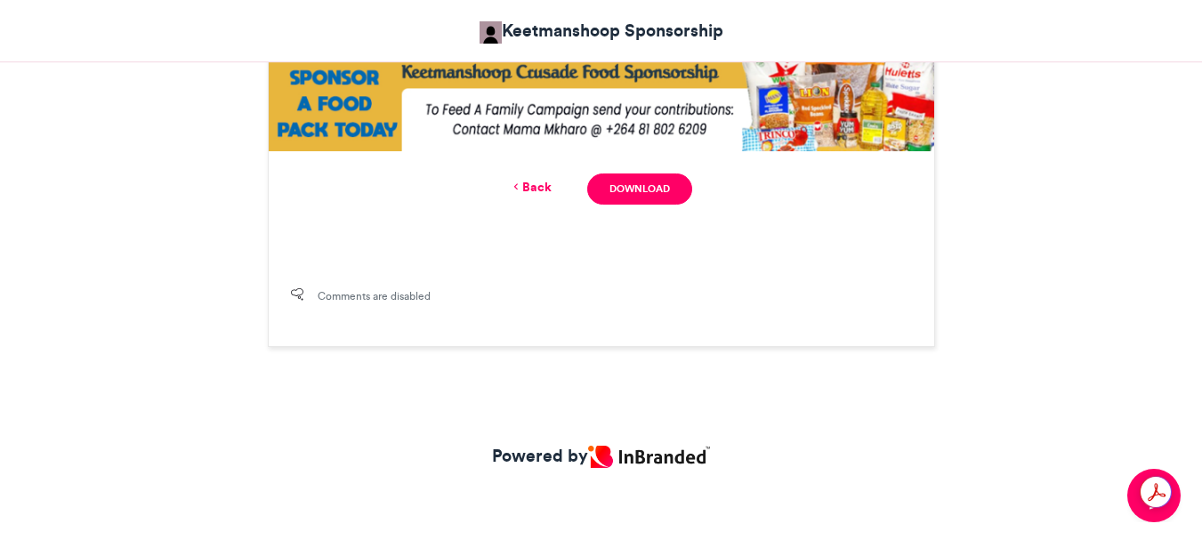
scroll to position [884, 0]
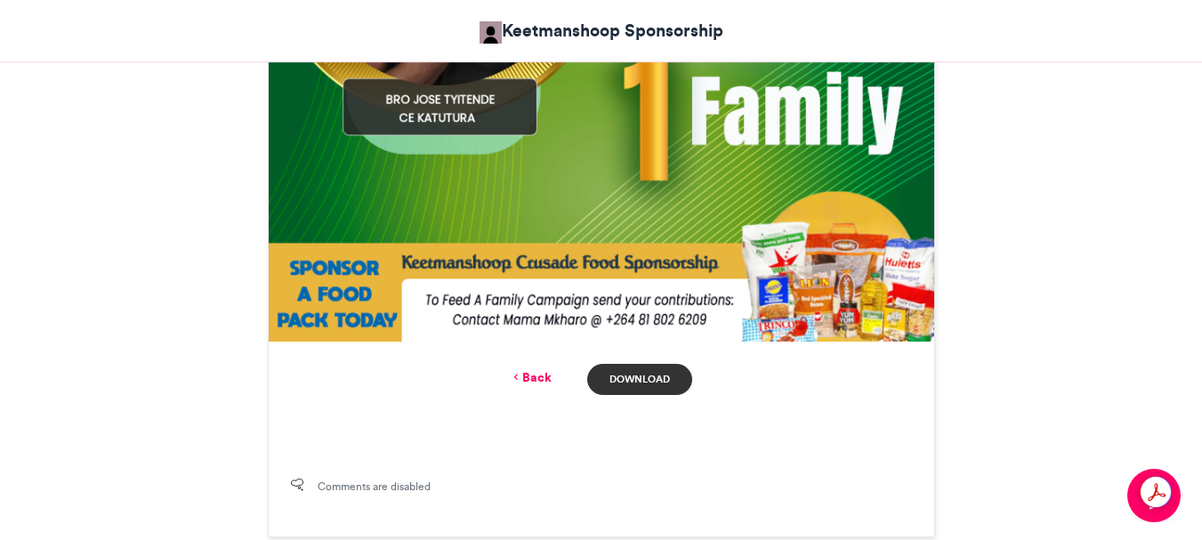
drag, startPoint x: 653, startPoint y: 381, endPoint x: 664, endPoint y: 370, distance: 15.7
click at [654, 381] on link "Download" at bounding box center [639, 379] width 104 height 31
click at [540, 379] on link "Back" at bounding box center [531, 377] width 42 height 19
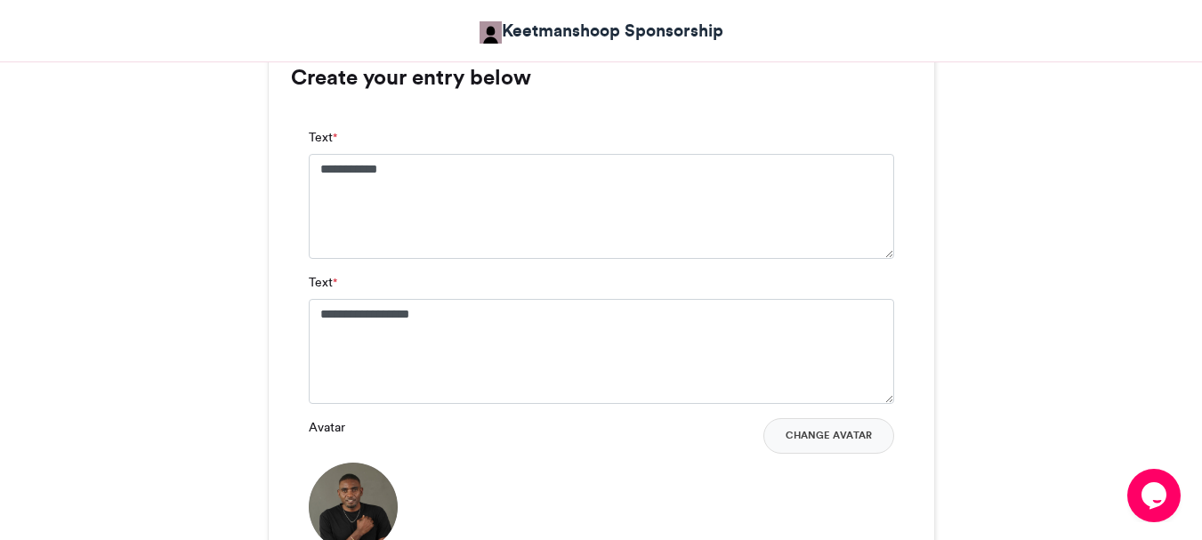
scroll to position [1156, 0]
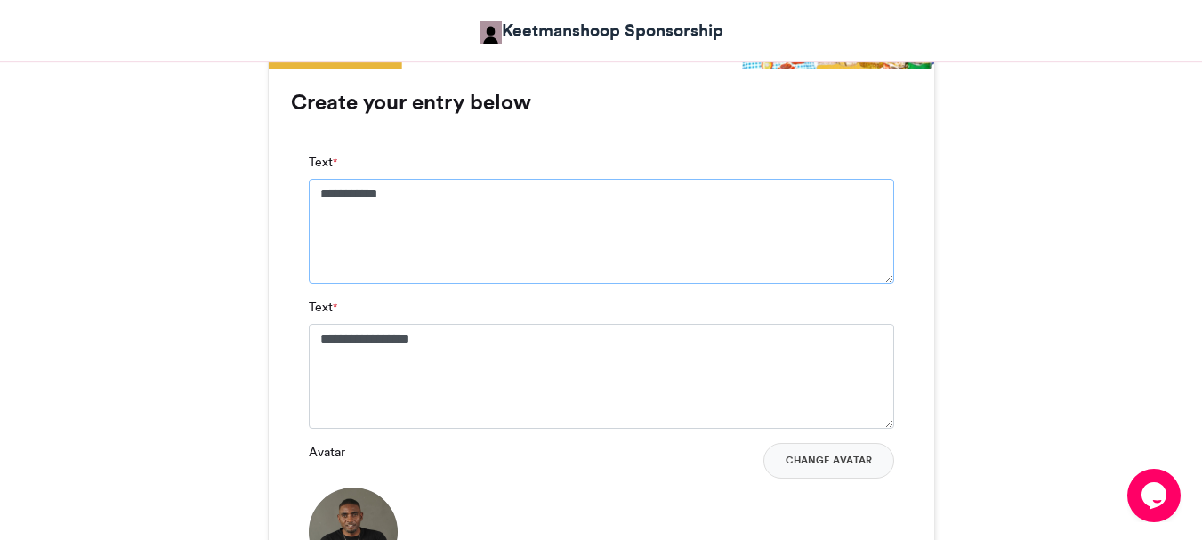
click at [423, 196] on textarea "**********" at bounding box center [601, 231] width 585 height 105
type textarea "*"
type textarea "**********"
click at [383, 340] on textarea "**********" at bounding box center [601, 376] width 585 height 105
type textarea "**********"
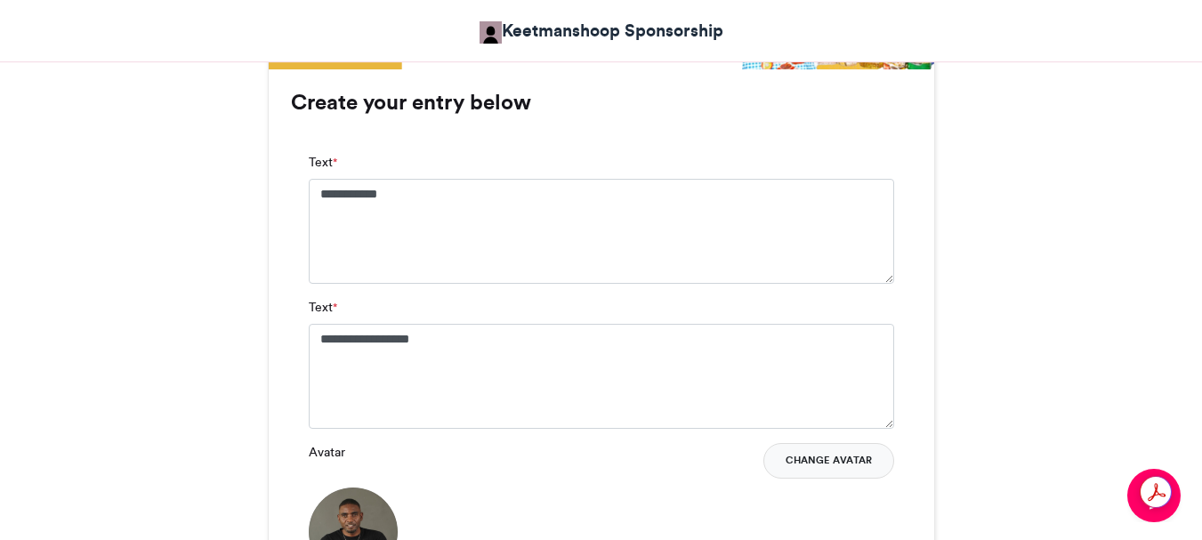
click at [853, 460] on button "Change Avatar" at bounding box center [828, 461] width 131 height 36
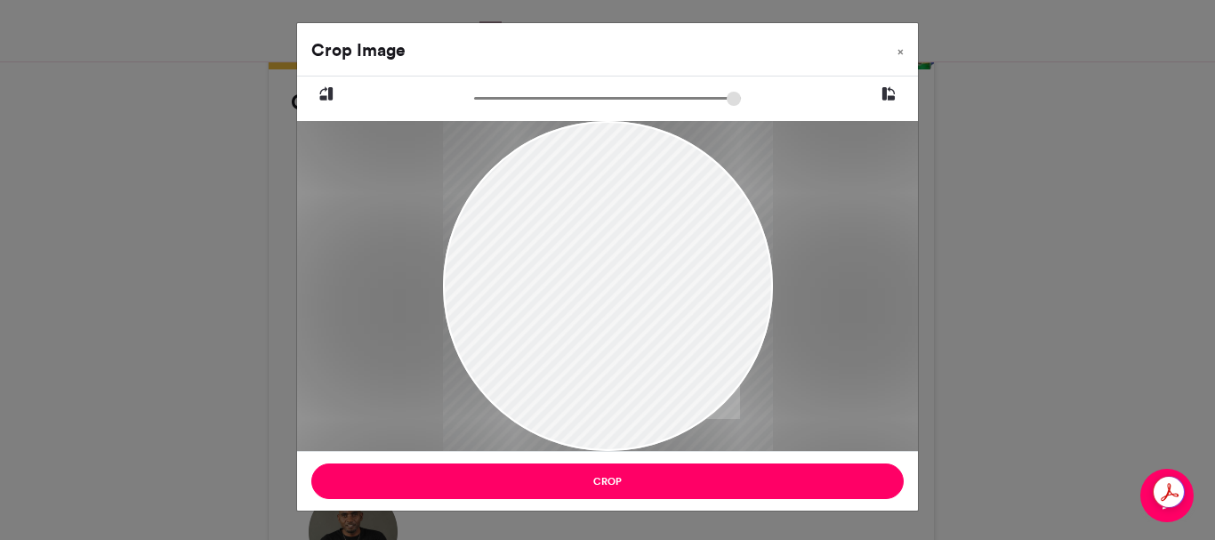
drag, startPoint x: 608, startPoint y: 310, endPoint x: 649, endPoint y: 257, distance: 66.5
click at [649, 257] on div at bounding box center [608, 272] width 330 height 358
drag, startPoint x: 541, startPoint y: 290, endPoint x: 602, endPoint y: 207, distance: 103.0
click at [602, 207] on div at bounding box center [608, 272] width 330 height 358
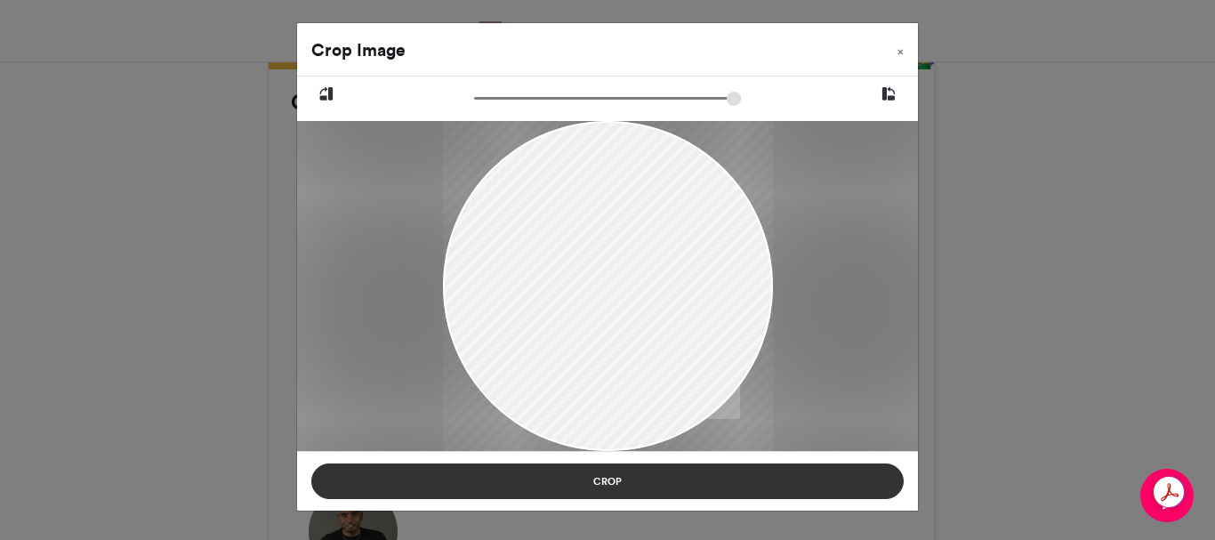
click at [608, 478] on button "Crop" at bounding box center [607, 481] width 592 height 36
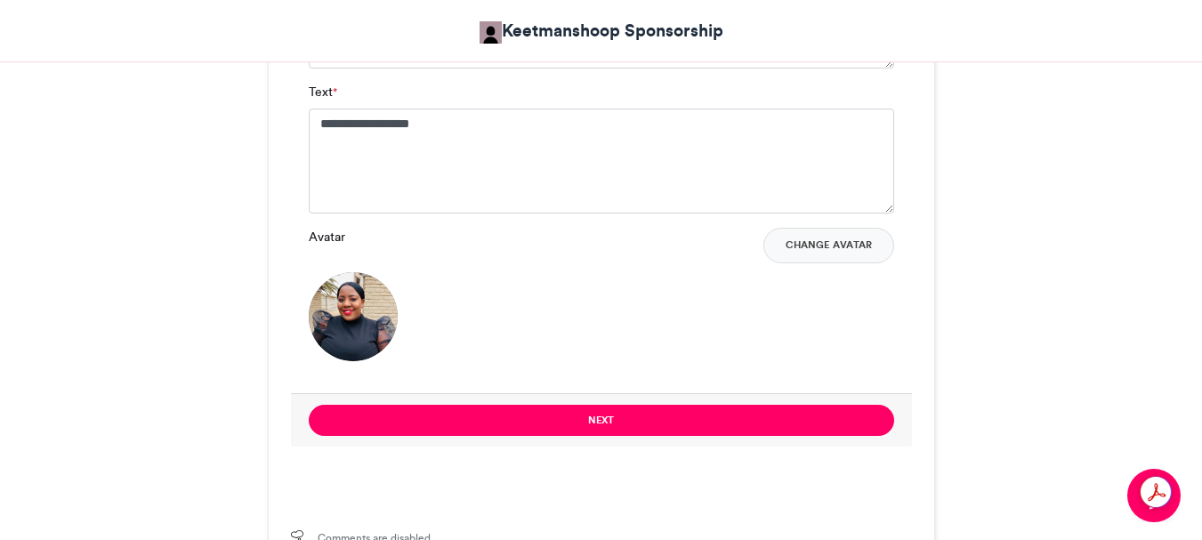
scroll to position [1423, 0]
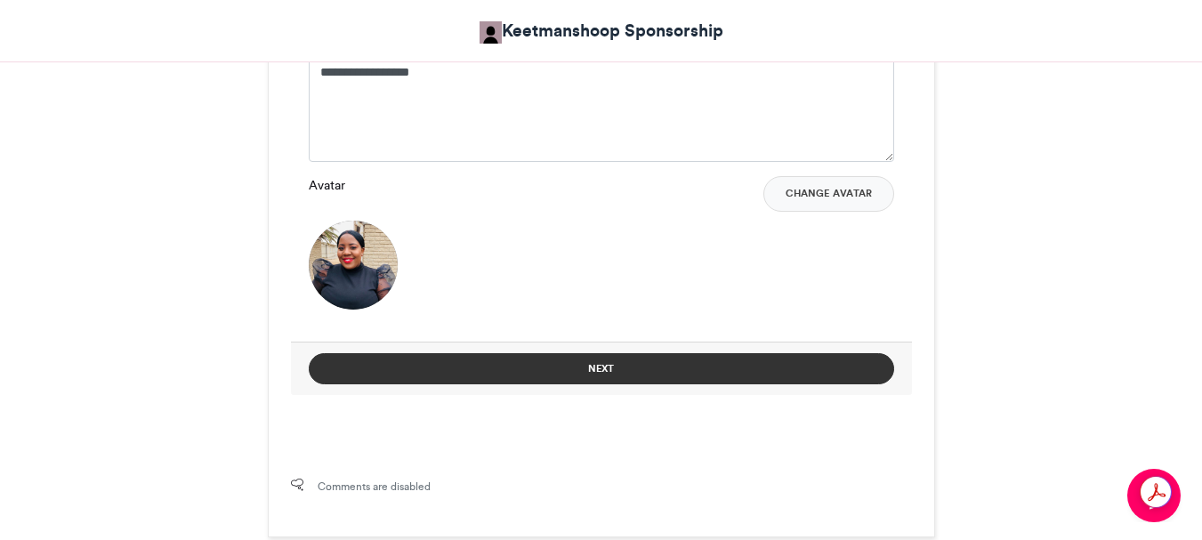
click at [639, 367] on button "Next" at bounding box center [601, 368] width 585 height 31
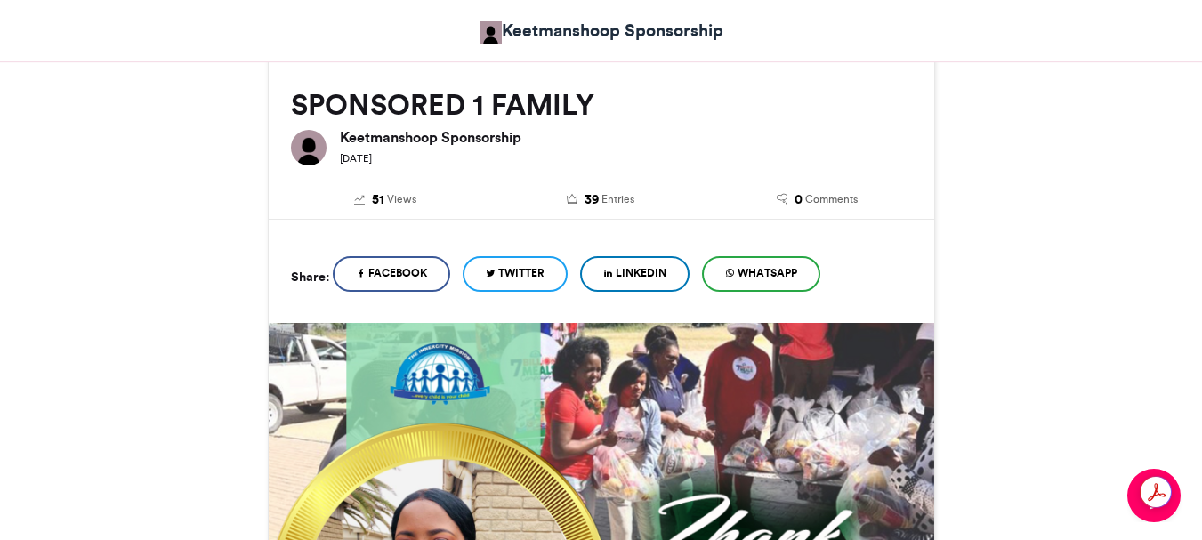
scroll to position [884, 0]
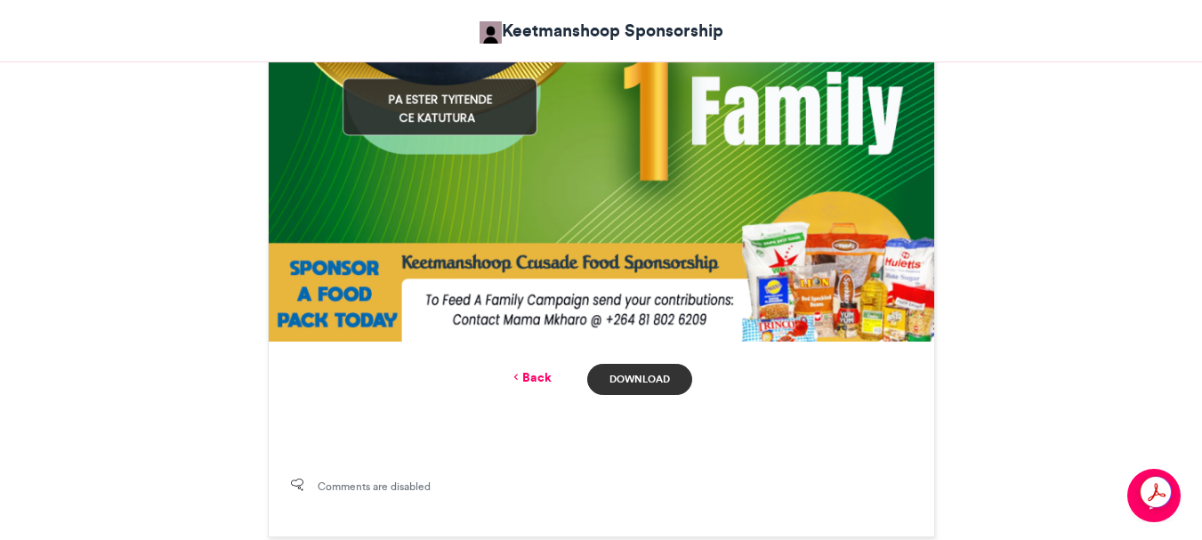
click at [632, 381] on link "Download" at bounding box center [639, 379] width 104 height 31
click at [535, 381] on link "Back" at bounding box center [531, 377] width 42 height 19
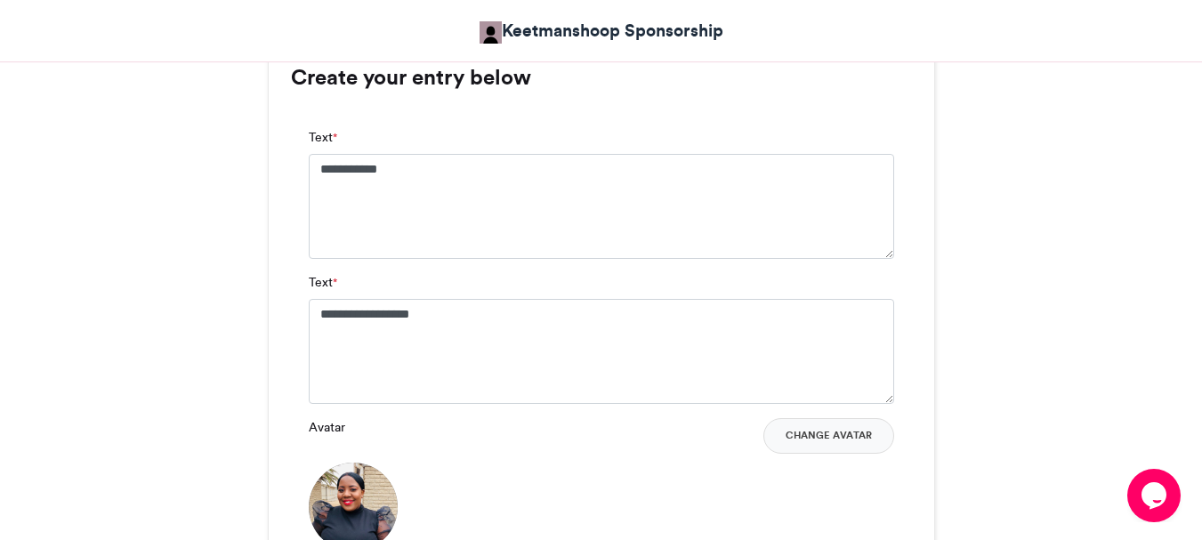
scroll to position [1156, 0]
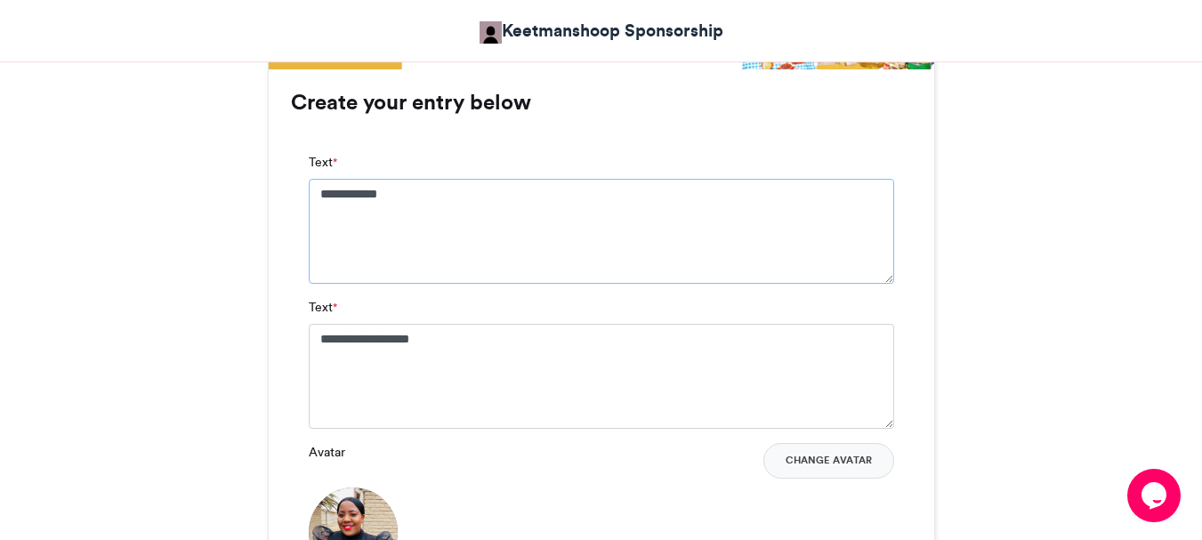
click at [439, 190] on textarea "**********" at bounding box center [601, 231] width 585 height 105
type textarea "*"
type textarea "**********"
click at [465, 342] on textarea "**********" at bounding box center [601, 376] width 585 height 105
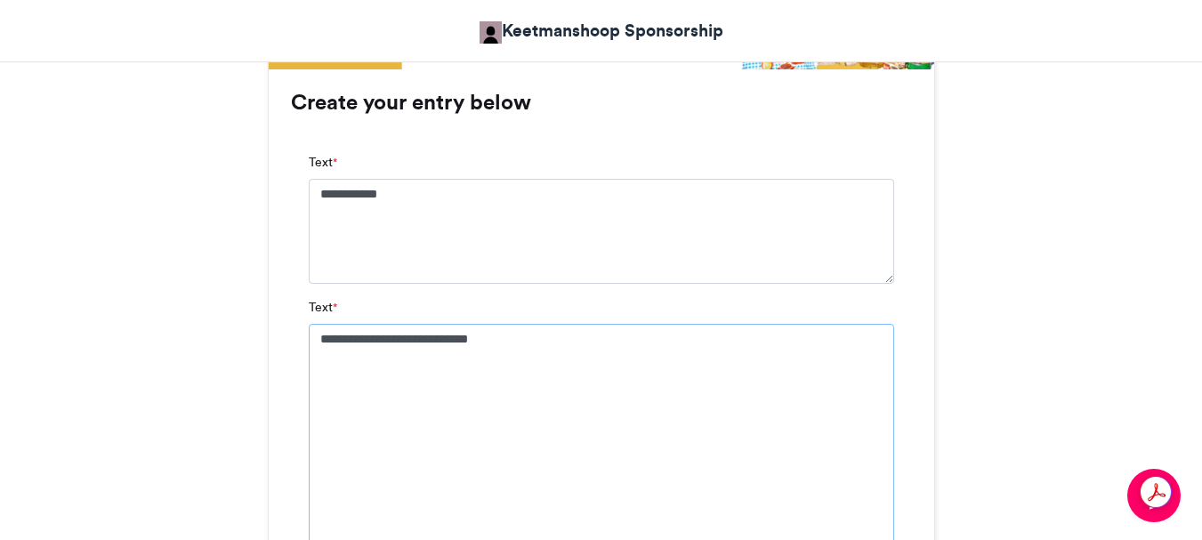
scroll to position [1213, 0]
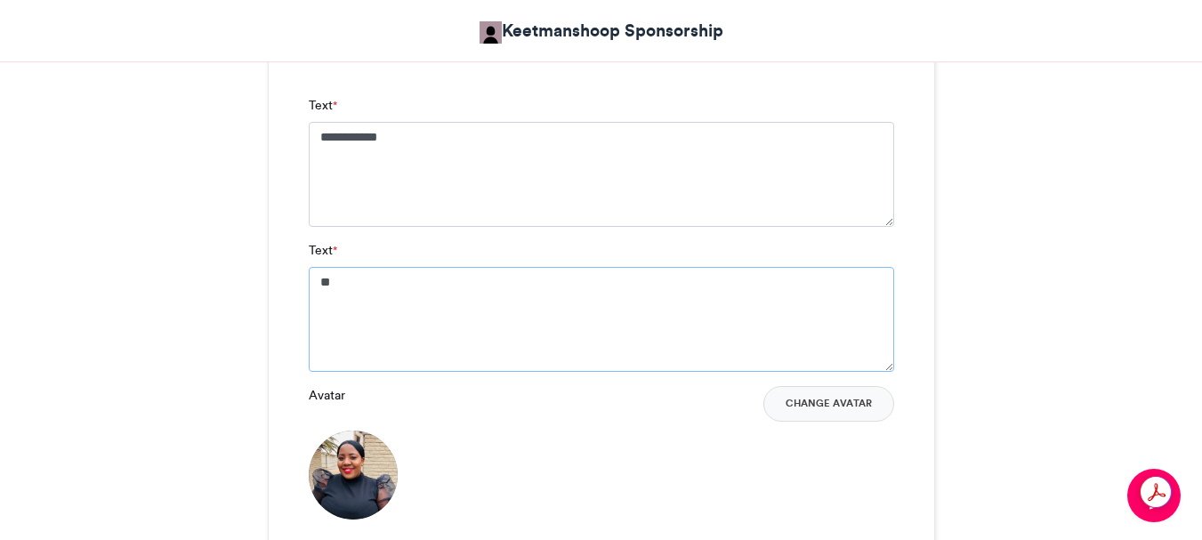
type textarea "*"
type textarea "**********"
click at [820, 405] on button "Change Avatar" at bounding box center [828, 404] width 131 height 36
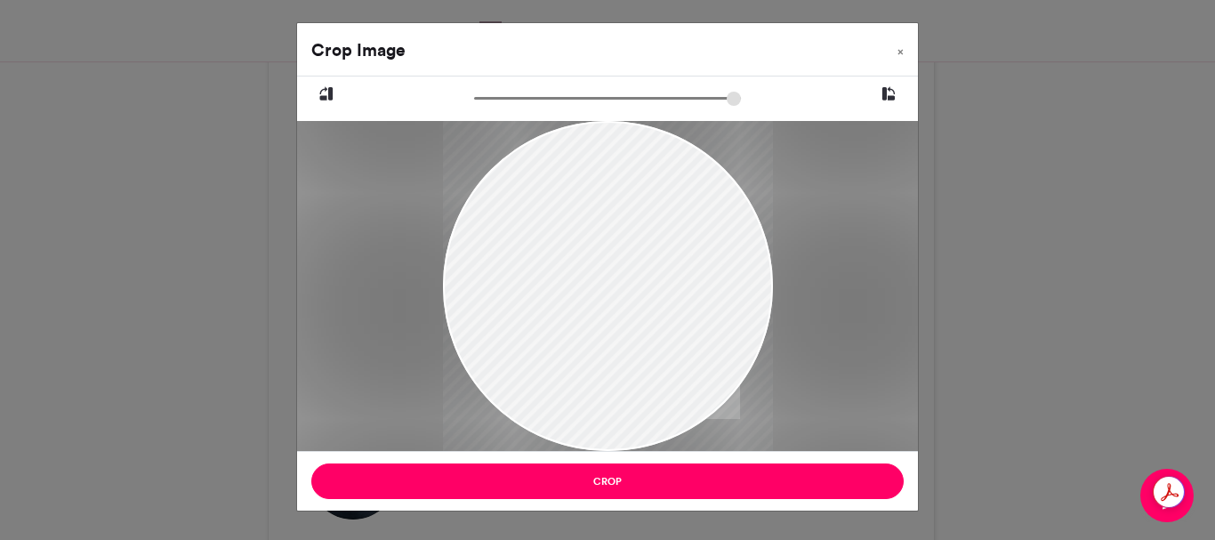
drag, startPoint x: 597, startPoint y: 342, endPoint x: 516, endPoint y: 310, distance: 87.1
click at [516, 310] on div at bounding box center [608, 254] width 330 height 440
drag, startPoint x: 704, startPoint y: 261, endPoint x: 536, endPoint y: 268, distance: 167.4
click at [536, 268] on div at bounding box center [608, 261] width 330 height 440
drag, startPoint x: 666, startPoint y: 317, endPoint x: 640, endPoint y: 318, distance: 25.8
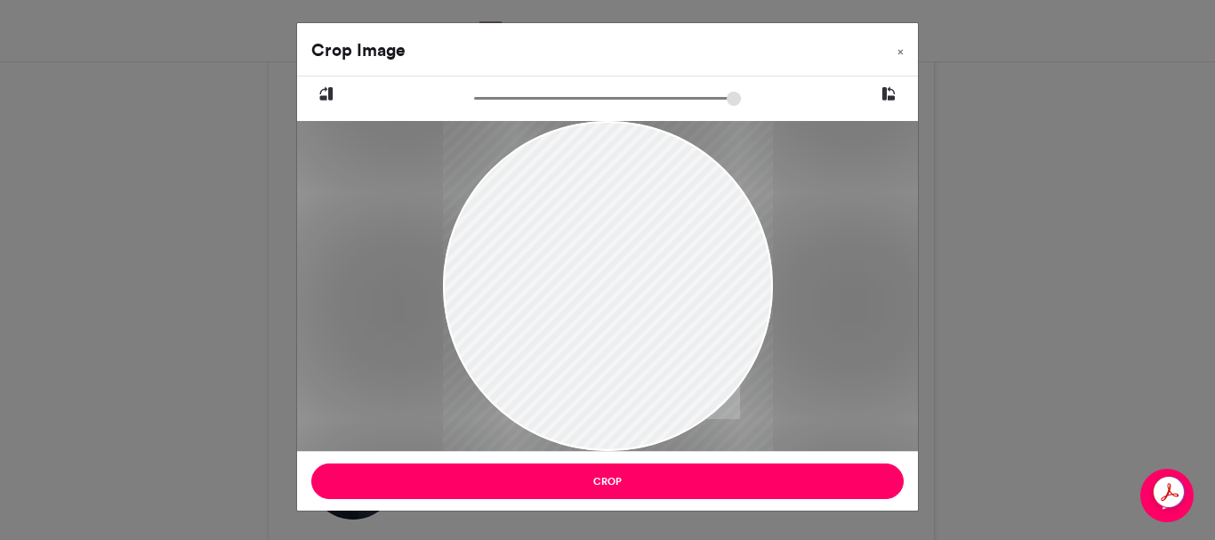
click at [640, 318] on div at bounding box center [608, 260] width 330 height 440
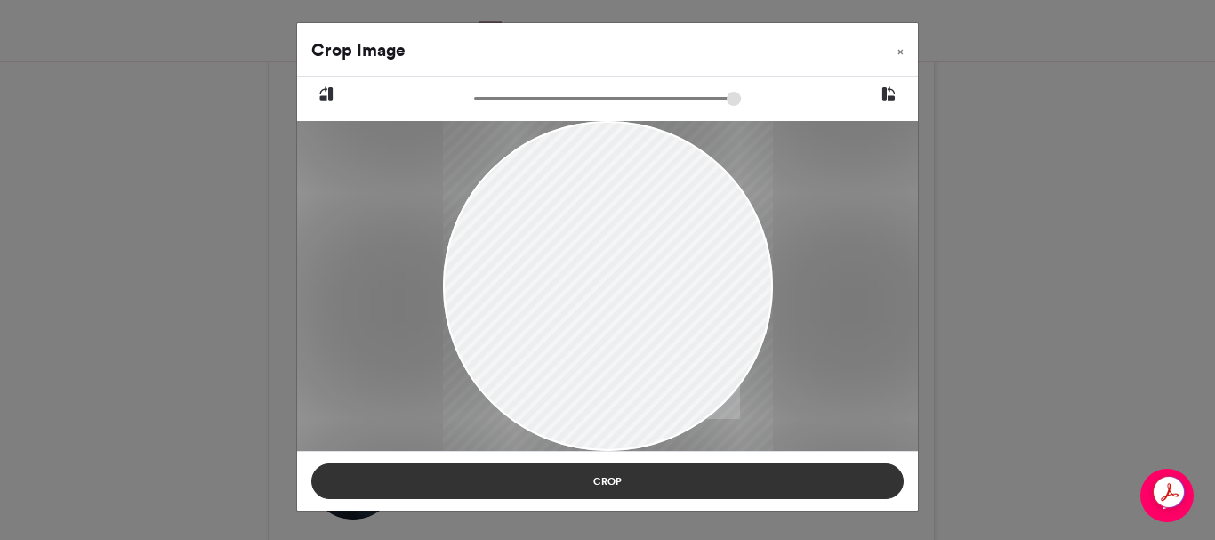
click at [632, 478] on button "Crop" at bounding box center [607, 481] width 592 height 36
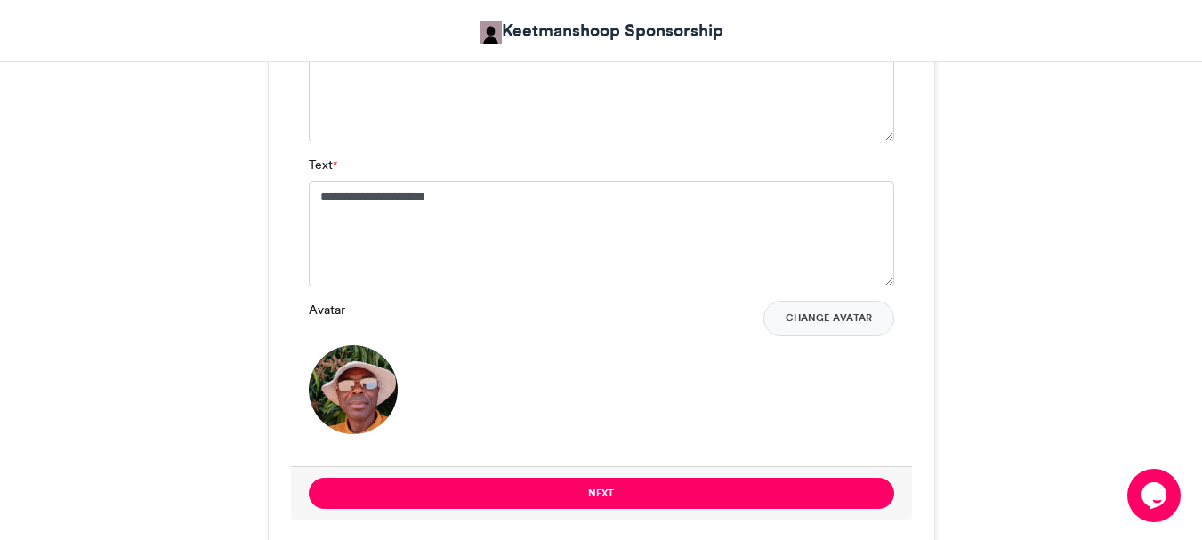
scroll to position [1302, 0]
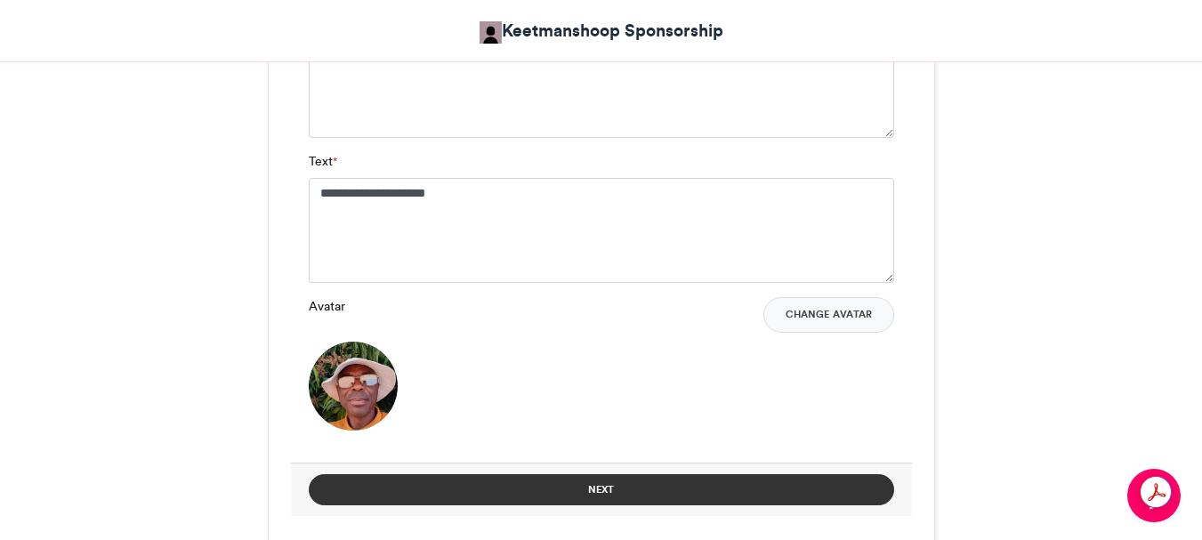
click at [613, 491] on button "Next" at bounding box center [601, 489] width 585 height 31
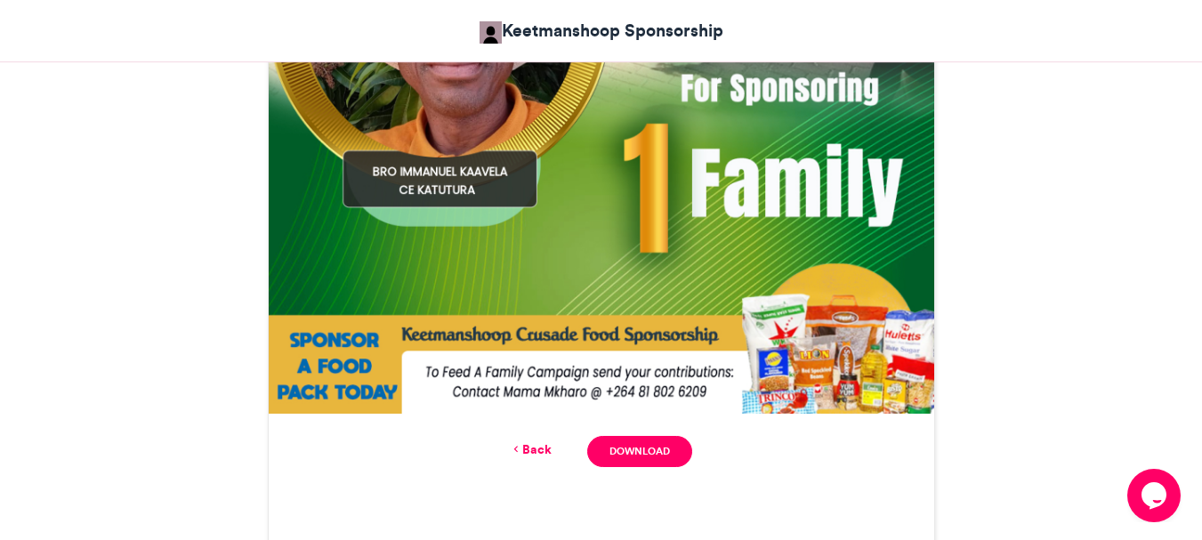
scroll to position [808, 0]
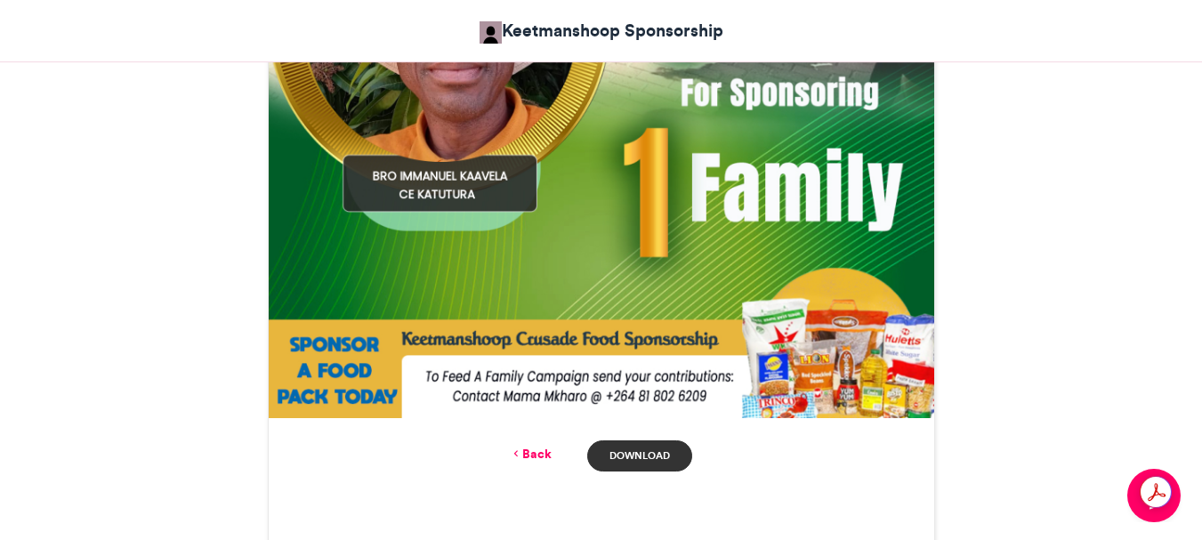
click at [624, 453] on link "Download" at bounding box center [639, 455] width 104 height 31
click at [529, 458] on link "Back" at bounding box center [531, 454] width 42 height 19
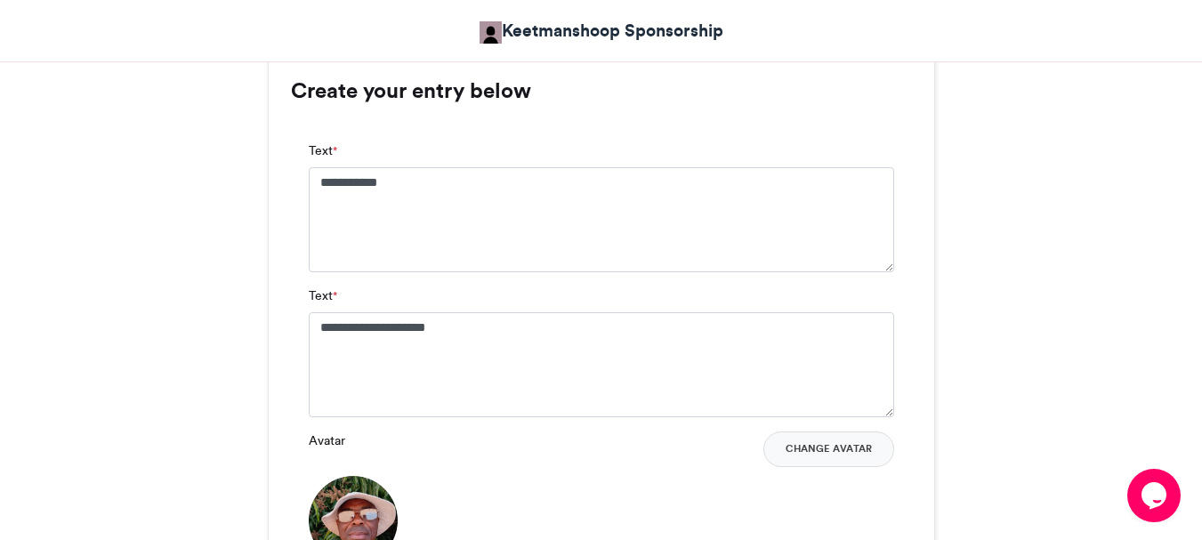
scroll to position [1080, 0]
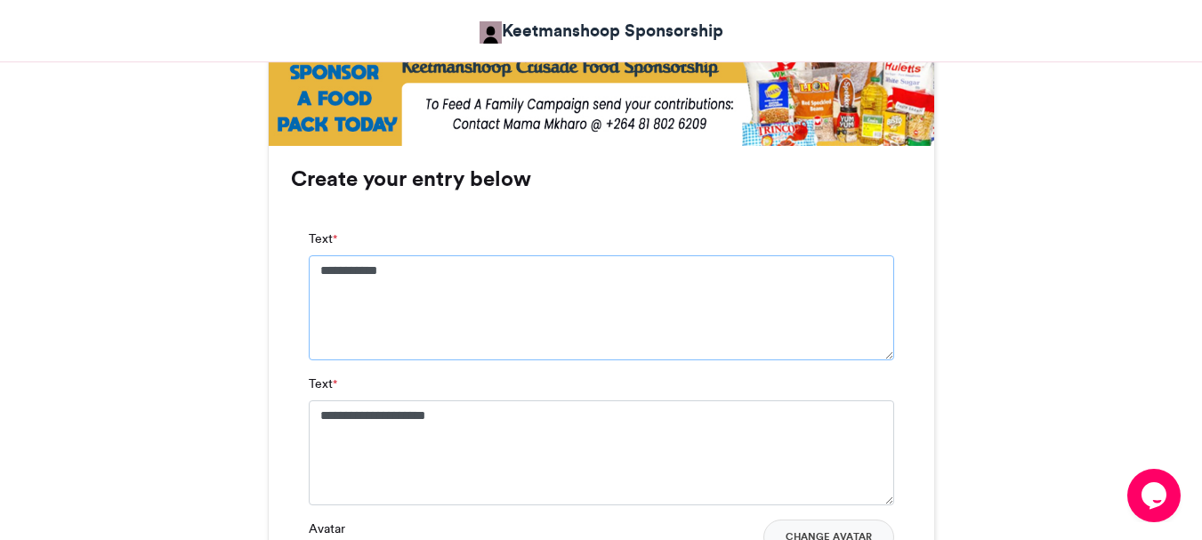
click at [421, 272] on textarea "**********" at bounding box center [601, 307] width 585 height 105
type textarea "*"
type textarea "**********"
click at [529, 423] on textarea "**********" at bounding box center [601, 452] width 585 height 105
type textarea "*"
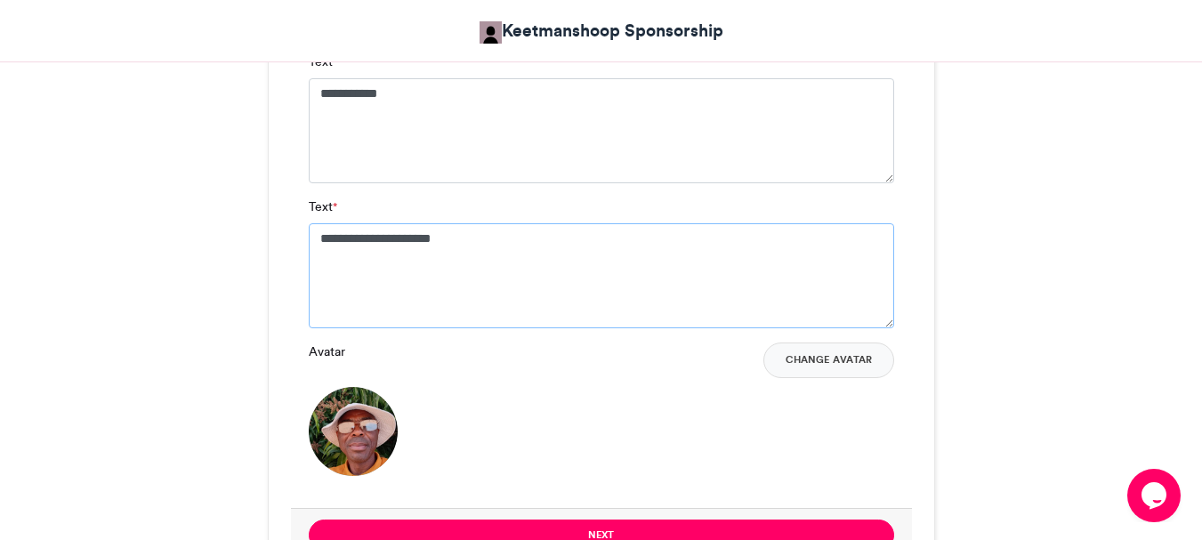
scroll to position [1258, 0]
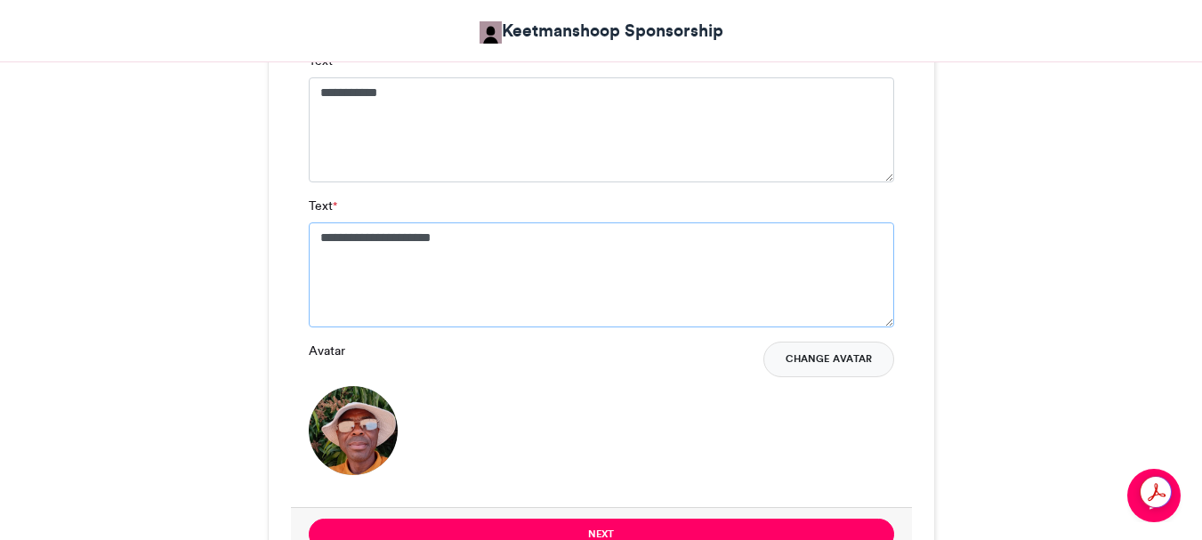
type textarea "**********"
click at [845, 362] on button "Change Avatar" at bounding box center [828, 360] width 131 height 36
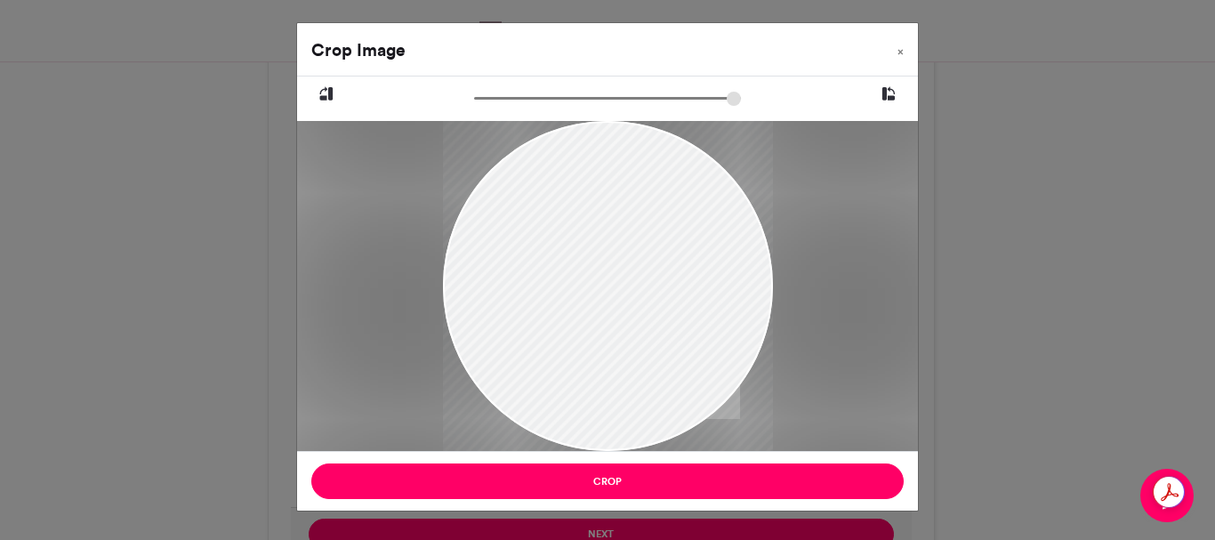
drag, startPoint x: 659, startPoint y: 353, endPoint x: 632, endPoint y: 209, distance: 146.6
click at [632, 209] on div at bounding box center [608, 264] width 330 height 377
drag, startPoint x: 635, startPoint y: 226, endPoint x: 640, endPoint y: 275, distance: 49.2
click at [640, 275] on div at bounding box center [608, 309] width 330 height 377
drag, startPoint x: 484, startPoint y: 254, endPoint x: 624, endPoint y: 353, distance: 171.0
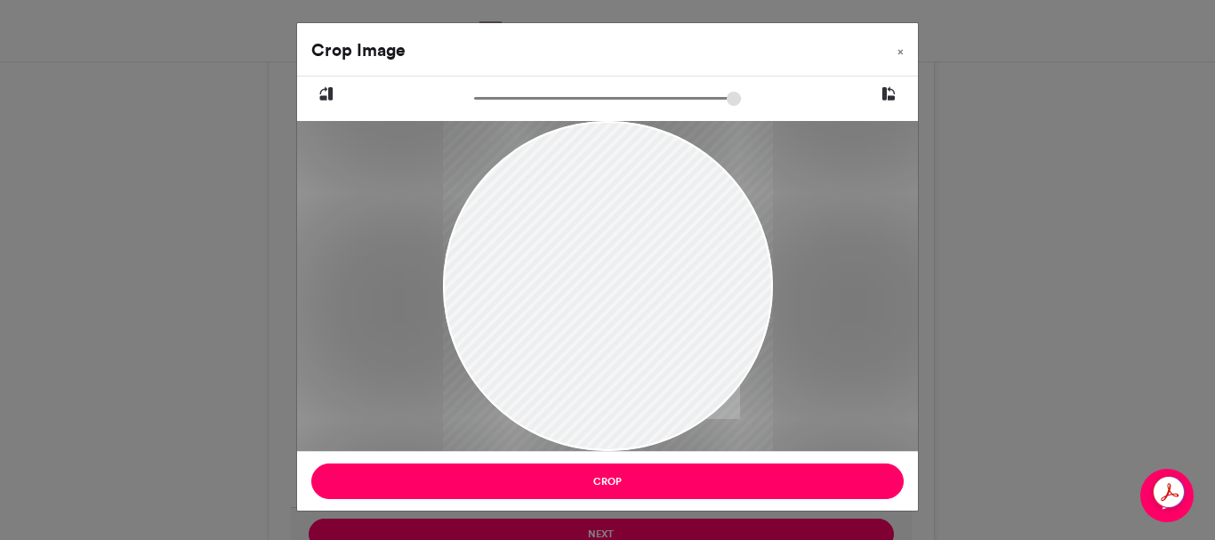
click at [621, 360] on div at bounding box center [608, 309] width 330 height 377
click at [720, 206] on div at bounding box center [608, 308] width 330 height 377
click at [730, 205] on div at bounding box center [608, 309] width 330 height 377
click at [698, 261] on div at bounding box center [608, 309] width 330 height 377
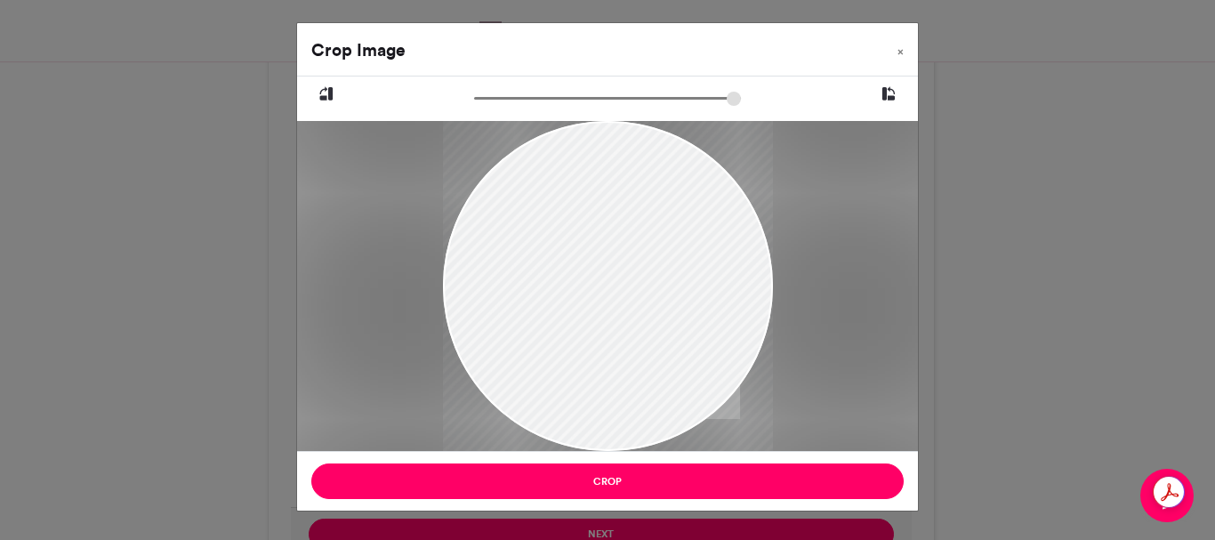
click at [668, 316] on div at bounding box center [608, 309] width 330 height 377
drag, startPoint x: 675, startPoint y: 360, endPoint x: 676, endPoint y: 350, distance: 9.8
click at [675, 357] on div at bounding box center [608, 309] width 330 height 377
drag, startPoint x: 665, startPoint y: 357, endPoint x: 674, endPoint y: 319, distance: 38.4
click at [674, 320] on div at bounding box center [608, 300] width 330 height 377
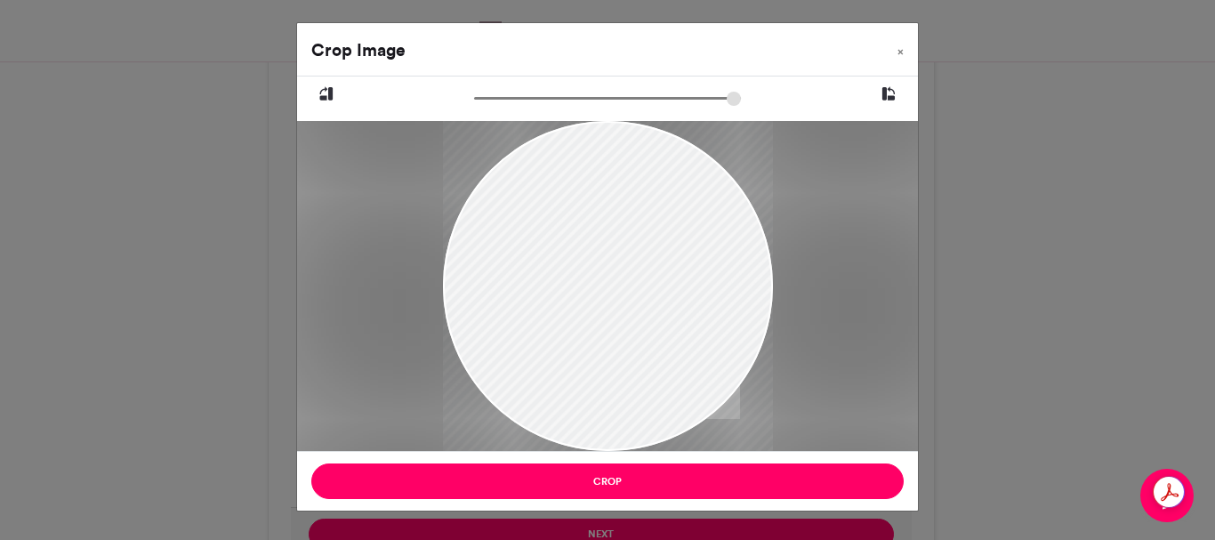
click at [674, 319] on div at bounding box center [608, 300] width 330 height 377
drag, startPoint x: 489, startPoint y: 221, endPoint x: 673, endPoint y: 368, distance: 236.0
click at [673, 368] on div at bounding box center [608, 300] width 330 height 377
drag, startPoint x: 521, startPoint y: 93, endPoint x: 443, endPoint y: 100, distance: 78.5
type input "******"
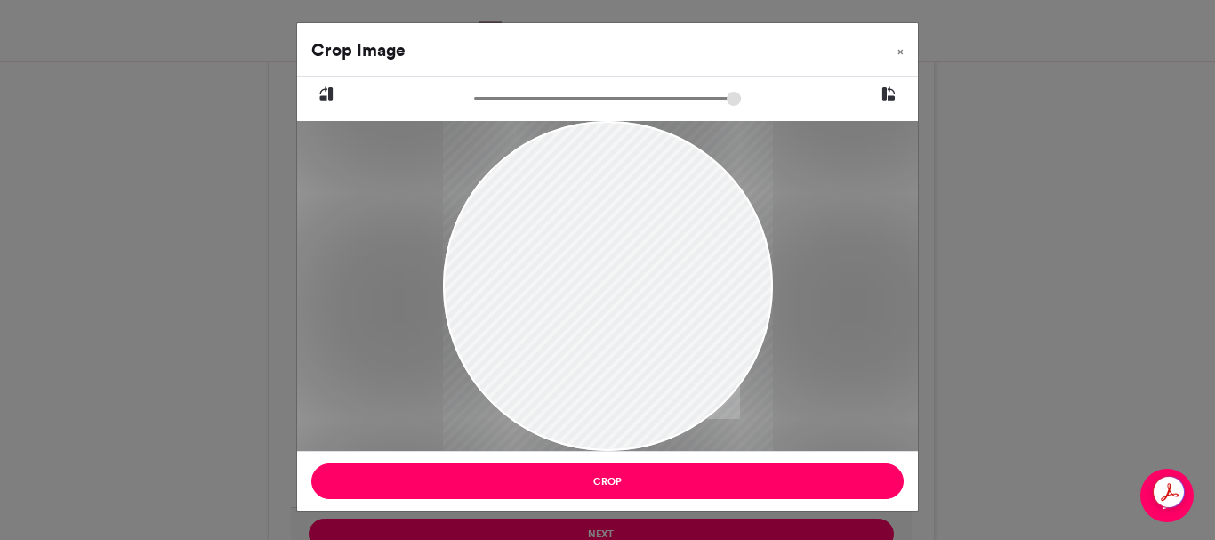
click at [474, 100] on input "zoom" at bounding box center [607, 98] width 267 height 17
click at [901, 51] on span "×" at bounding box center [901, 51] width 6 height 11
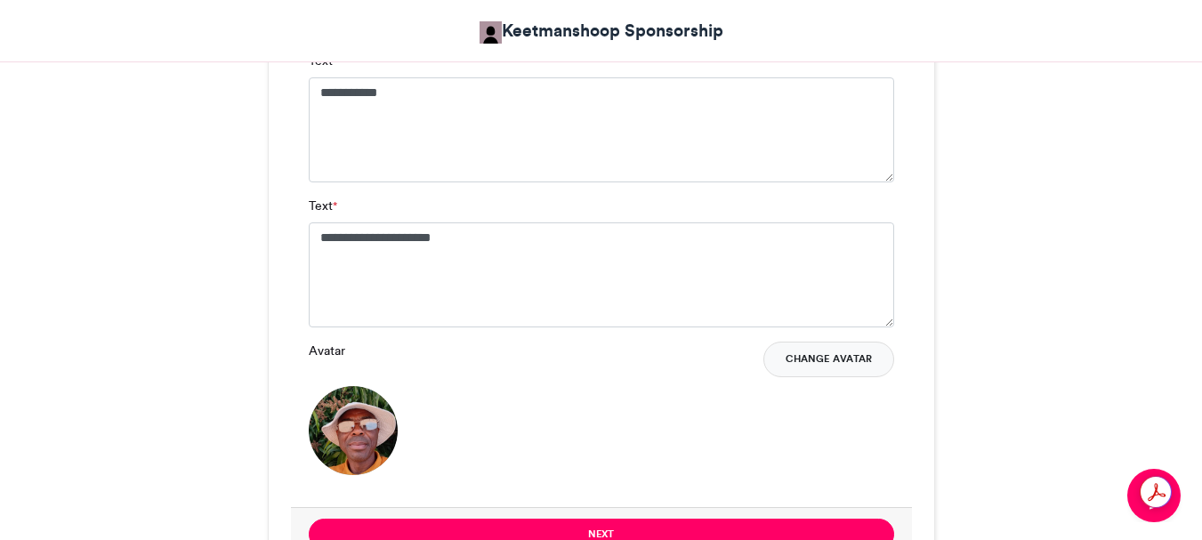
click at [858, 355] on button "Change Avatar" at bounding box center [828, 360] width 131 height 36
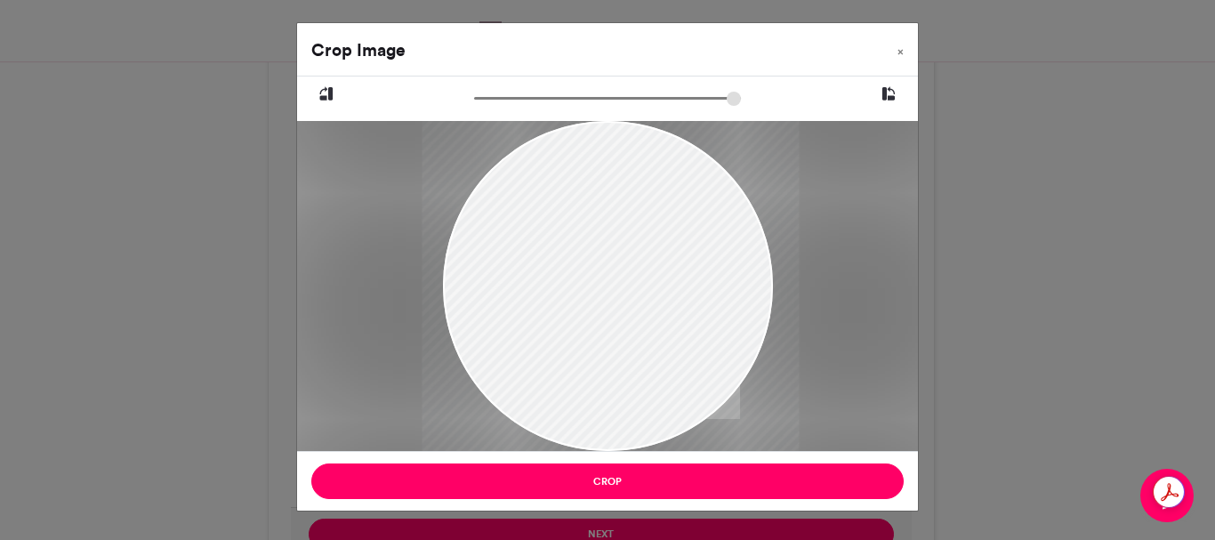
drag, startPoint x: 613, startPoint y: 201, endPoint x: 616, endPoint y: 358, distance: 157.5
click at [616, 358] on div at bounding box center [610, 286] width 377 height 330
drag, startPoint x: 575, startPoint y: 193, endPoint x: 575, endPoint y: 317, distance: 123.6
click at [584, 328] on div at bounding box center [620, 286] width 377 height 330
drag, startPoint x: 648, startPoint y: 167, endPoint x: 633, endPoint y: 295, distance: 128.9
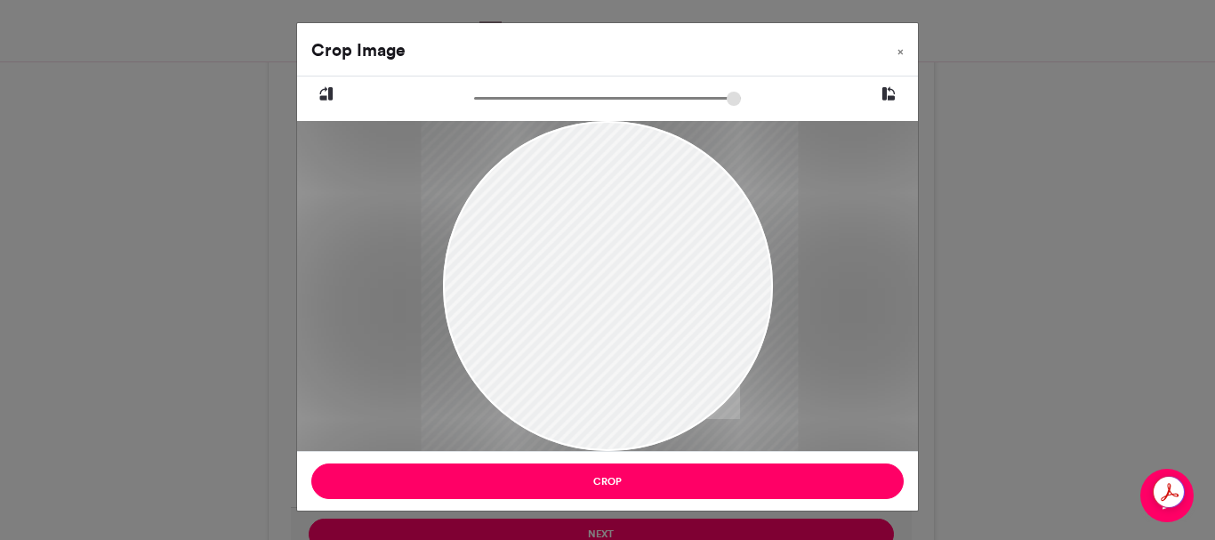
click at [634, 295] on div at bounding box center [609, 286] width 377 height 330
drag, startPoint x: 585, startPoint y: 227, endPoint x: 590, endPoint y: 250, distance: 23.6
click at [592, 249] on div at bounding box center [612, 286] width 377 height 330
click at [600, 278] on div at bounding box center [612, 286] width 377 height 330
drag, startPoint x: 618, startPoint y: 235, endPoint x: 585, endPoint y: 318, distance: 89.0
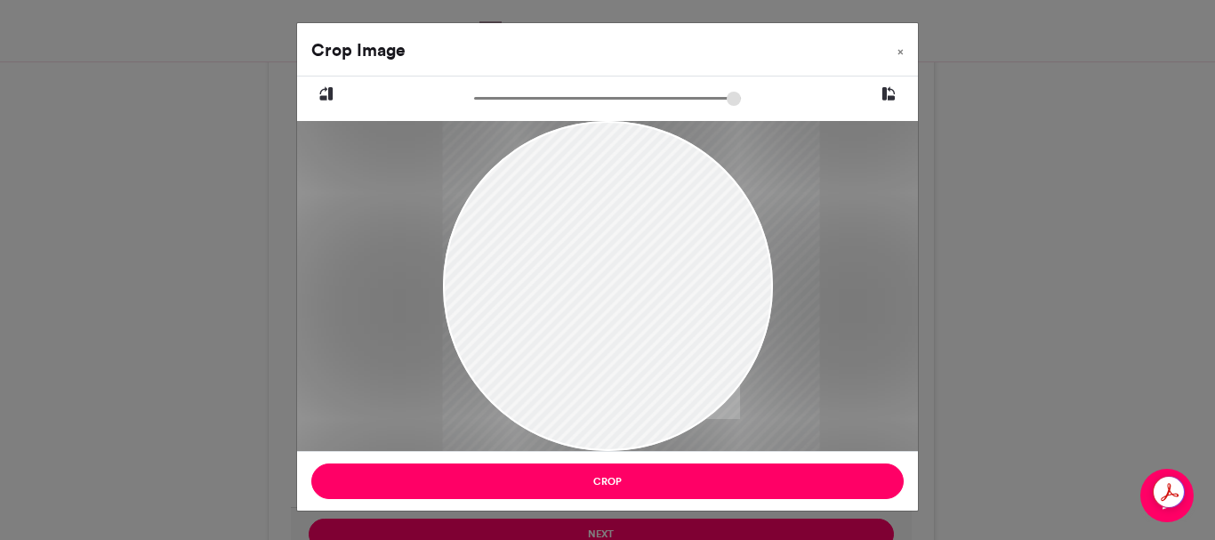
click at [629, 452] on div "Crop Image × Crop" at bounding box center [607, 266] width 623 height 489
drag, startPoint x: 592, startPoint y: 151, endPoint x: 582, endPoint y: 278, distance: 127.6
click at [576, 285] on div at bounding box center [589, 286] width 377 height 330
drag, startPoint x: 571, startPoint y: 181, endPoint x: 602, endPoint y: 367, distance: 188.5
click at [602, 367] on div at bounding box center [620, 286] width 377 height 330
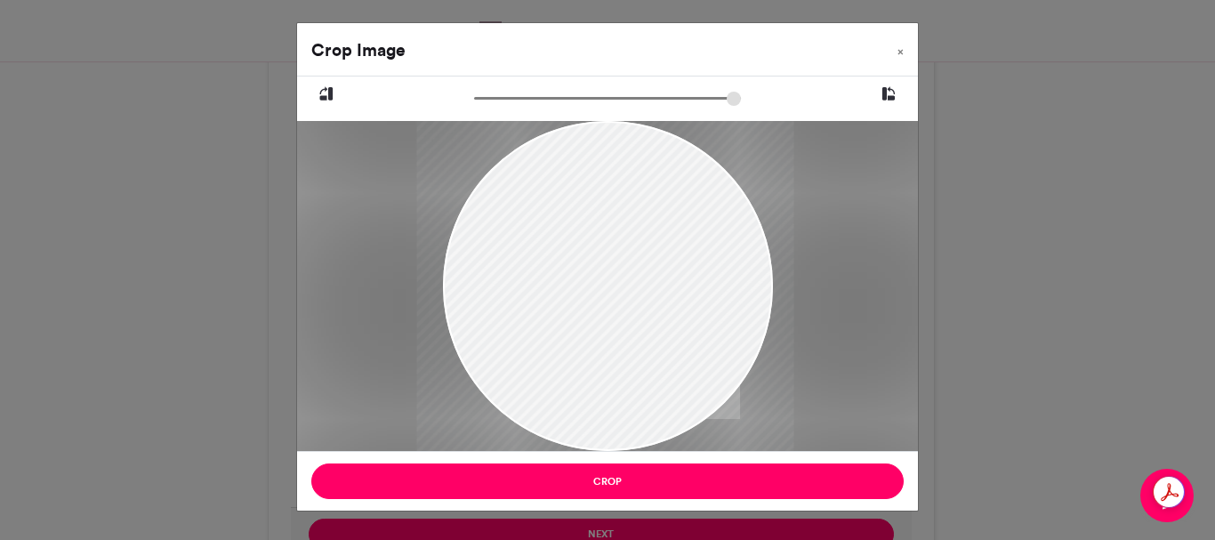
drag, startPoint x: 621, startPoint y: 189, endPoint x: 603, endPoint y: 322, distance: 133.7
click at [603, 322] on div at bounding box center [604, 286] width 377 height 330
drag, startPoint x: 594, startPoint y: 270, endPoint x: 618, endPoint y: 292, distance: 32.1
click at [618, 292] on div at bounding box center [627, 286] width 377 height 330
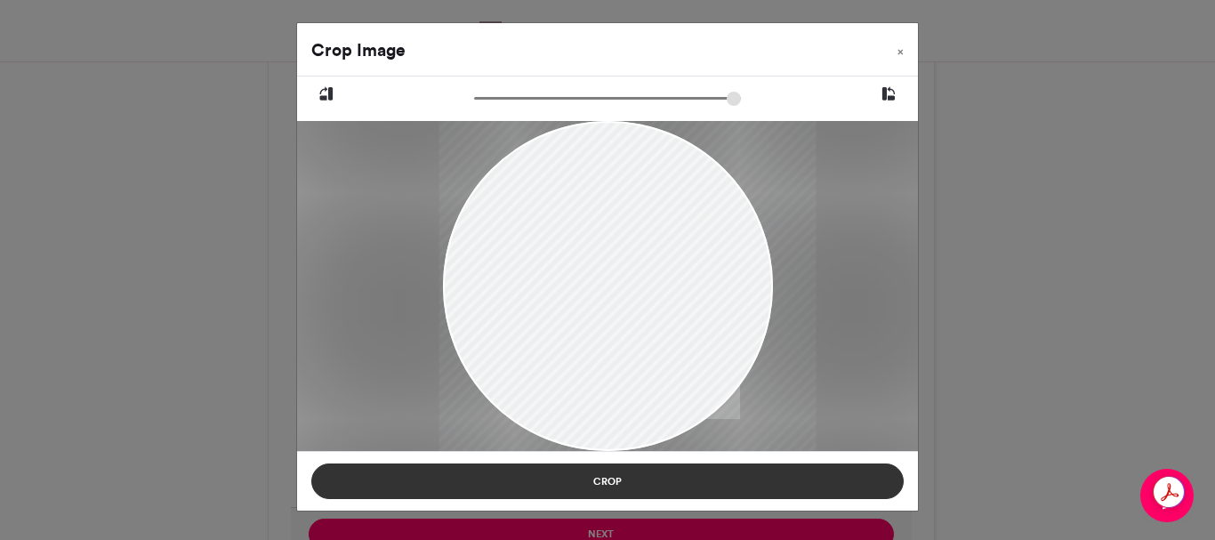
click at [591, 483] on button "Crop" at bounding box center [607, 481] width 592 height 36
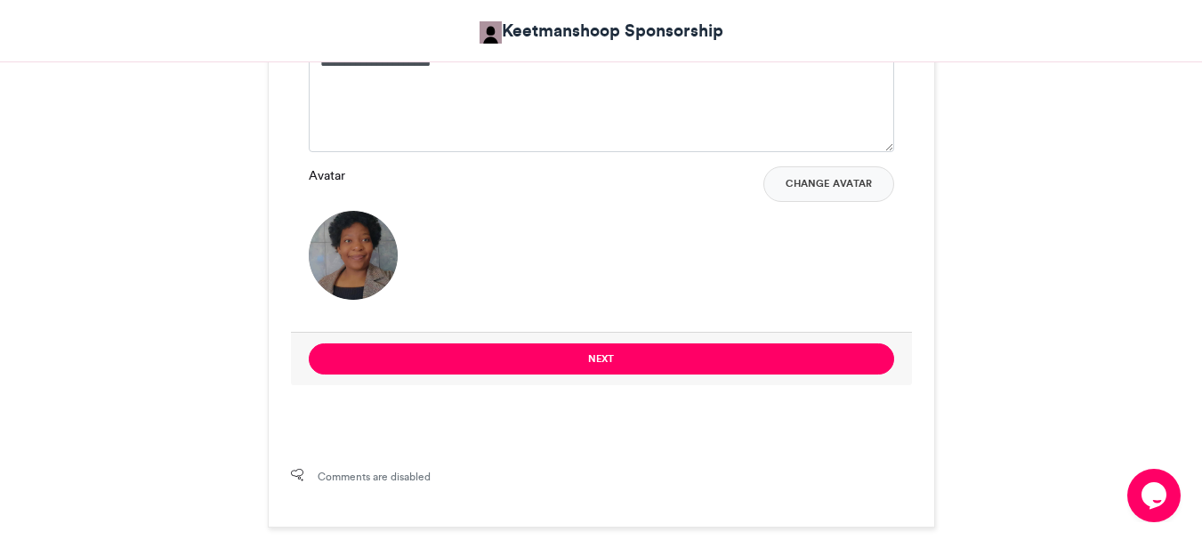
scroll to position [1436, 0]
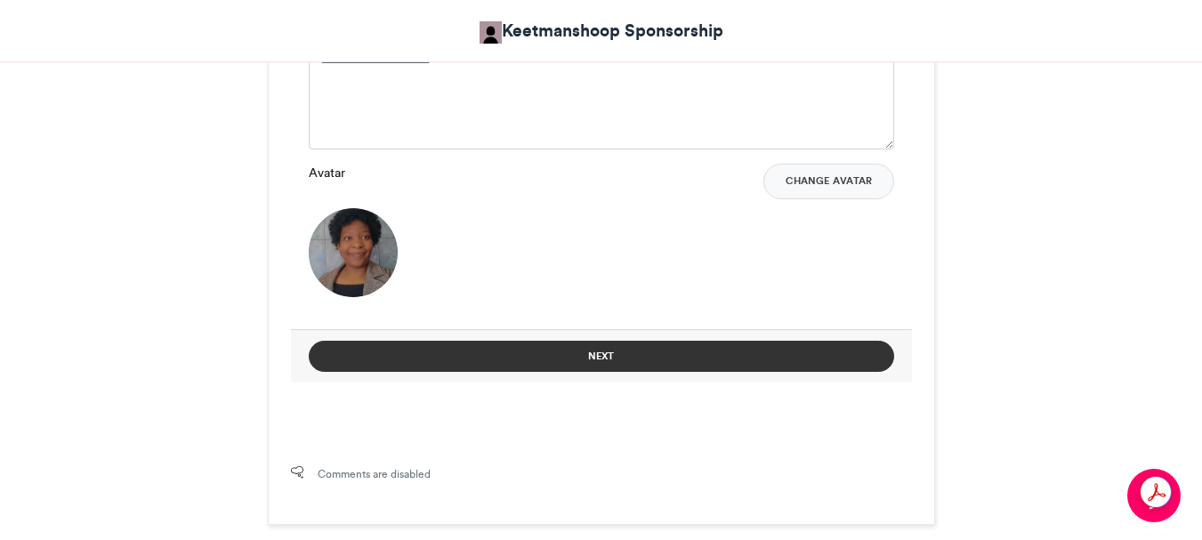
click at [603, 356] on button "Next" at bounding box center [601, 356] width 585 height 31
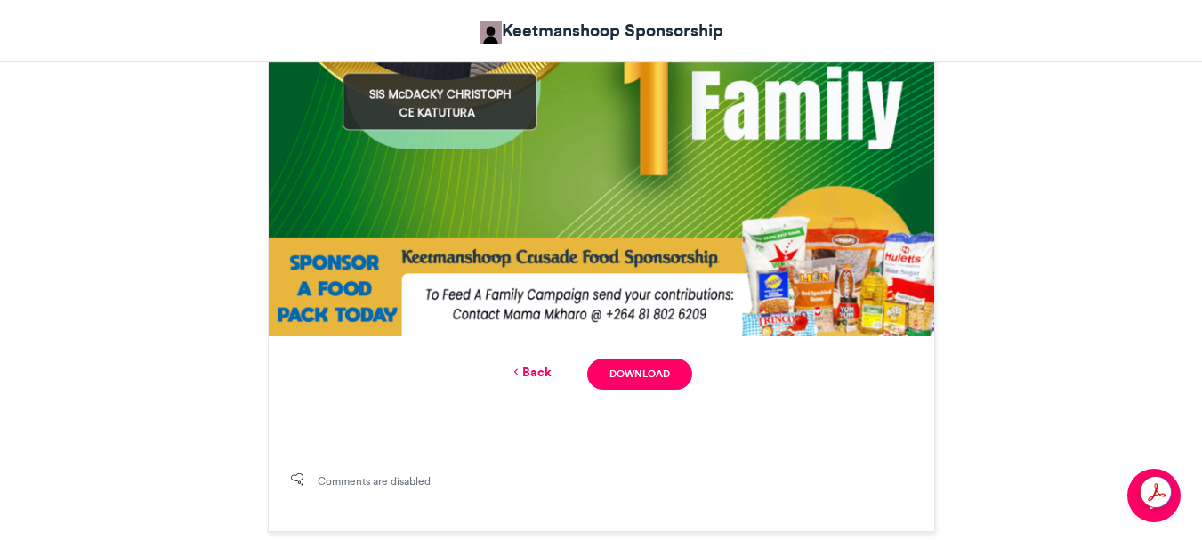
scroll to position [897, 0]
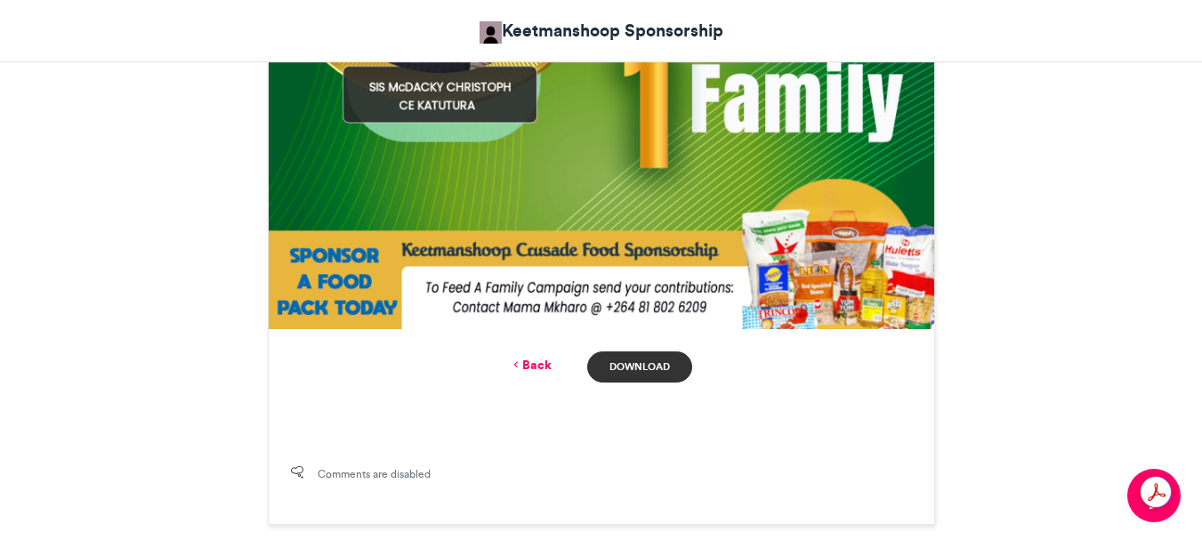
click at [630, 365] on link "Download" at bounding box center [639, 366] width 104 height 31
click at [529, 368] on link "Back" at bounding box center [531, 365] width 42 height 19
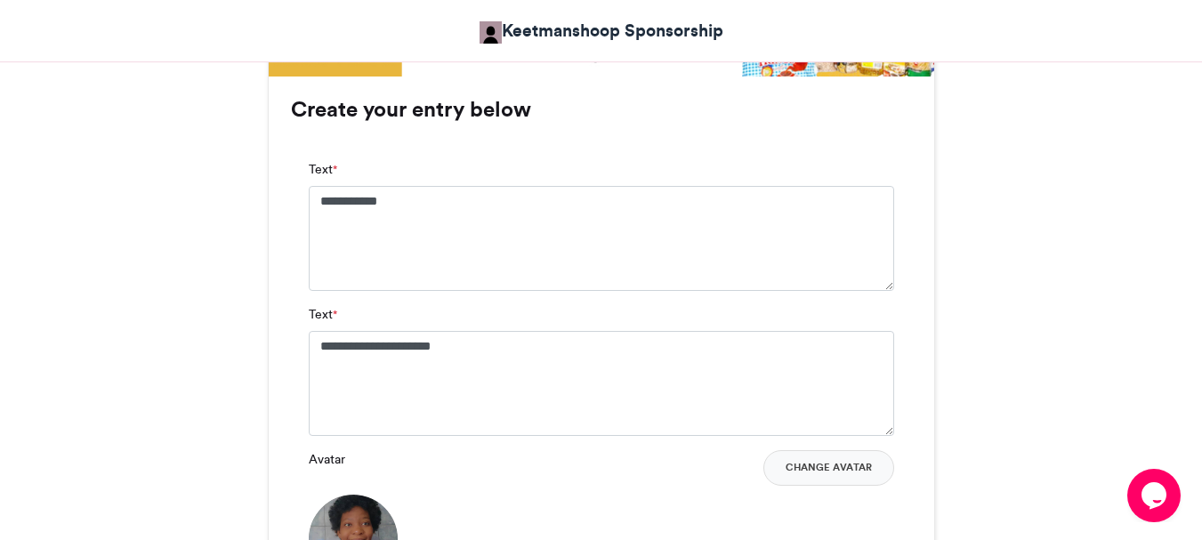
scroll to position [1080, 0]
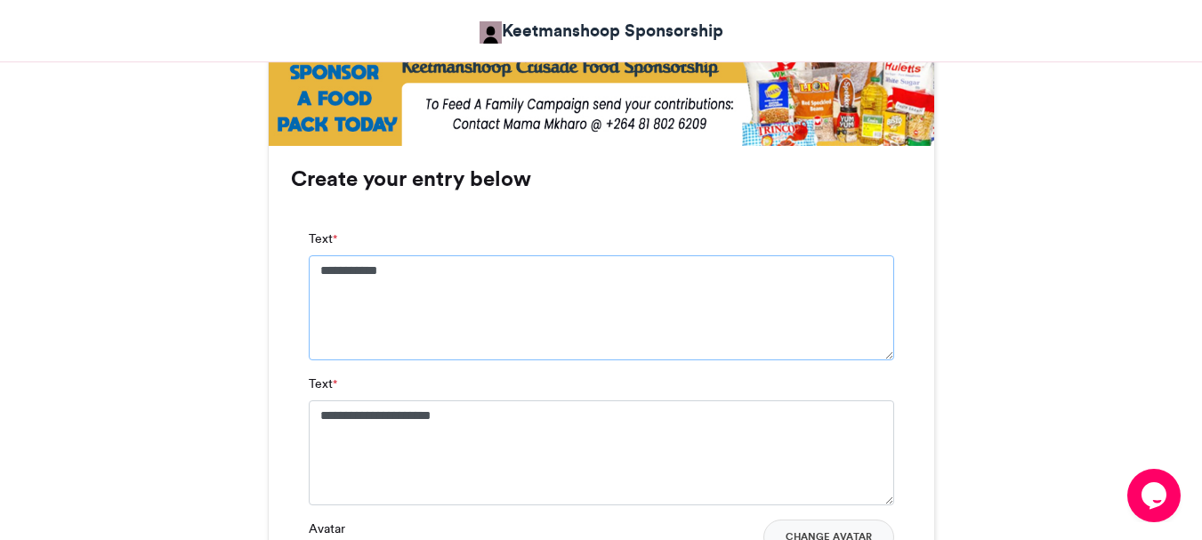
click at [419, 270] on textarea "**********" at bounding box center [601, 307] width 585 height 105
type textarea "*"
type textarea "**********"
click at [507, 416] on textarea "**********" at bounding box center [601, 452] width 585 height 105
type textarea "*"
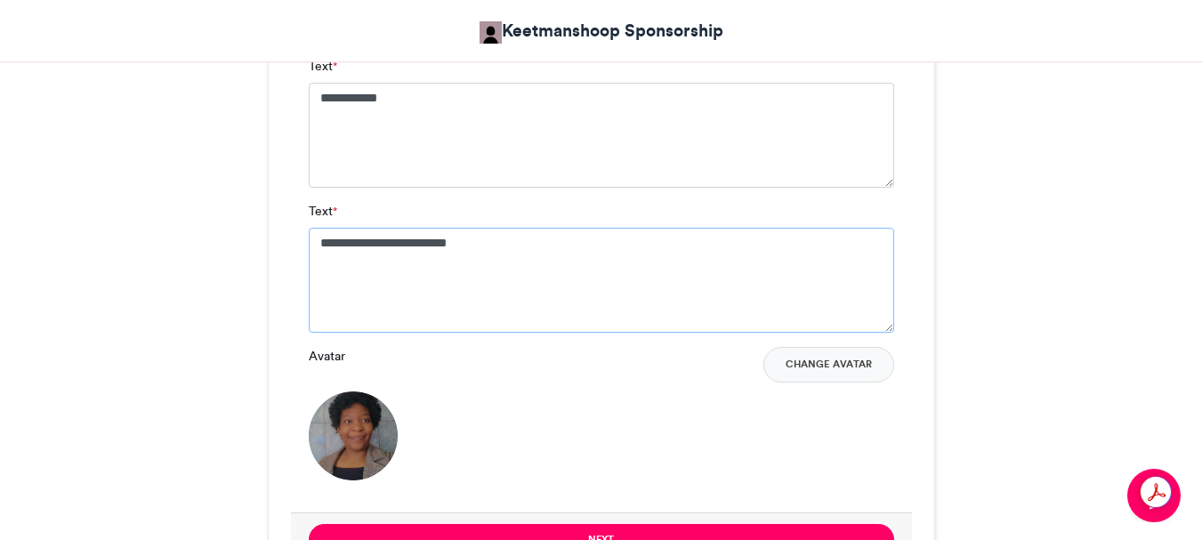
scroll to position [1258, 0]
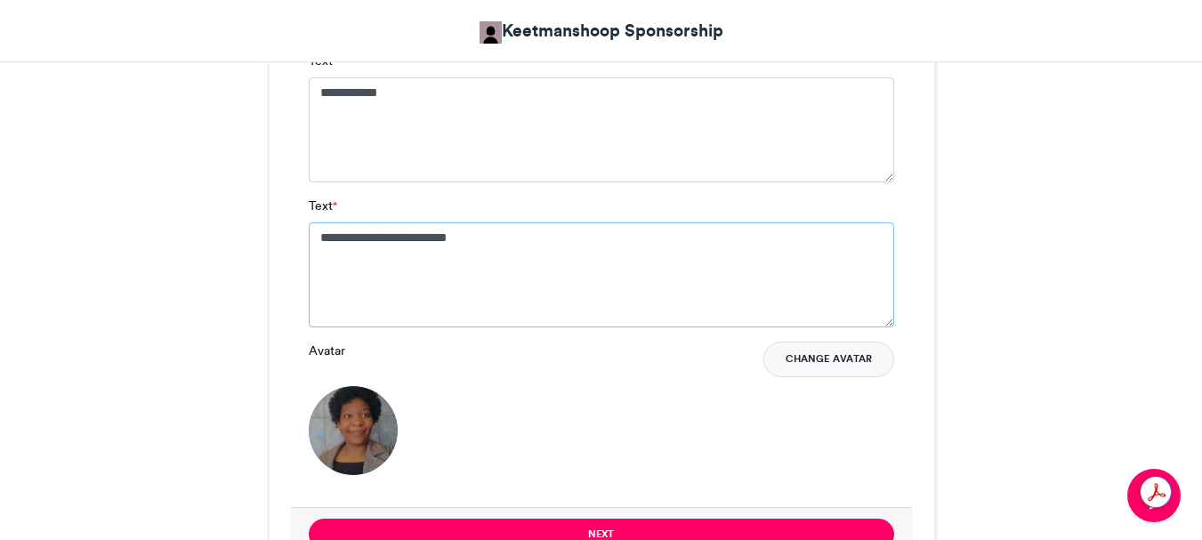
type textarea "**********"
click at [844, 358] on button "Change Avatar" at bounding box center [828, 360] width 131 height 36
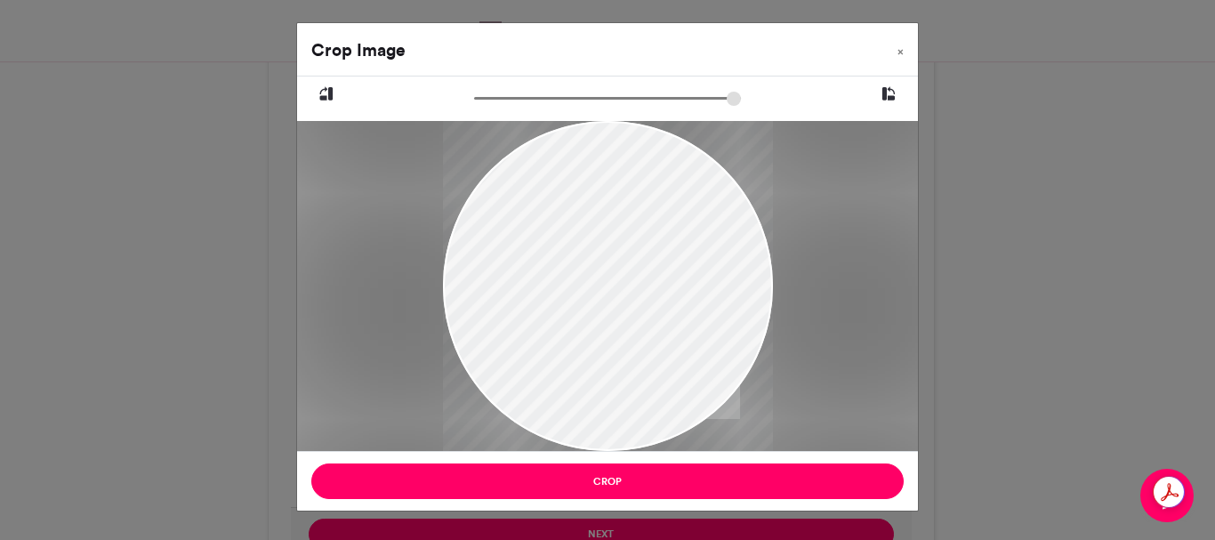
drag, startPoint x: 578, startPoint y: 218, endPoint x: 759, endPoint y: 285, distance: 192.5
click at [759, 285] on div at bounding box center [608, 352] width 330 height 735
drag, startPoint x: 493, startPoint y: 262, endPoint x: 600, endPoint y: 255, distance: 107.8
click at [600, 255] on div at bounding box center [608, 346] width 330 height 735
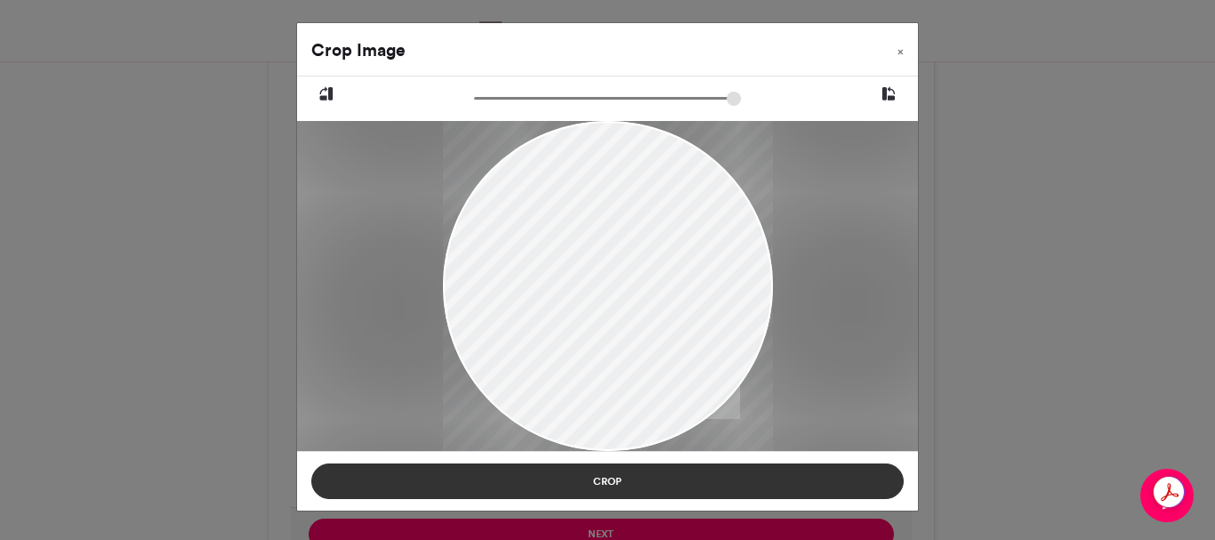
click at [614, 479] on button "Crop" at bounding box center [607, 481] width 592 height 36
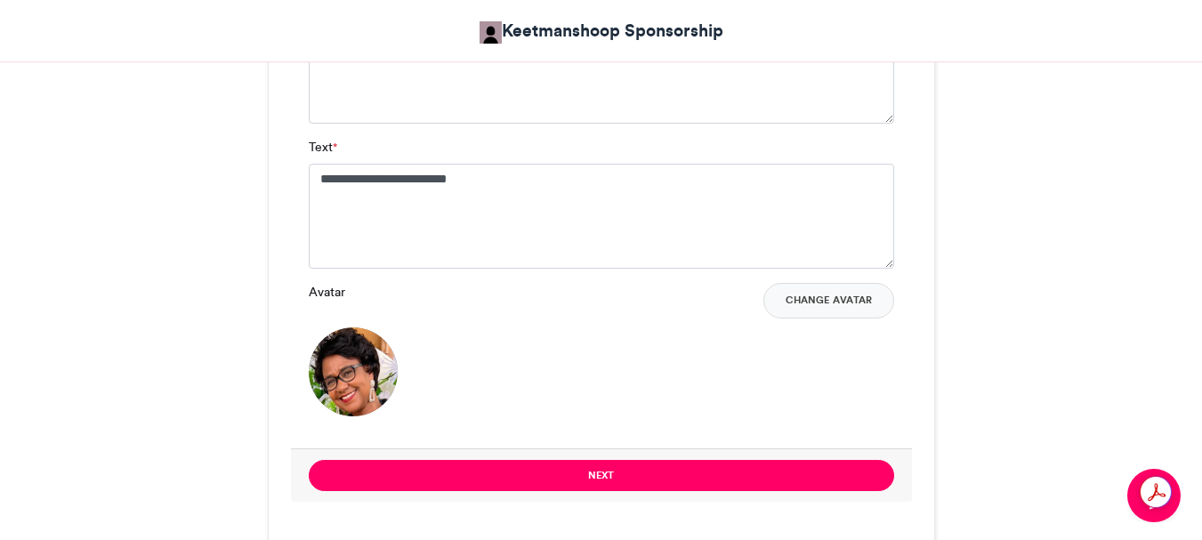
scroll to position [1347, 0]
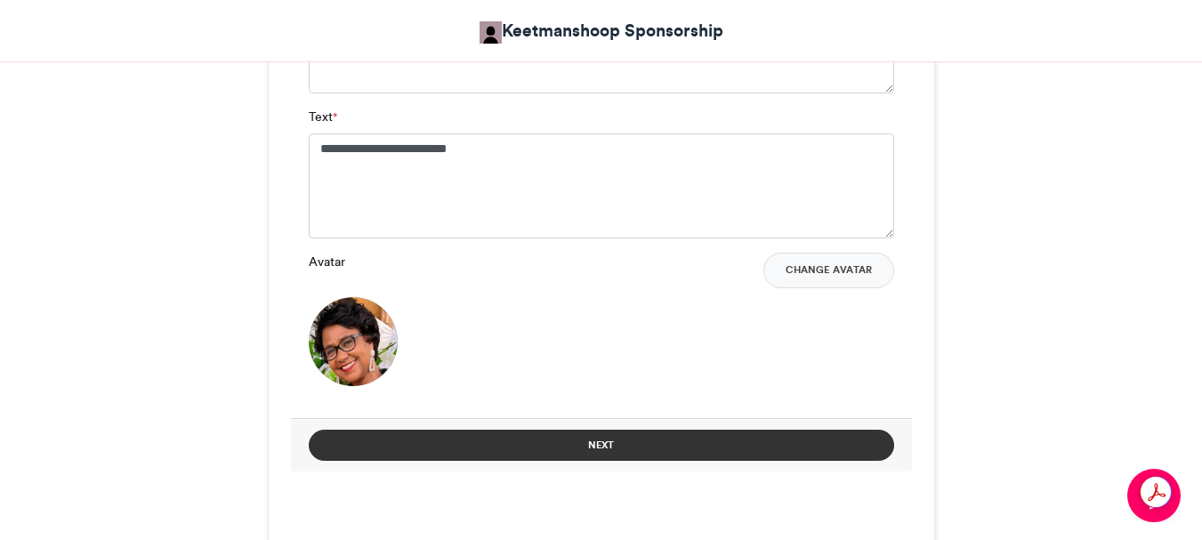
click at [604, 442] on button "Next" at bounding box center [601, 445] width 585 height 31
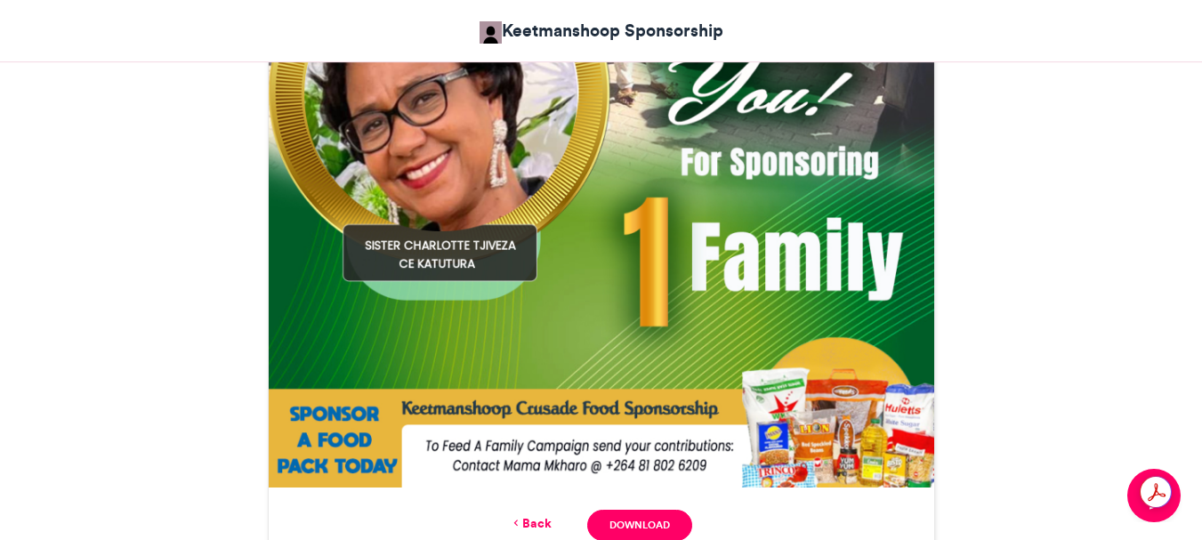
scroll to position [808, 0]
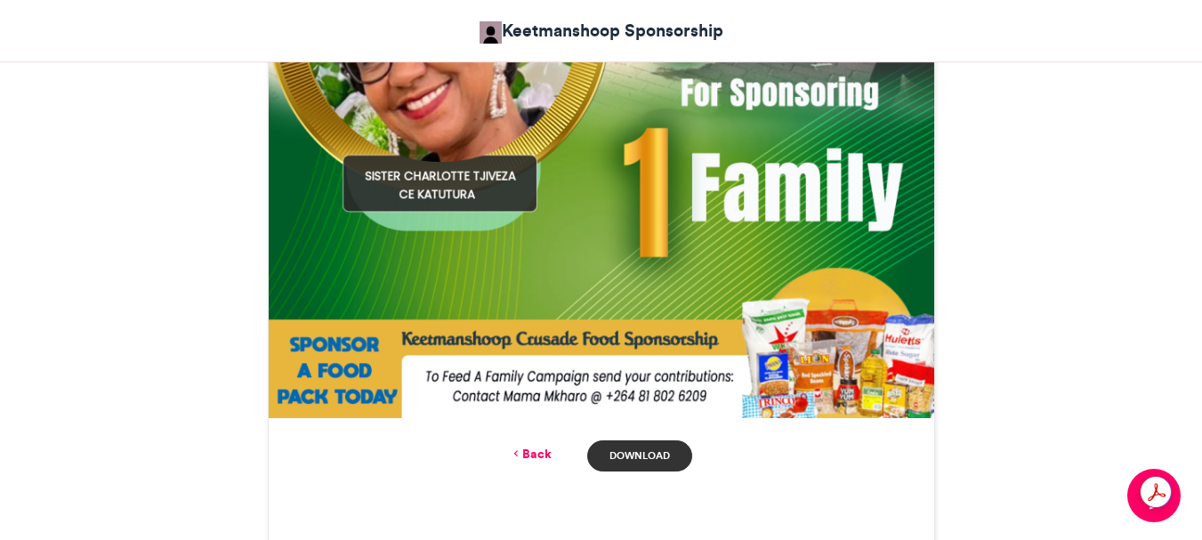
click at [633, 456] on link "Download" at bounding box center [639, 455] width 104 height 31
click at [533, 454] on link "Back" at bounding box center [531, 454] width 42 height 19
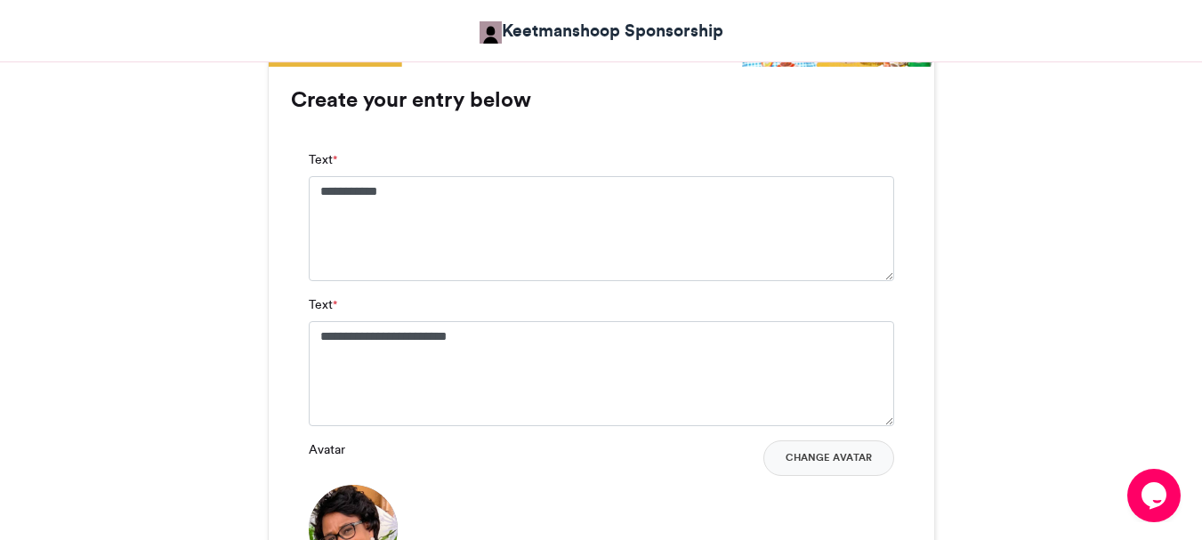
scroll to position [1080, 0]
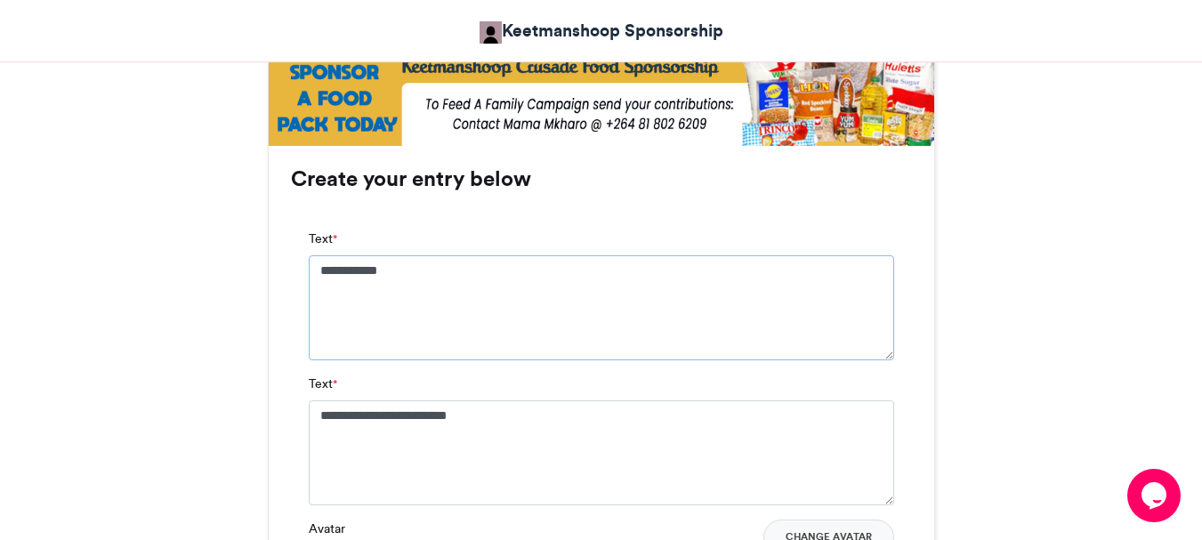
click at [426, 272] on textarea "**********" at bounding box center [601, 307] width 585 height 105
type textarea "*"
type textarea "**********"
click at [442, 413] on textarea "**********" at bounding box center [601, 452] width 585 height 105
click at [412, 415] on textarea "*******" at bounding box center [601, 452] width 585 height 105
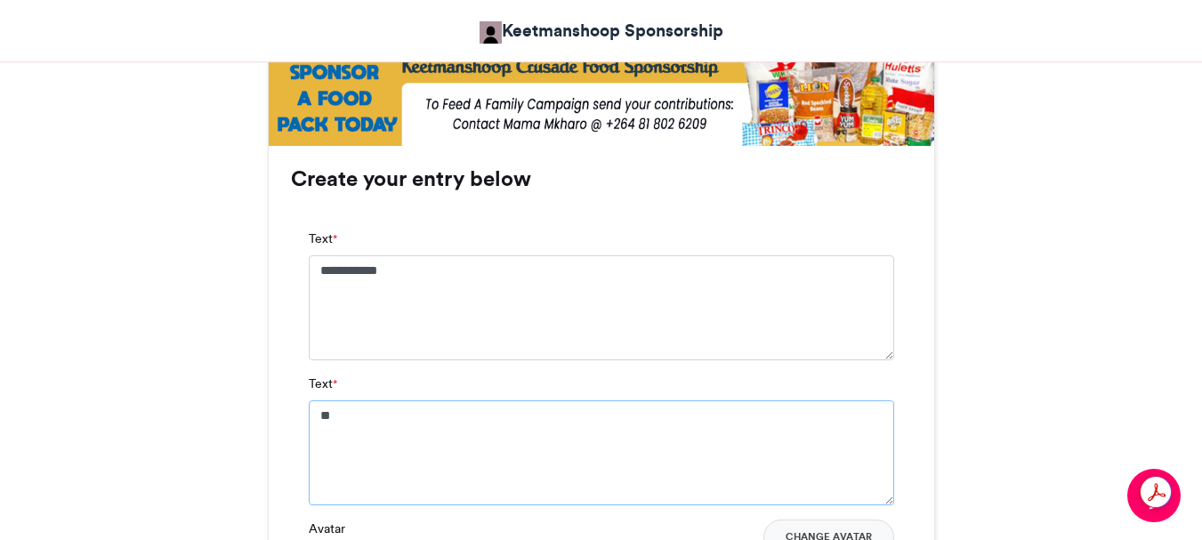
type textarea "*"
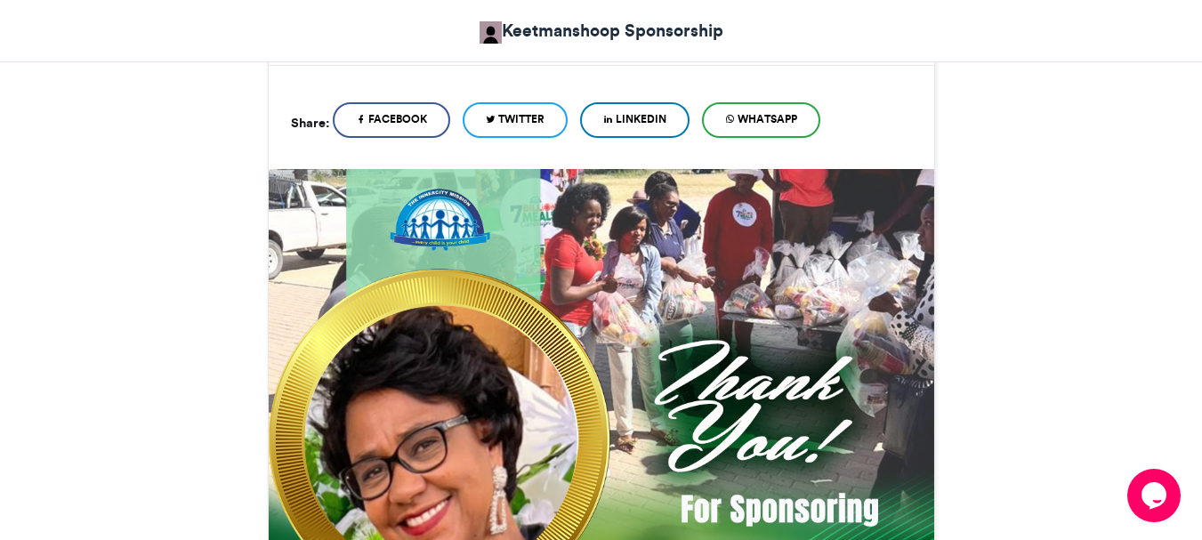
scroll to position [368, 0]
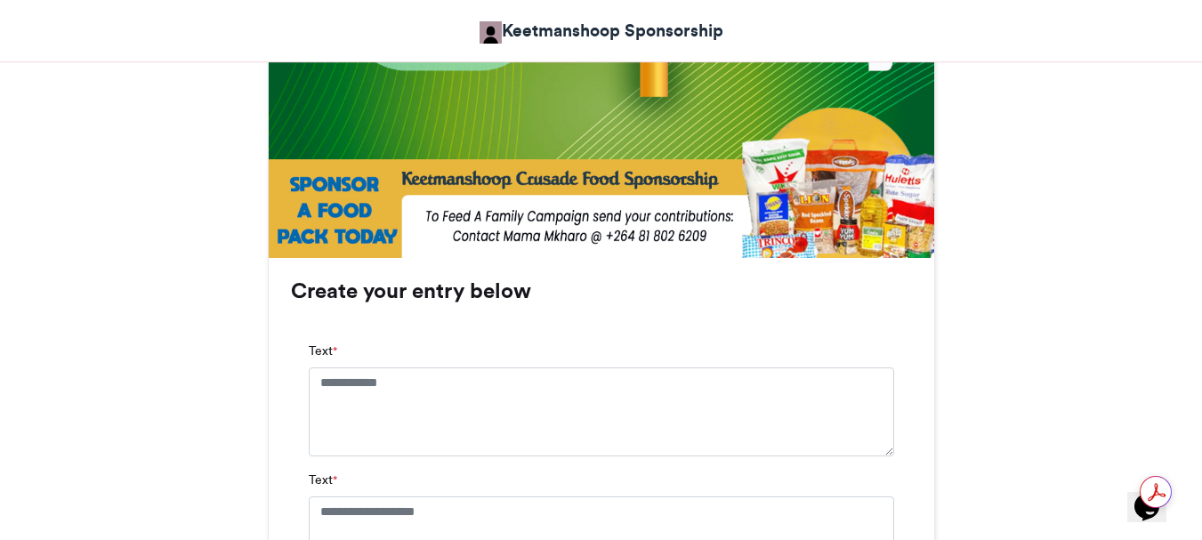
scroll to position [991, 0]
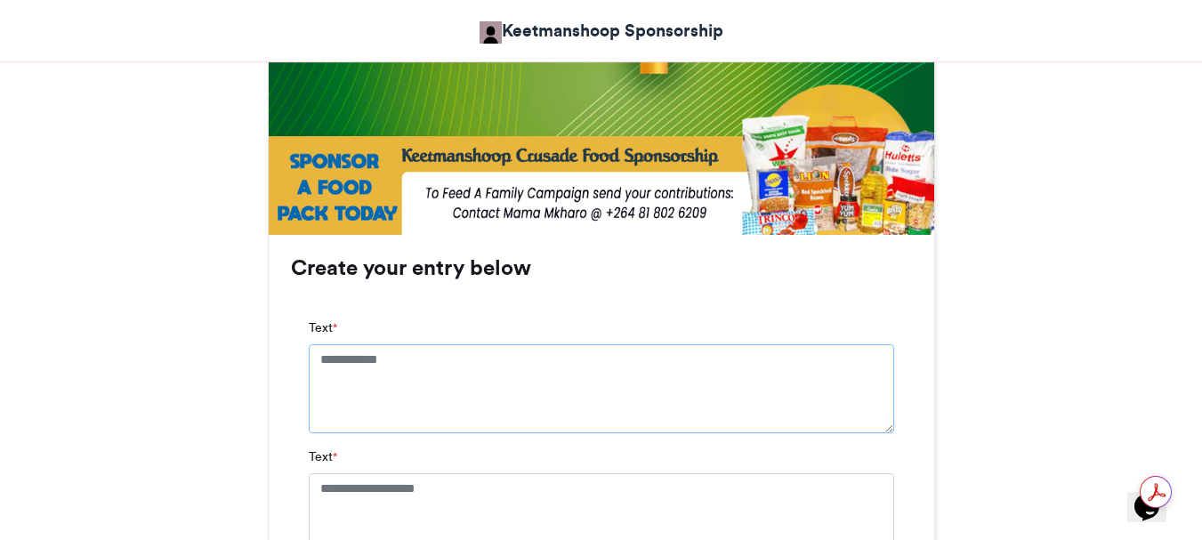
drag, startPoint x: 419, startPoint y: 365, endPoint x: 427, endPoint y: 358, distance: 10.7
click at [420, 364] on textarea "Text *" at bounding box center [601, 388] width 585 height 89
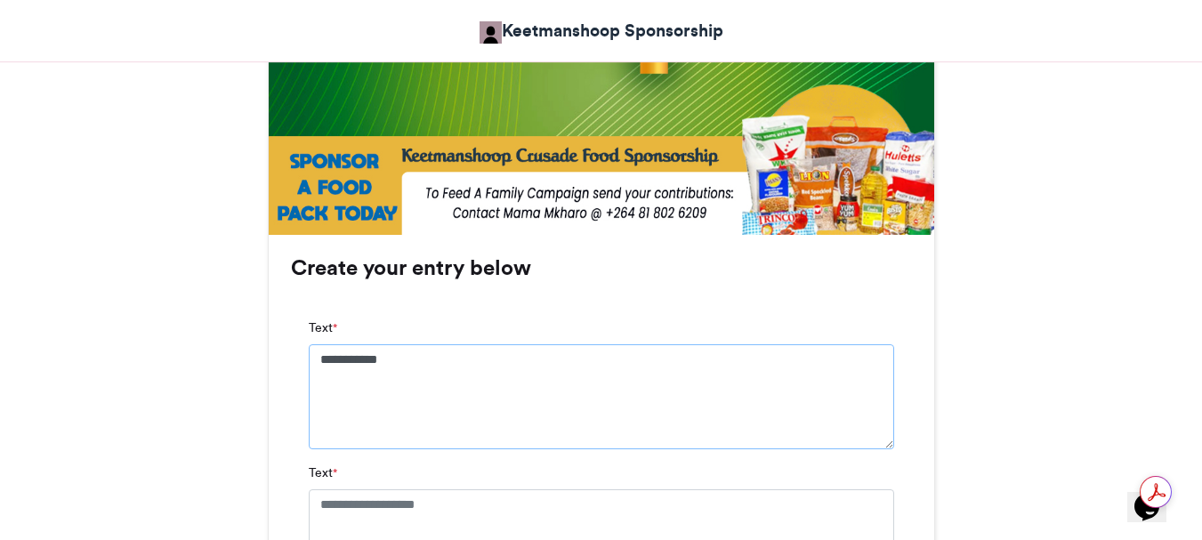
type textarea "**********"
click at [487, 507] on textarea "Text *" at bounding box center [601, 533] width 585 height 89
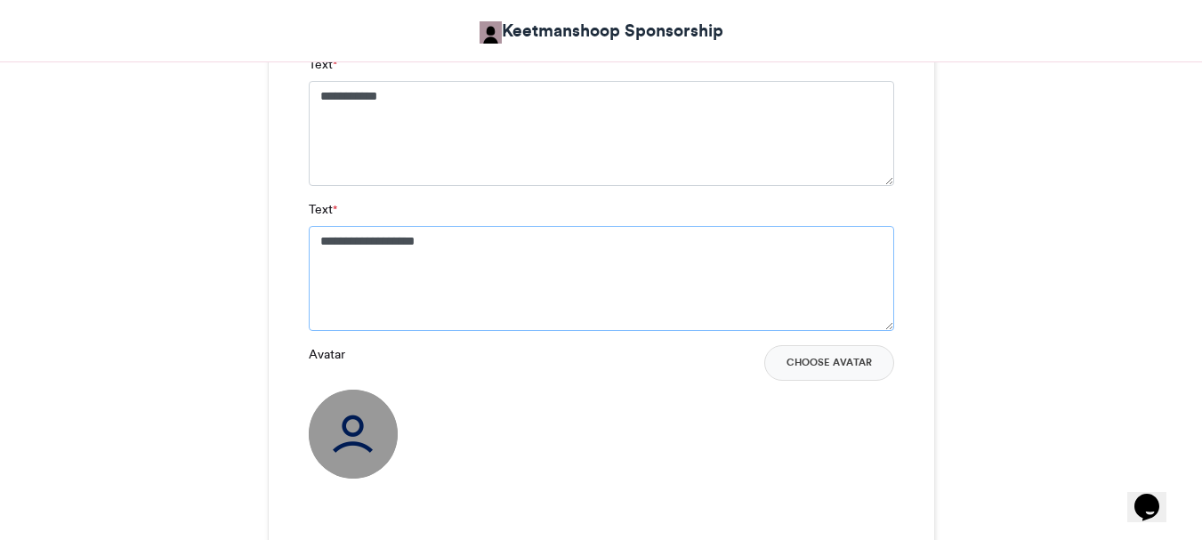
scroll to position [1258, 0]
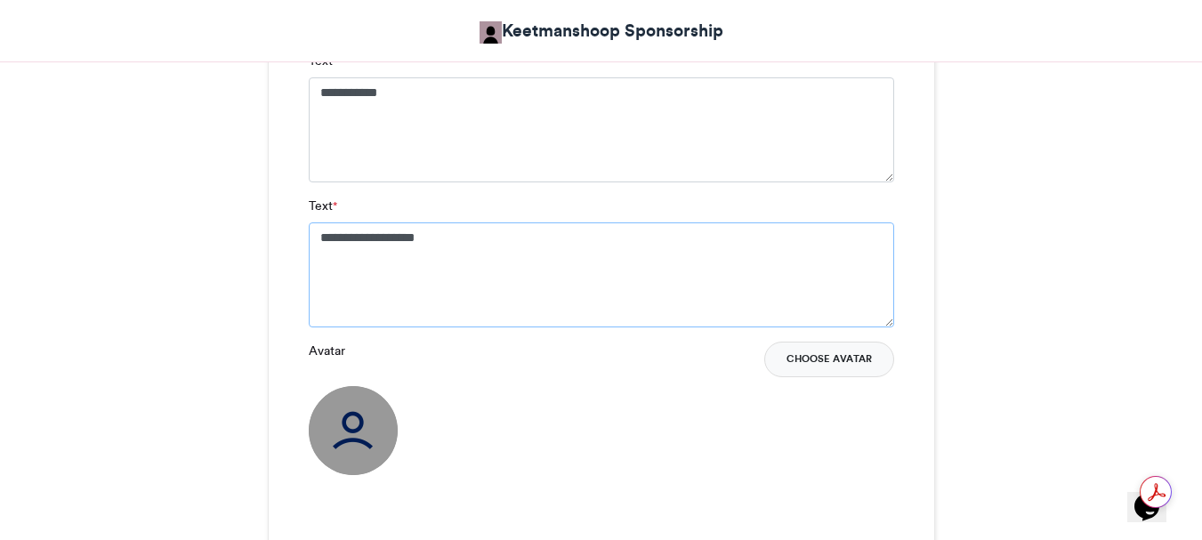
type textarea "**********"
click at [841, 362] on button "Choose Avatar" at bounding box center [829, 360] width 130 height 36
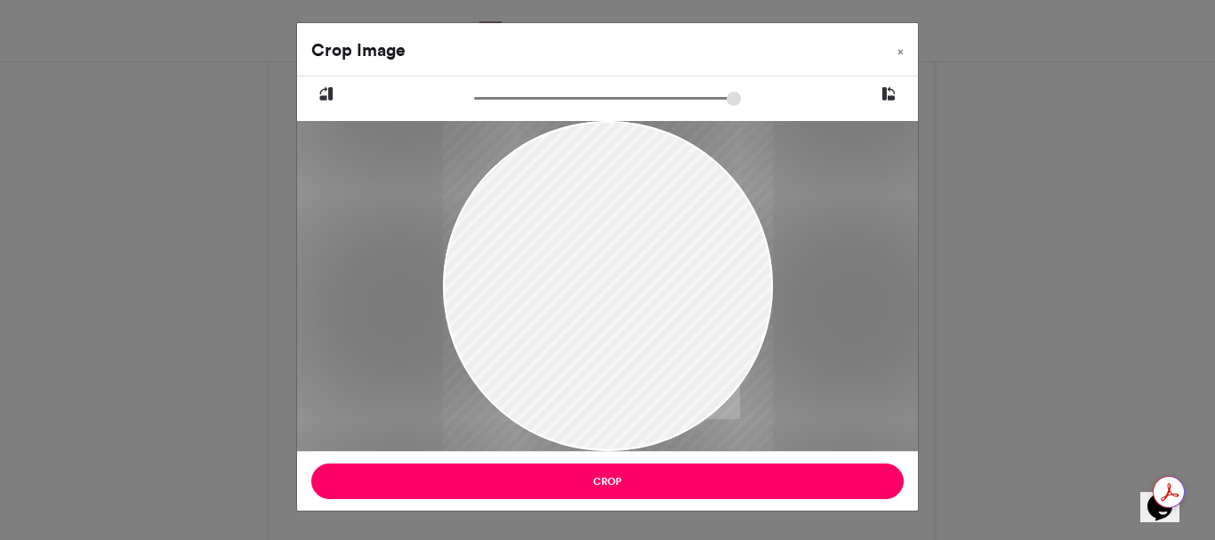
drag, startPoint x: 624, startPoint y: 255, endPoint x: 561, endPoint y: 283, distance: 68.1
click at [561, 283] on div at bounding box center [608, 313] width 330 height 440
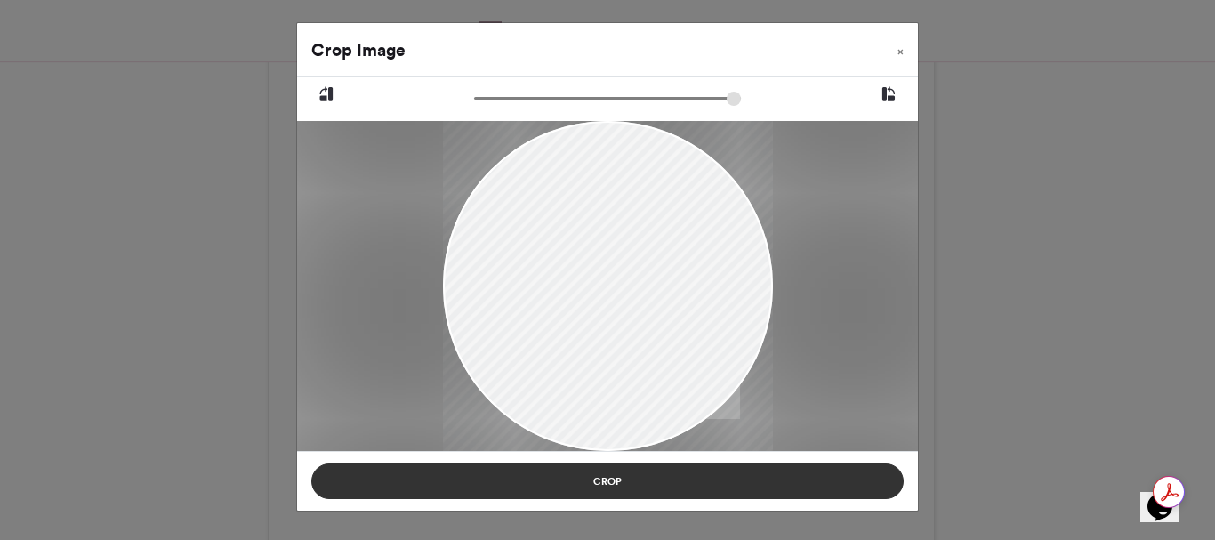
click at [625, 479] on button "Crop" at bounding box center [607, 481] width 592 height 36
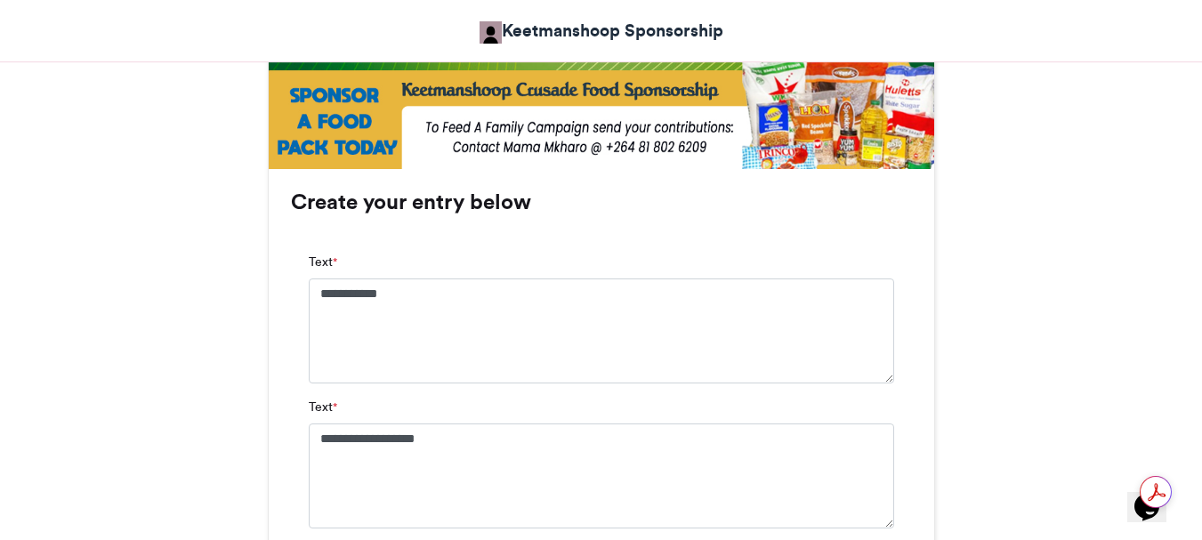
scroll to position [1347, 0]
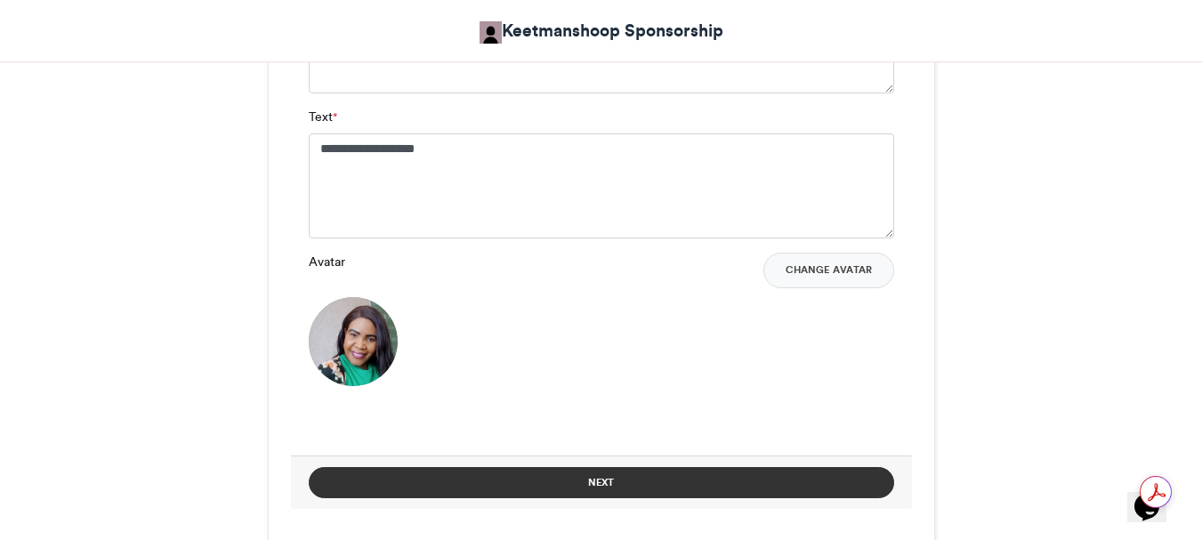
click at [606, 480] on button "Next" at bounding box center [601, 482] width 585 height 31
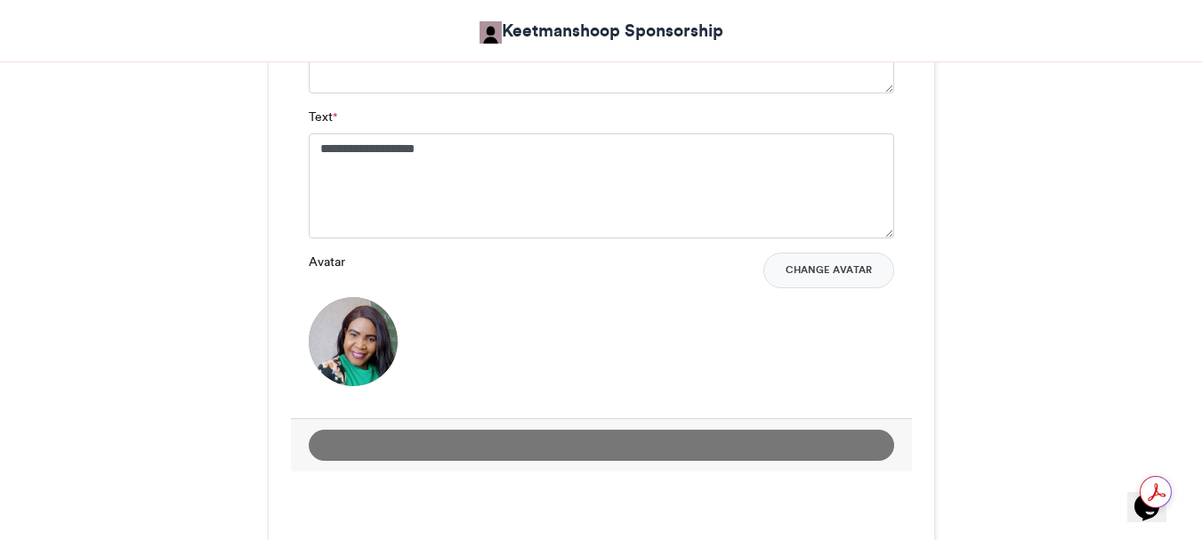
scroll to position [808, 0]
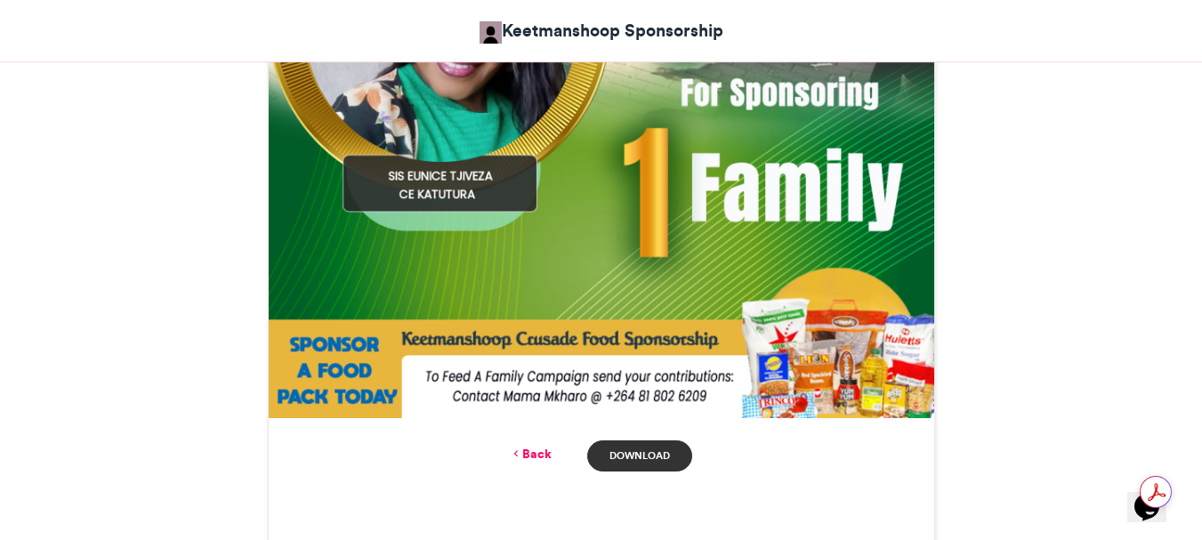
click at [651, 458] on link "Download" at bounding box center [639, 455] width 104 height 31
click at [540, 448] on link "Back" at bounding box center [531, 454] width 42 height 19
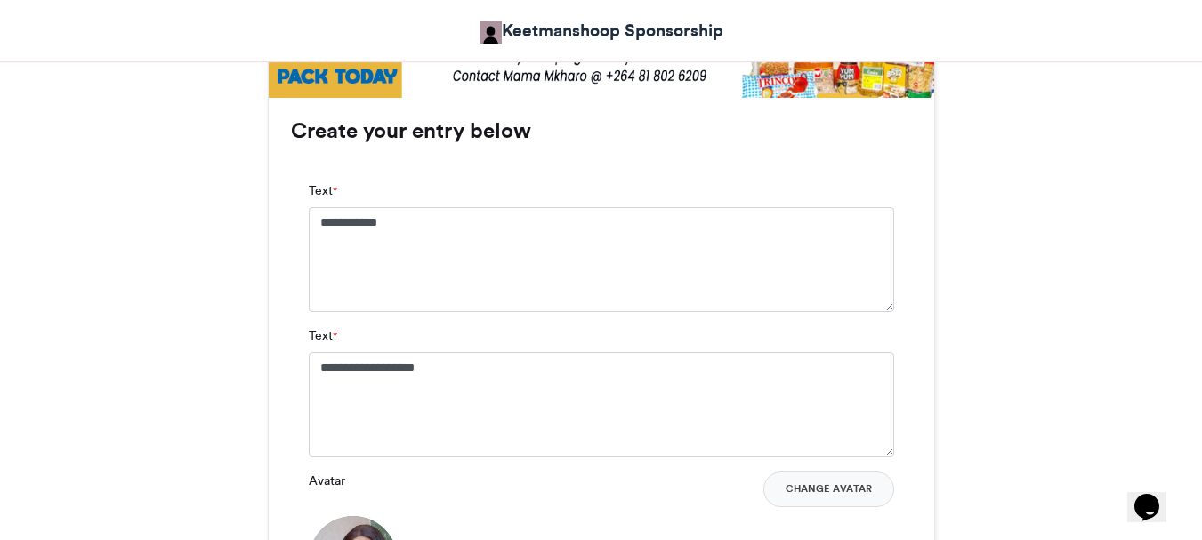
scroll to position [1080, 0]
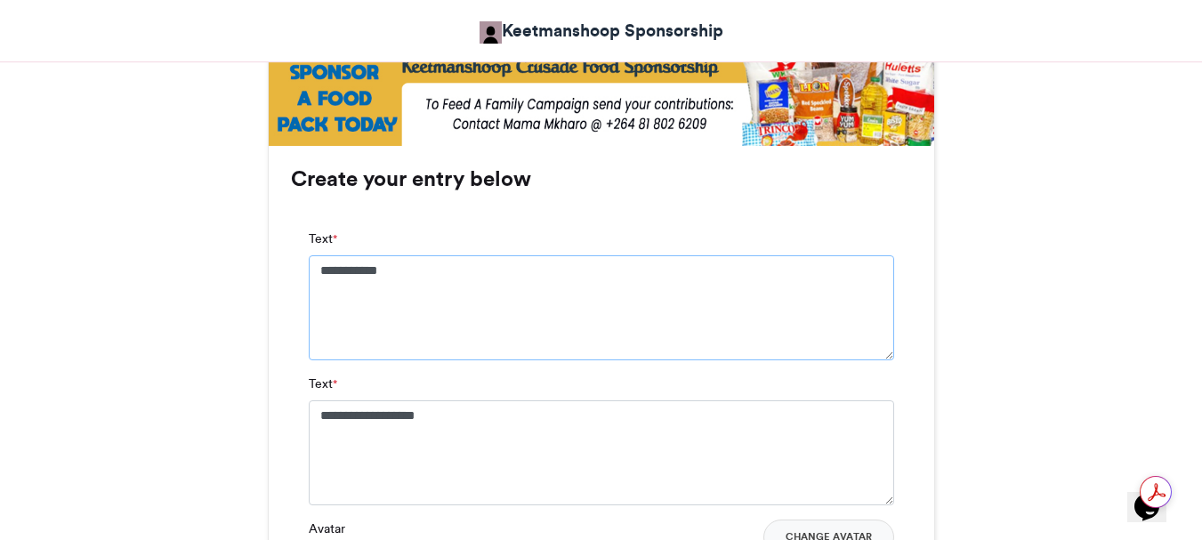
click at [417, 274] on textarea "**********" at bounding box center [601, 307] width 585 height 105
type textarea "*"
type textarea "**********"
click at [480, 415] on textarea "**********" at bounding box center [601, 452] width 585 height 105
type textarea "*"
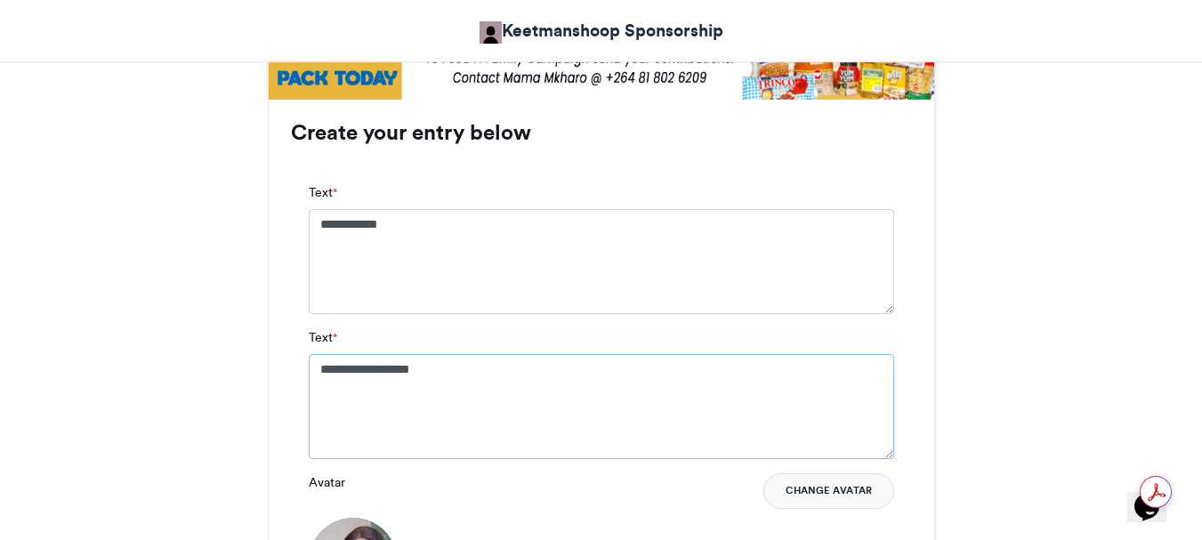
scroll to position [1169, 0]
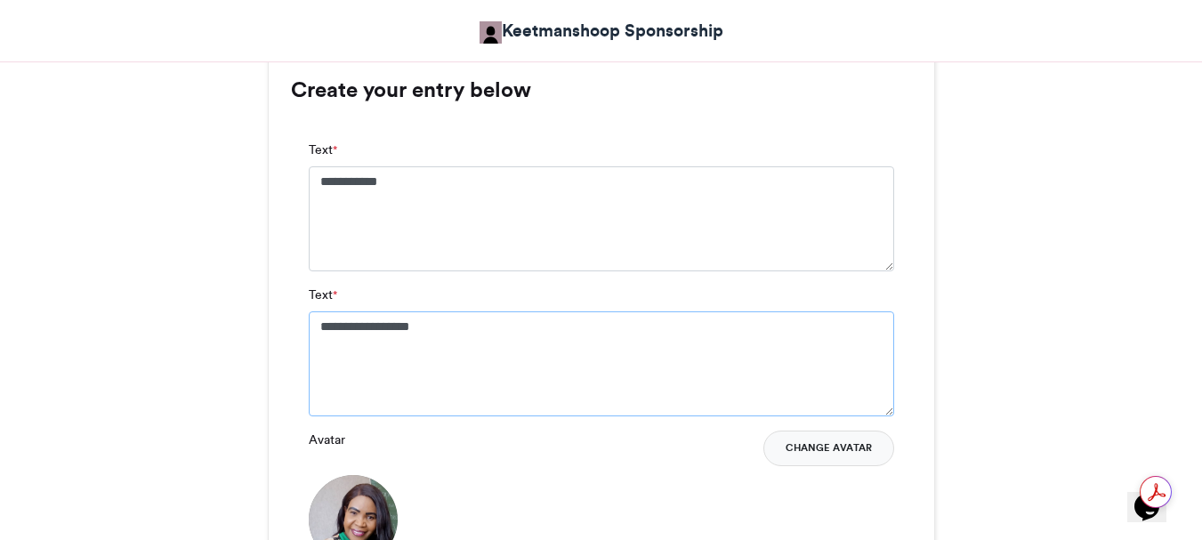
type textarea "**********"
click at [825, 447] on button "Change Avatar" at bounding box center [828, 449] width 131 height 36
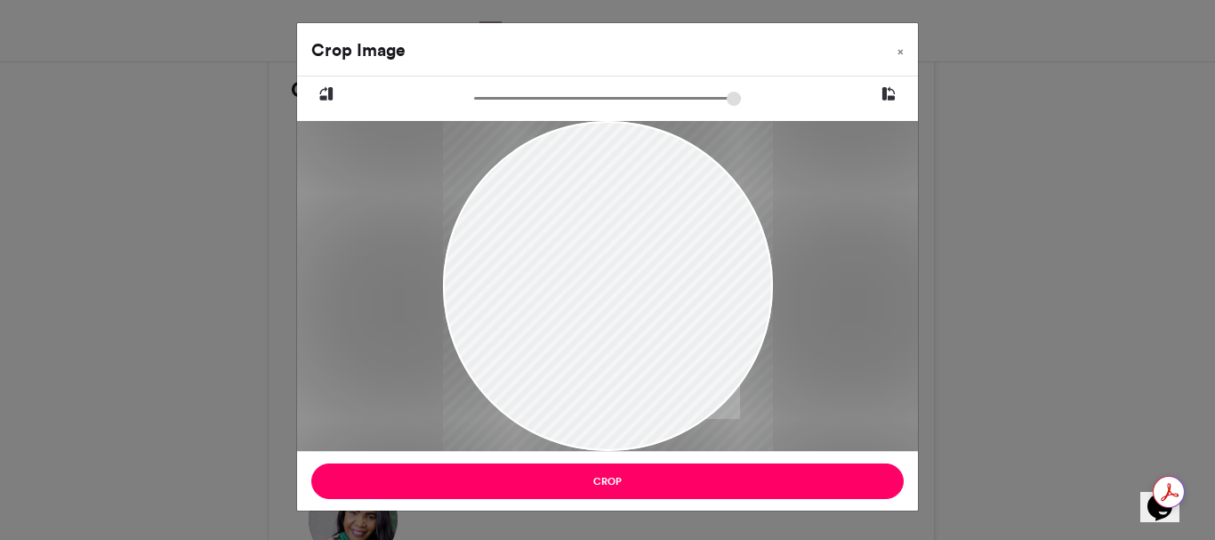
drag, startPoint x: 546, startPoint y: 249, endPoint x: 531, endPoint y: 246, distance: 15.4
click at [576, 423] on div at bounding box center [608, 340] width 330 height 440
drag, startPoint x: 637, startPoint y: 154, endPoint x: 1026, endPoint y: 382, distance: 450.5
click at [1026, 382] on div "Crop Image × Crop" at bounding box center [607, 270] width 1215 height 540
drag, startPoint x: 527, startPoint y: 211, endPoint x: 571, endPoint y: 309, distance: 107.1
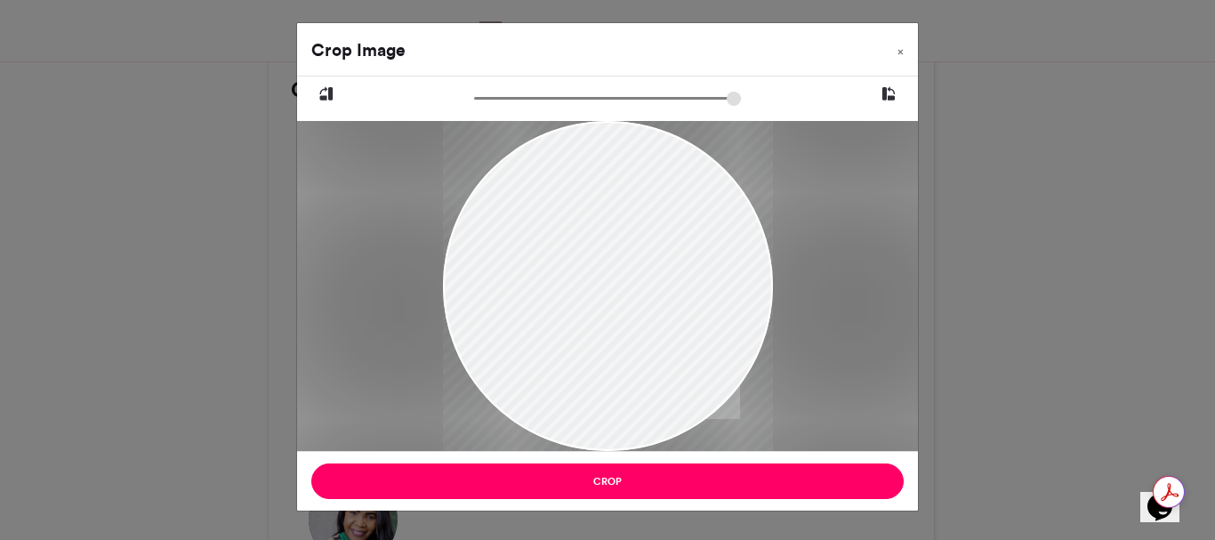
click at [571, 309] on div at bounding box center [608, 340] width 330 height 440
drag, startPoint x: 619, startPoint y: 181, endPoint x: 624, endPoint y: 242, distance: 60.7
click at [624, 242] on div at bounding box center [608, 340] width 330 height 440
drag, startPoint x: 621, startPoint y: 233, endPoint x: 625, endPoint y: 256, distance: 23.6
click at [630, 261] on div at bounding box center [608, 340] width 330 height 440
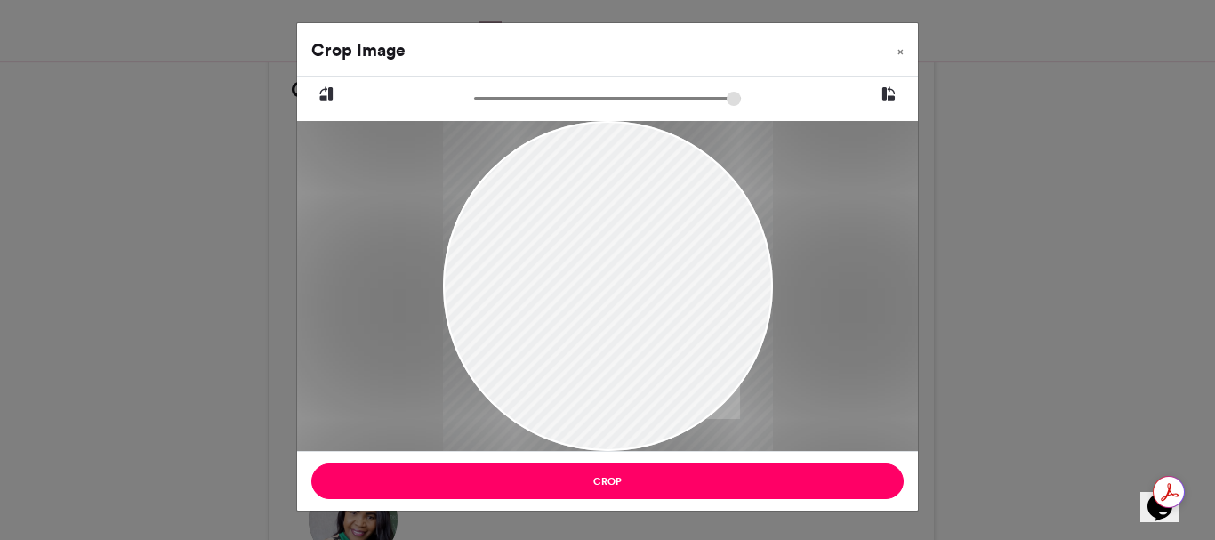
drag, startPoint x: 605, startPoint y: 164, endPoint x: 626, endPoint y: 290, distance: 128.1
click at [628, 290] on div at bounding box center [608, 340] width 330 height 440
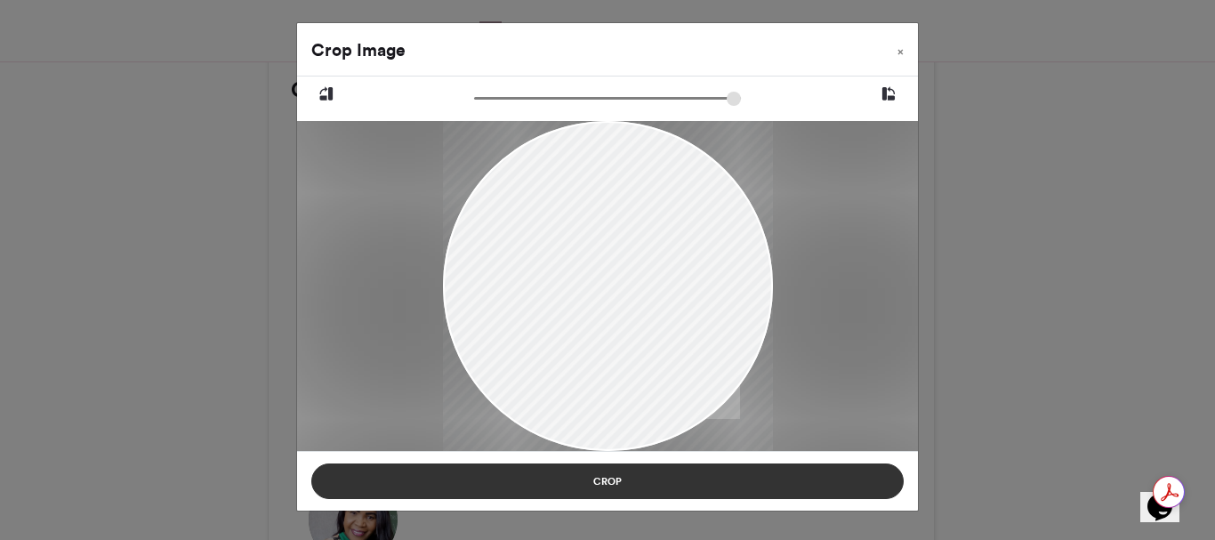
click at [613, 480] on button "Crop" at bounding box center [607, 481] width 592 height 36
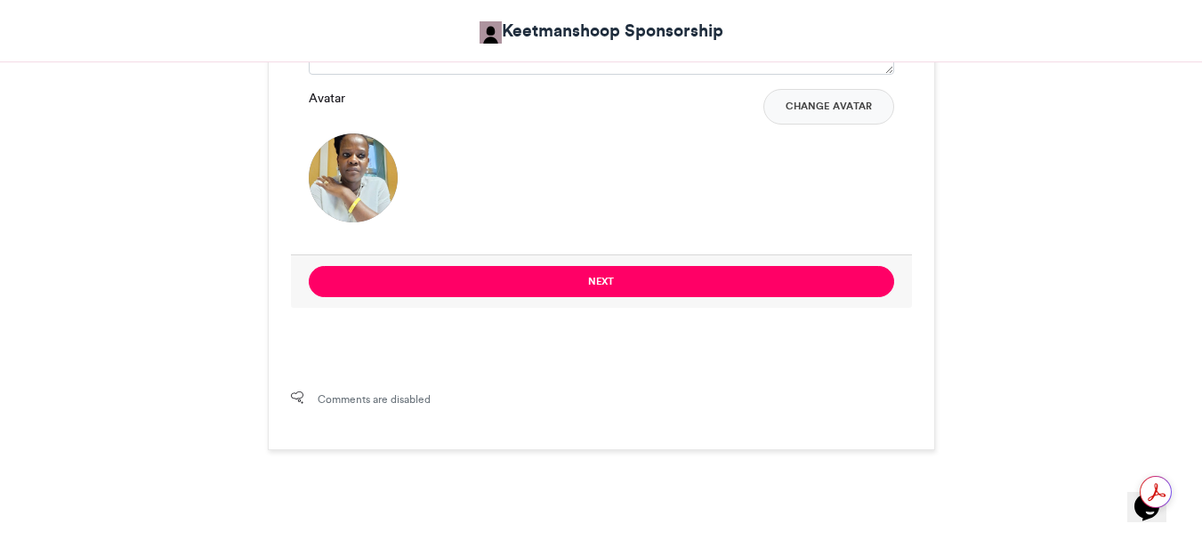
scroll to position [1525, 0]
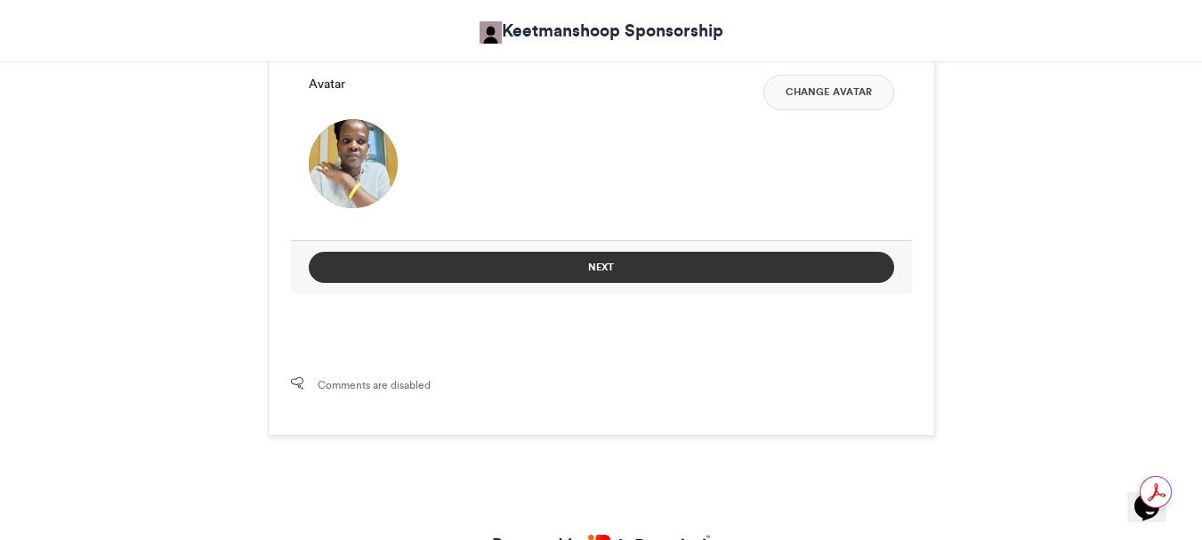
click at [603, 264] on button "Next" at bounding box center [601, 267] width 585 height 31
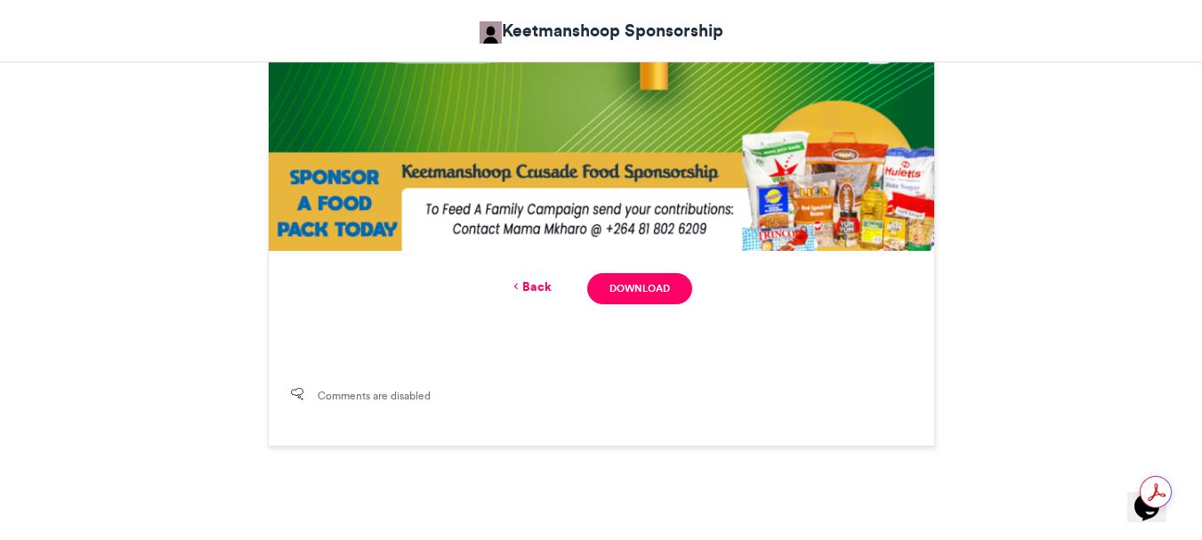
scroll to position [986, 0]
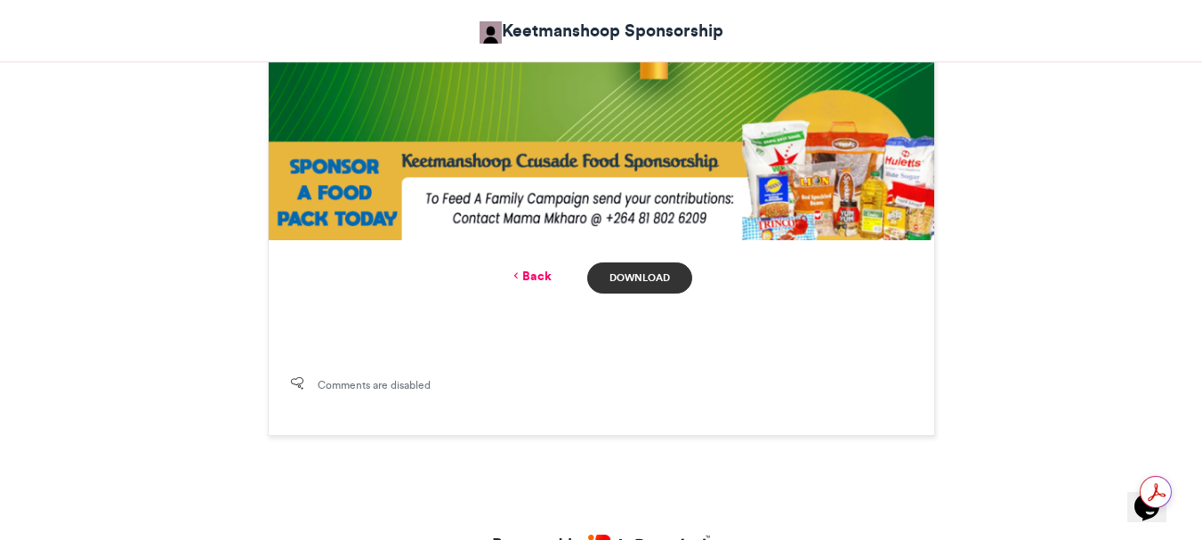
click at [647, 275] on link "Download" at bounding box center [639, 277] width 104 height 31
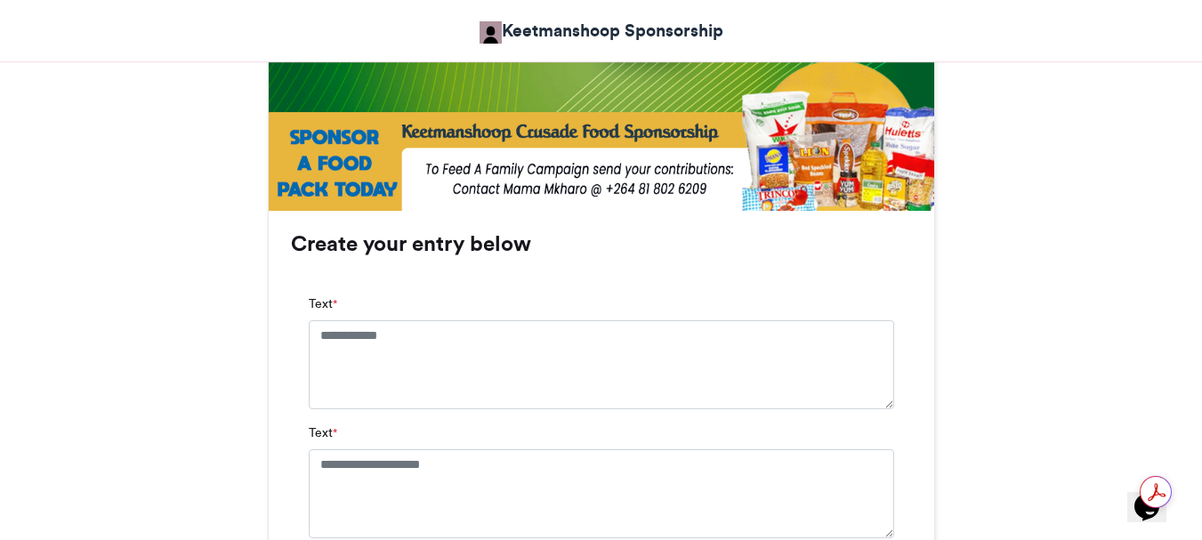
scroll to position [1067, 0]
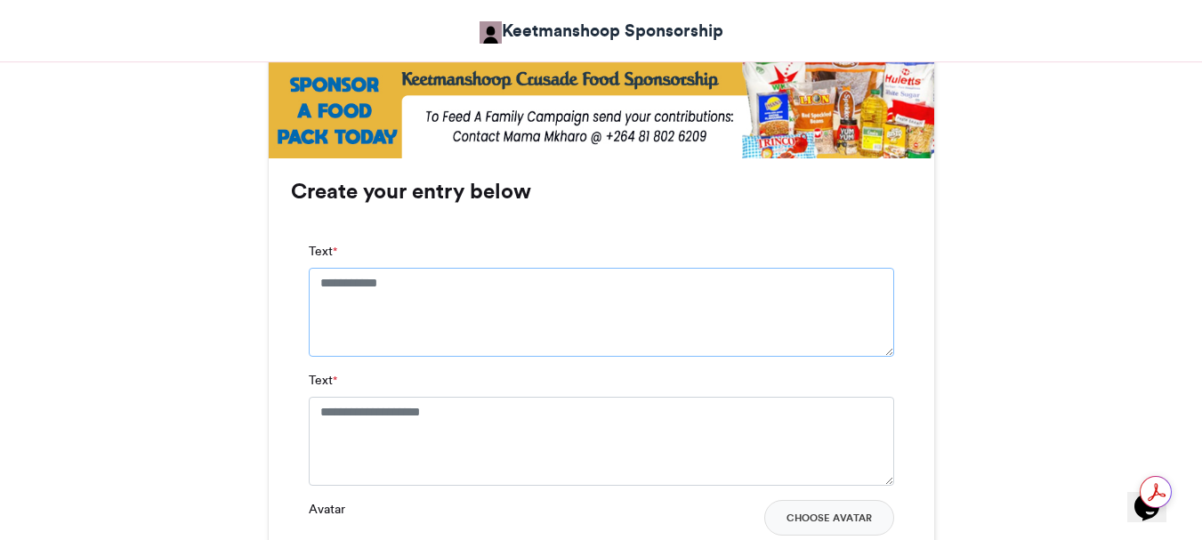
click at [429, 283] on textarea "Text *" at bounding box center [601, 312] width 585 height 89
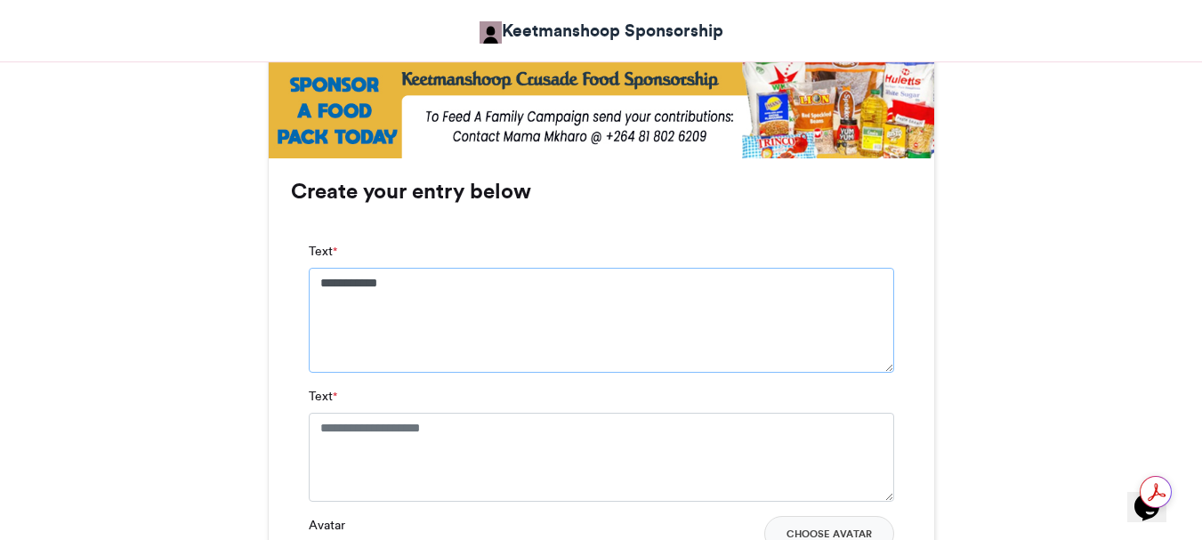
type textarea "**********"
drag, startPoint x: 495, startPoint y: 431, endPoint x: 506, endPoint y: 432, distance: 10.8
click at [501, 432] on textarea "Text *" at bounding box center [601, 457] width 585 height 89
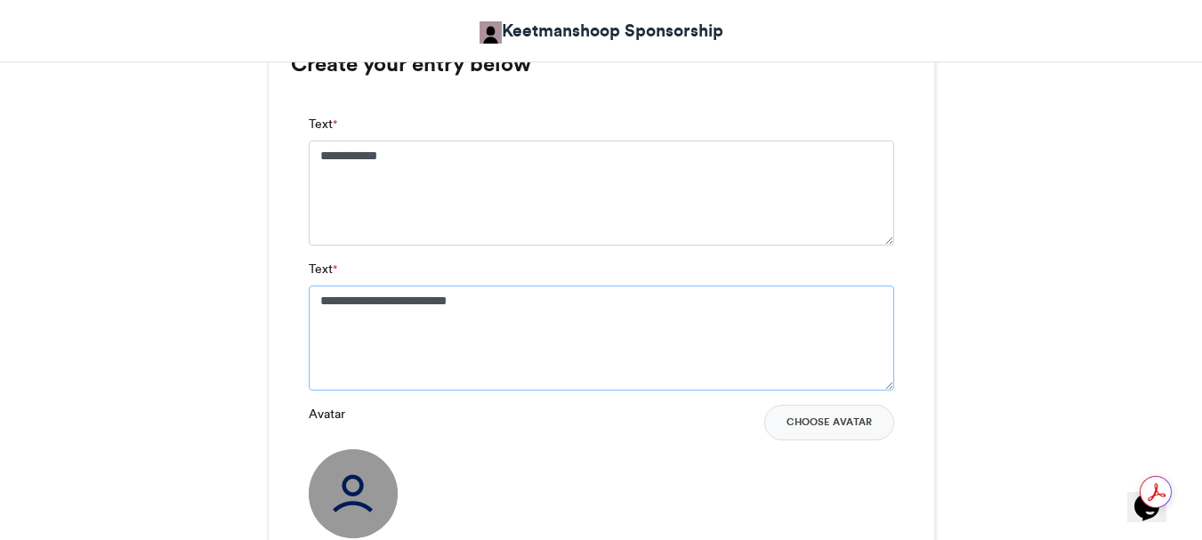
scroll to position [1245, 0]
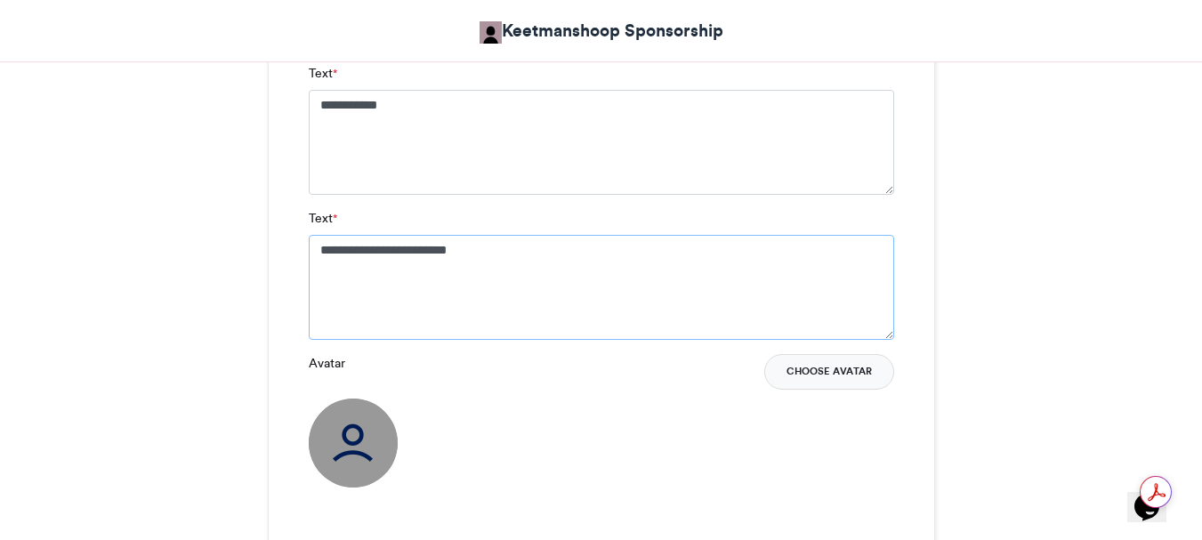
type textarea "**********"
click at [819, 374] on button "Choose Avatar" at bounding box center [829, 372] width 130 height 36
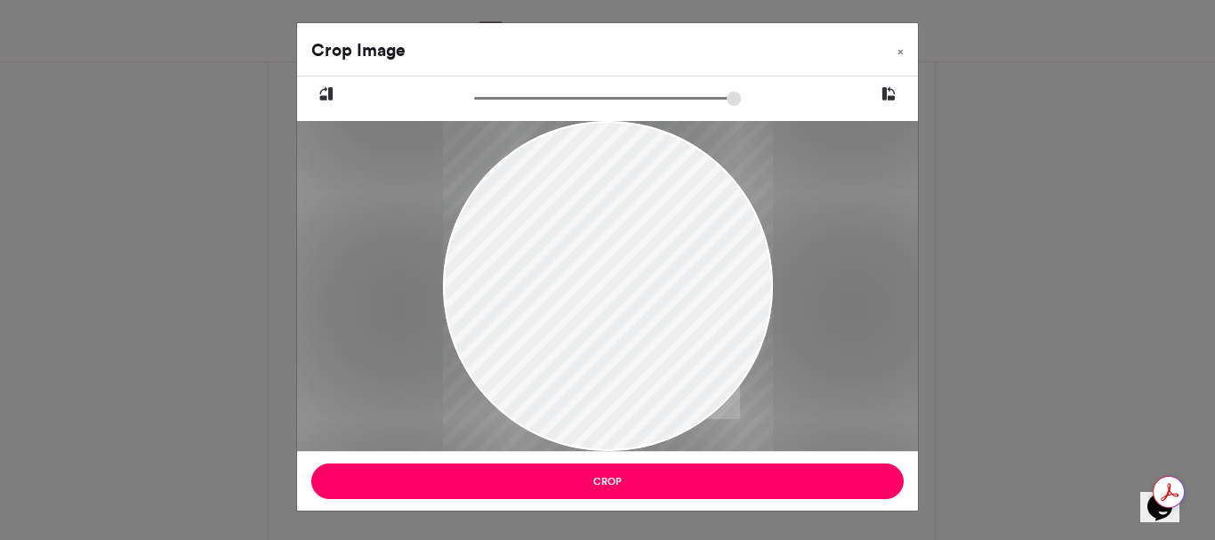
drag, startPoint x: 515, startPoint y: 182, endPoint x: 608, endPoint y: 240, distance: 109.8
click at [608, 240] on div at bounding box center [608, 343] width 330 height 735
drag, startPoint x: 600, startPoint y: 246, endPoint x: 610, endPoint y: 234, distance: 15.1
click at [610, 234] on div at bounding box center [608, 331] width 330 height 735
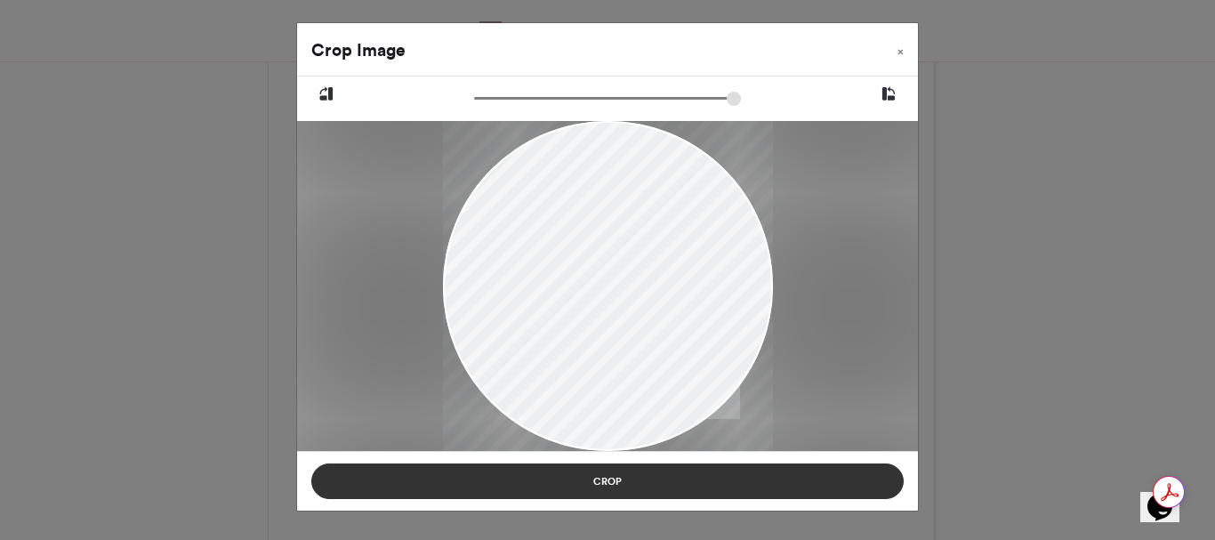
click at [613, 482] on button "Crop" at bounding box center [607, 481] width 592 height 36
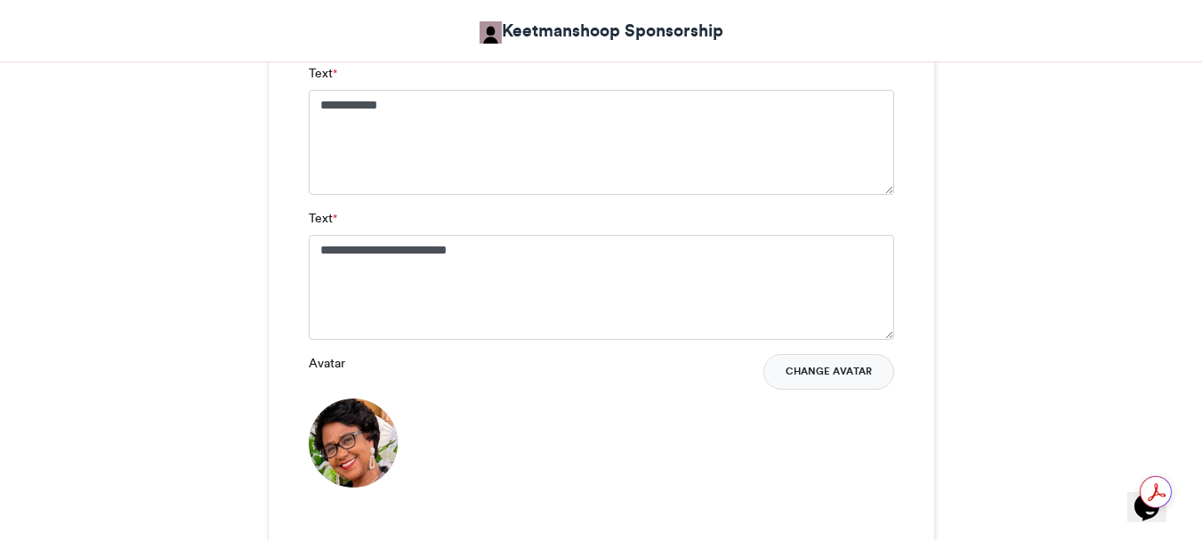
click at [839, 372] on button "Change Avatar" at bounding box center [828, 372] width 131 height 36
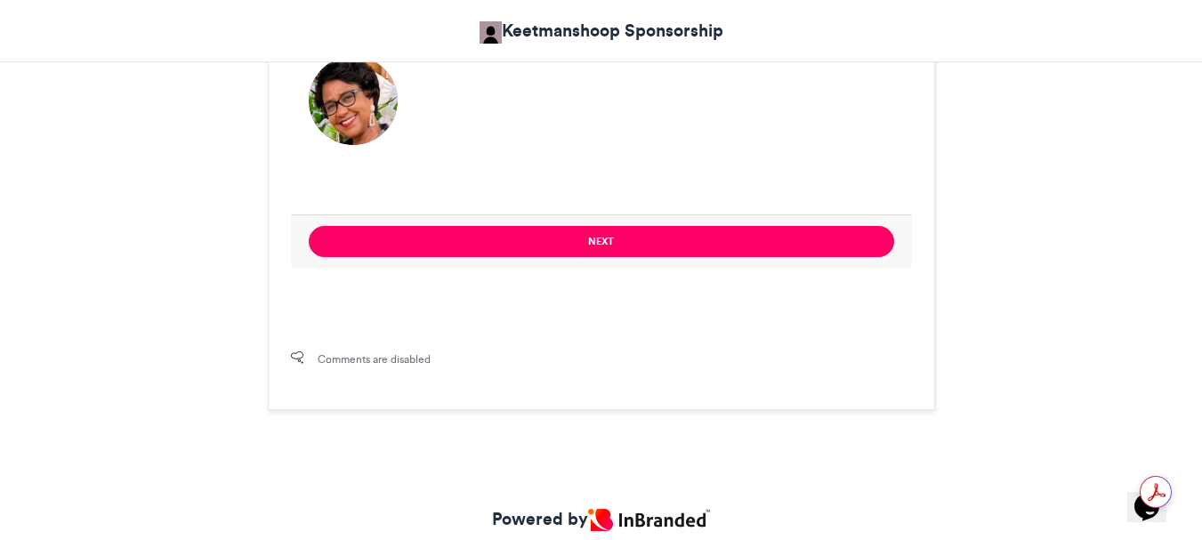
scroll to position [1601, 0]
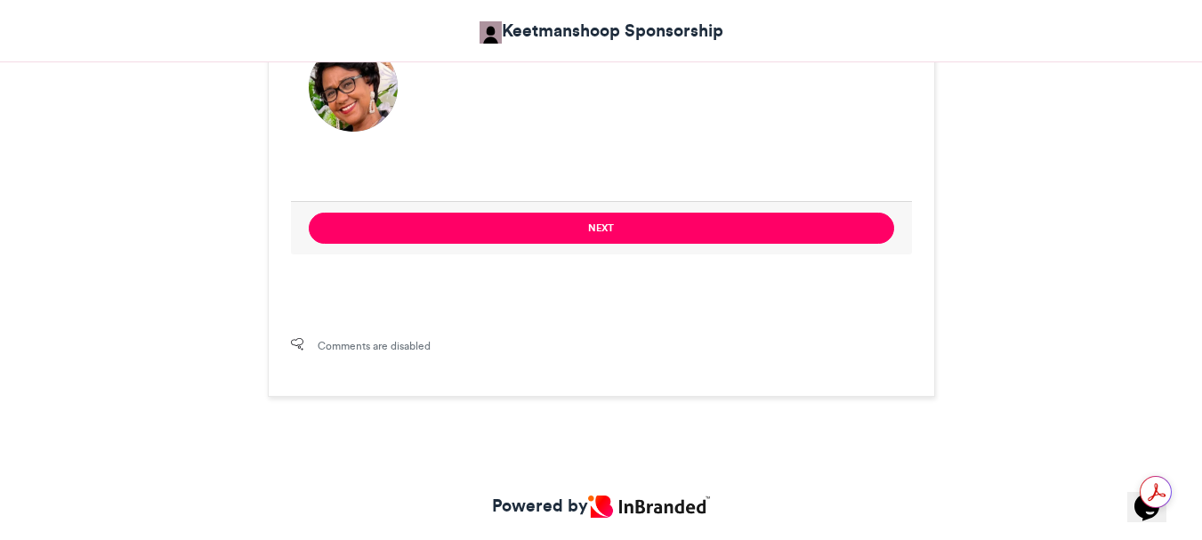
click at [597, 227] on button "Next" at bounding box center [601, 228] width 585 height 31
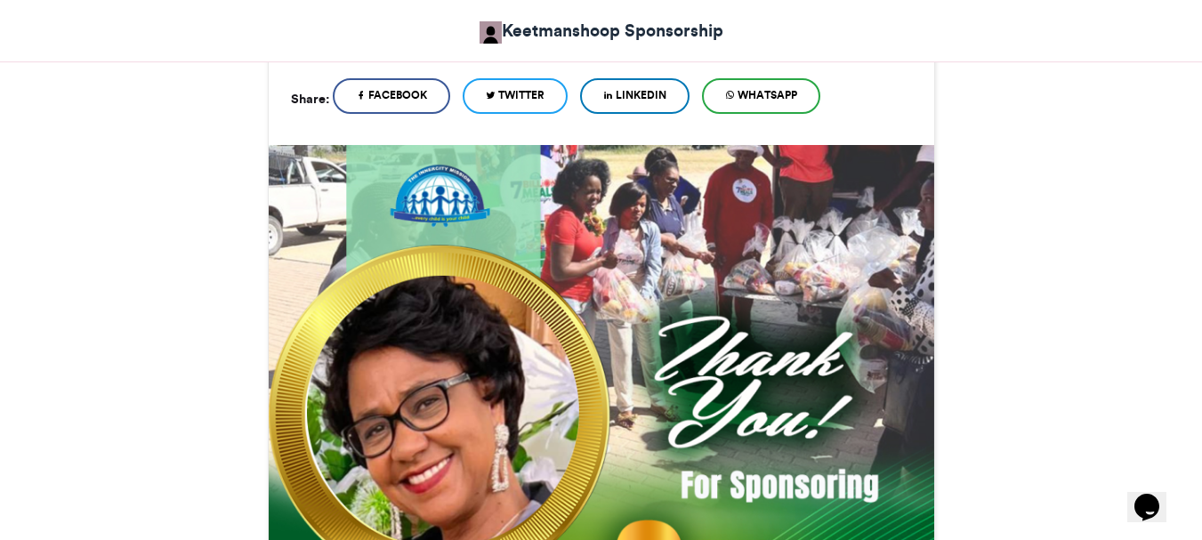
scroll to position [1062, 0]
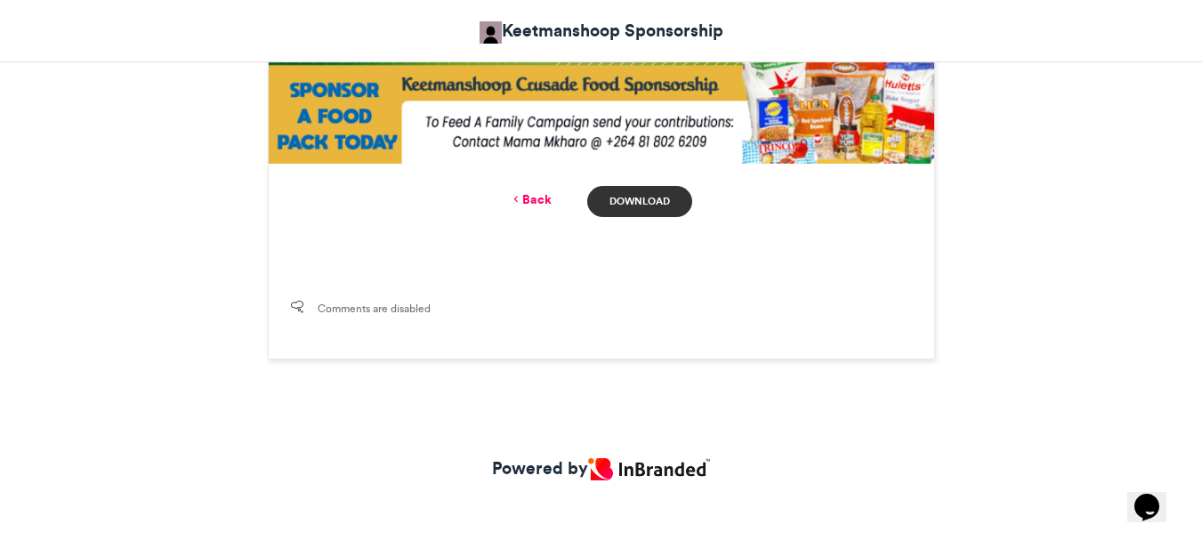
click at [638, 199] on link "Download" at bounding box center [639, 201] width 104 height 31
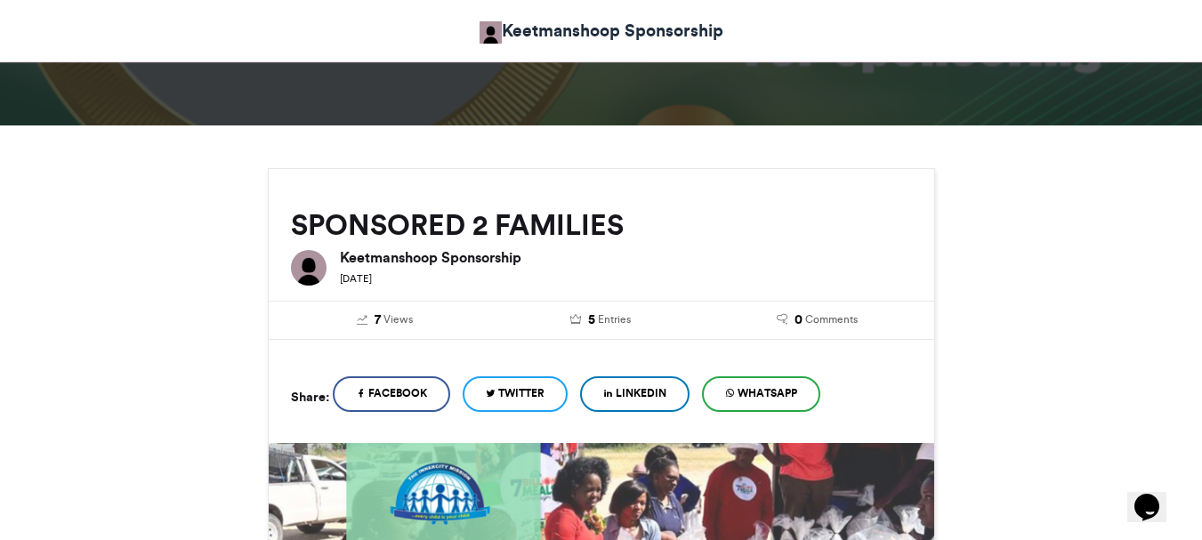
scroll to position [0, 0]
